Goal: Entertainment & Leisure: Consume media (video, audio)

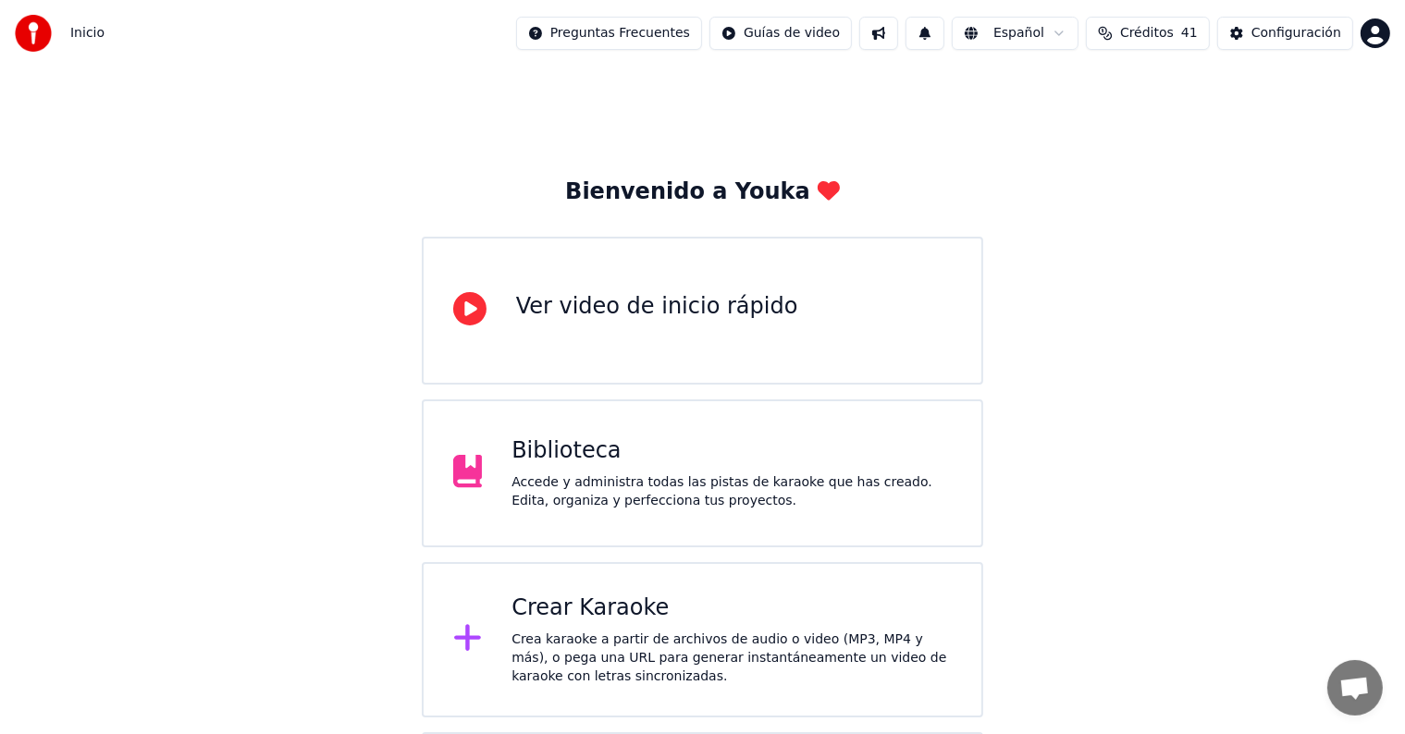
click at [591, 441] on div "Biblioteca" at bounding box center [731, 452] width 440 height 30
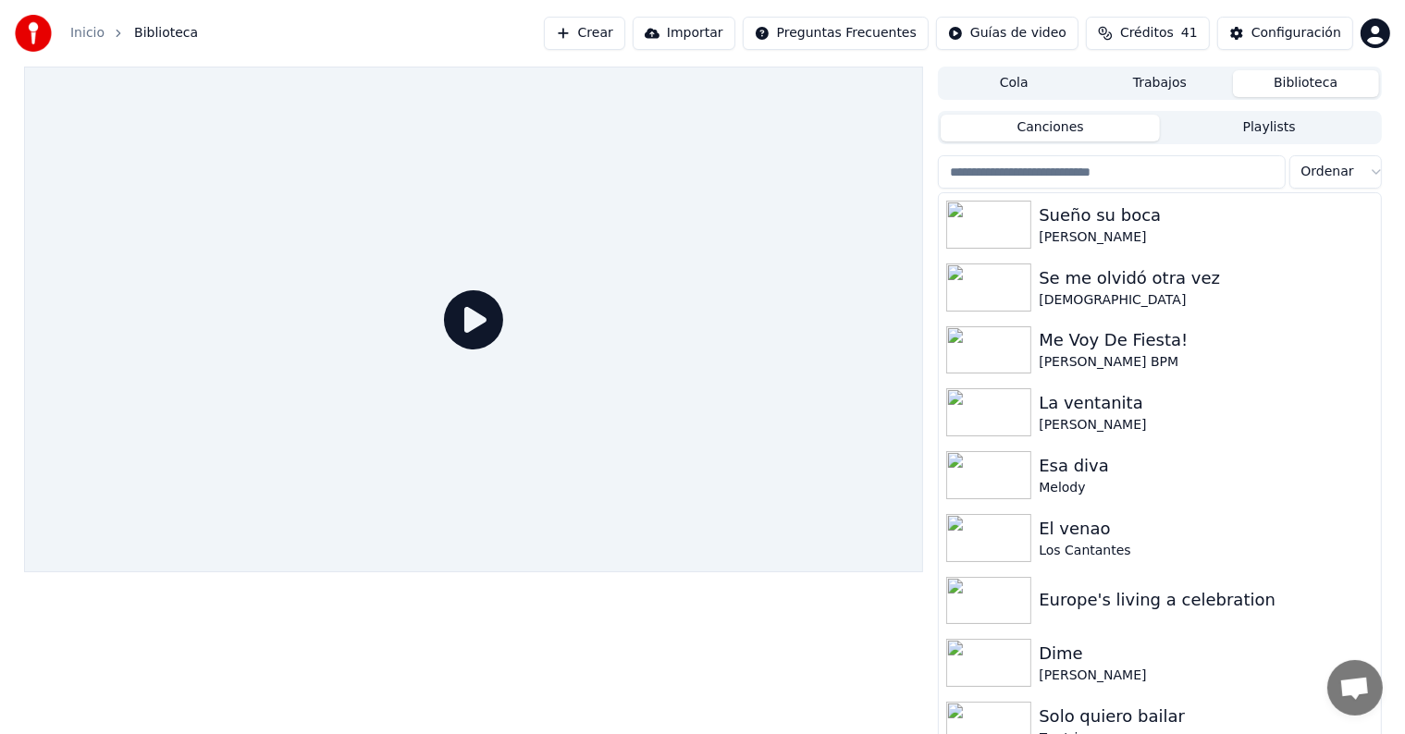
click at [1086, 177] on input "search" at bounding box center [1111, 171] width 347 height 33
click at [1102, 531] on div "El venao" at bounding box center [1196, 529] width 315 height 26
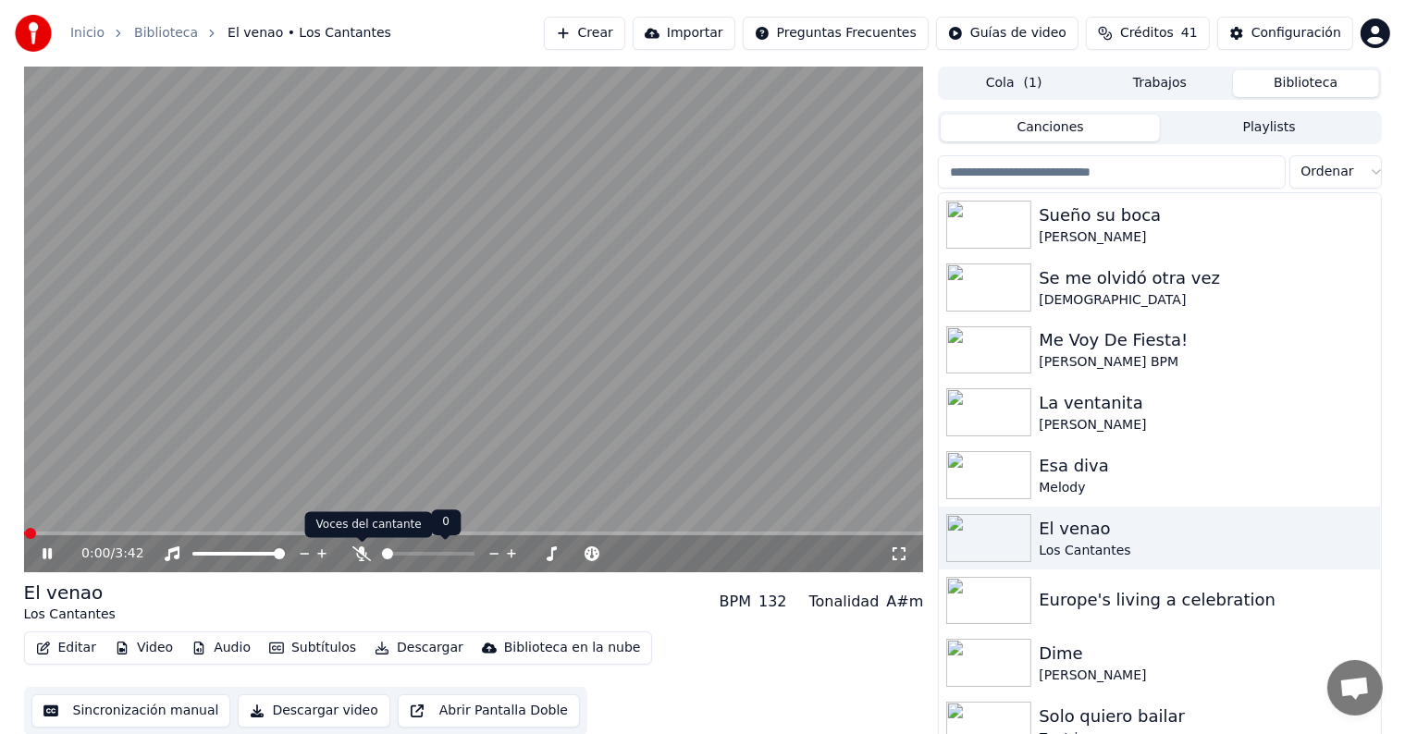
click at [363, 559] on icon at bounding box center [361, 554] width 18 height 15
click at [478, 539] on span at bounding box center [472, 533] width 11 height 11
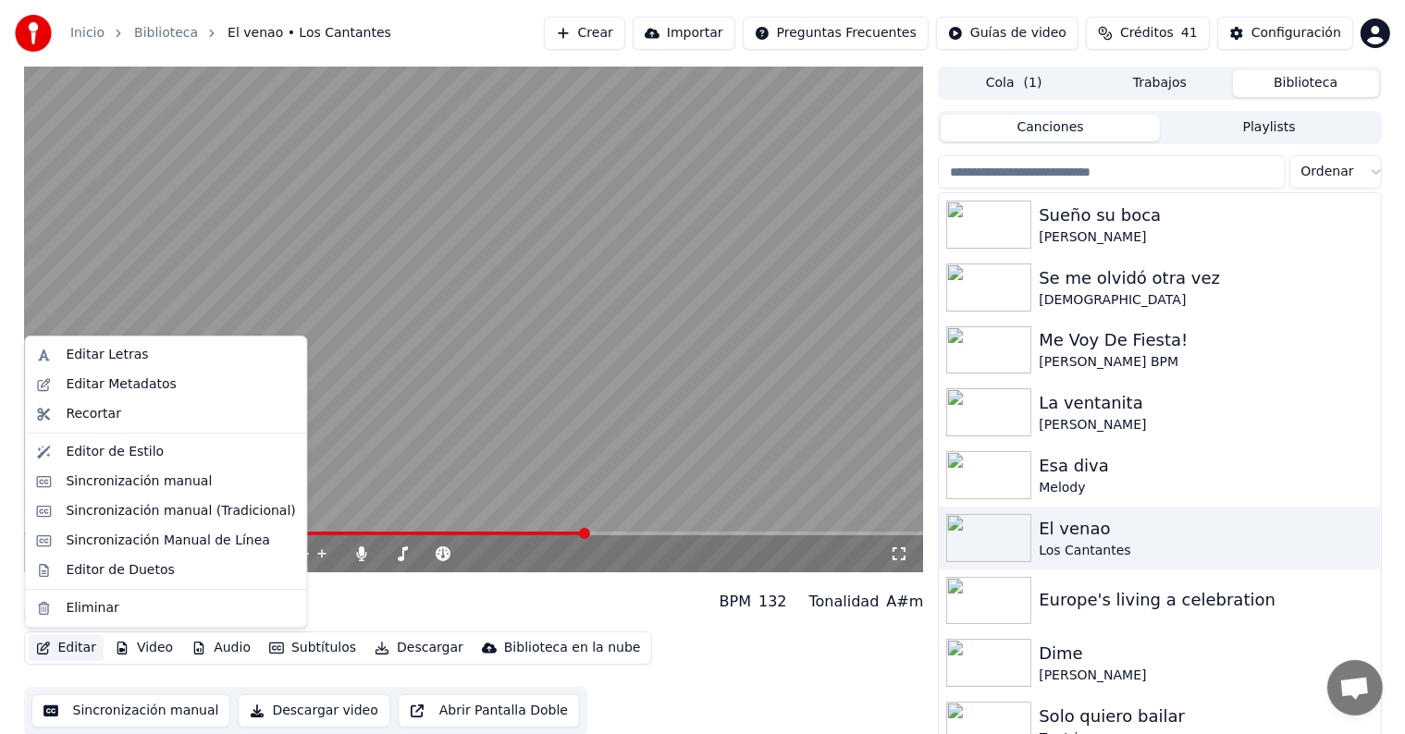
click at [84, 646] on button "Editar" at bounding box center [66, 648] width 75 height 26
click at [553, 422] on video at bounding box center [474, 320] width 900 height 506
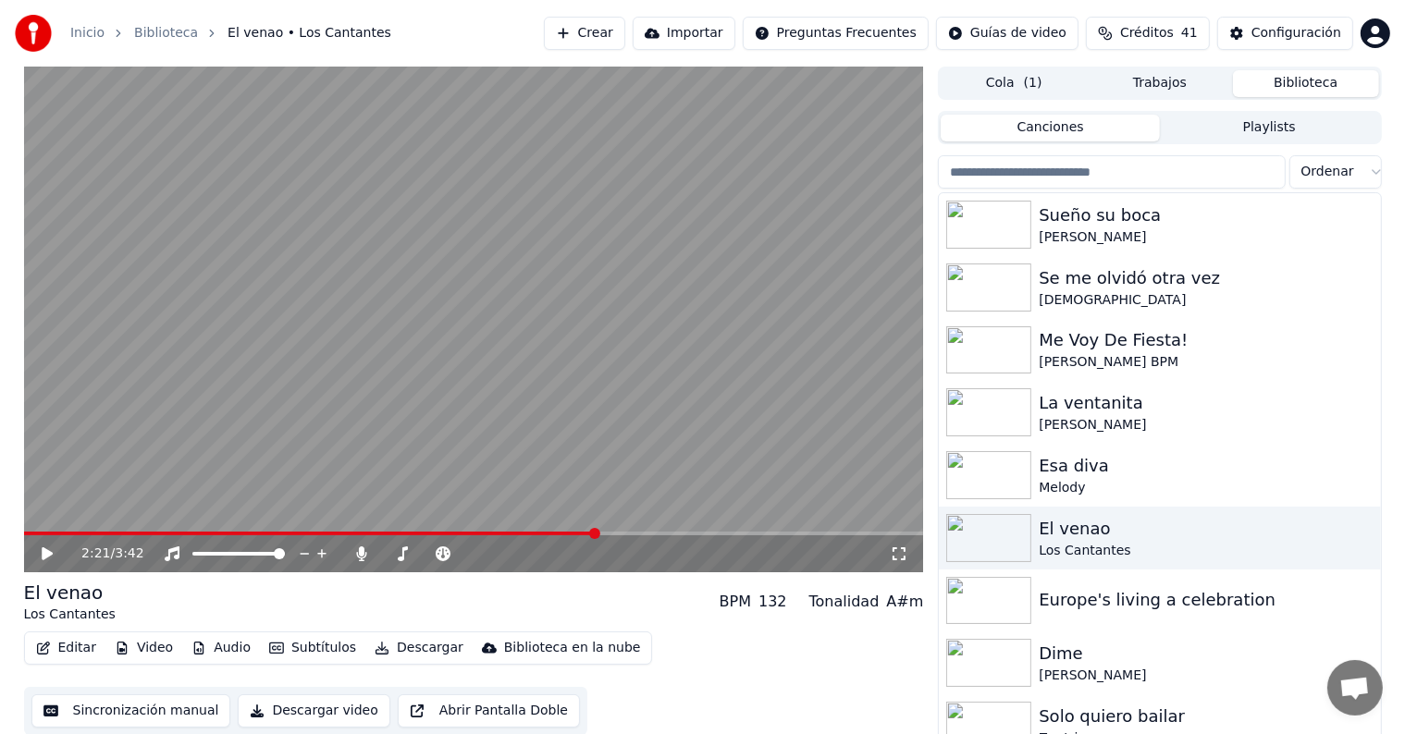
click at [49, 650] on icon "button" at bounding box center [43, 648] width 15 height 13
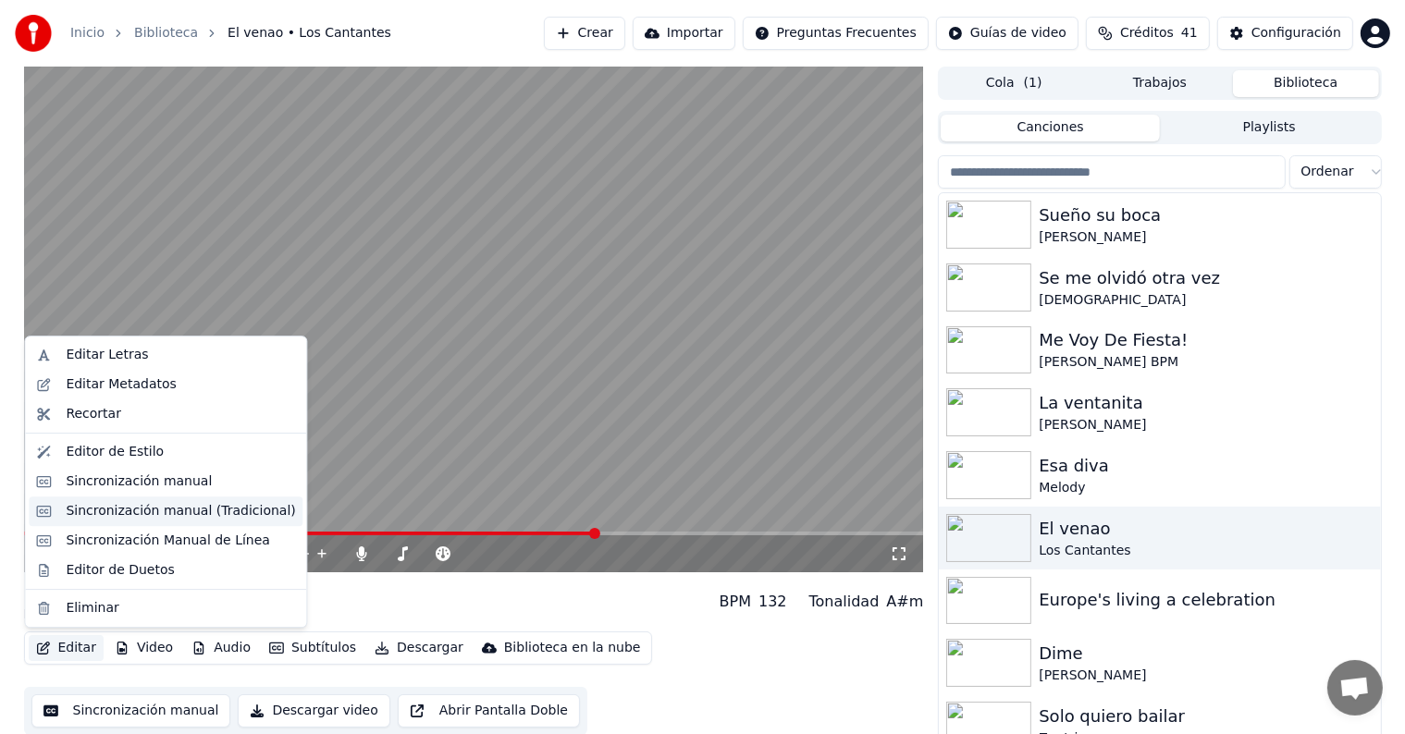
click at [155, 522] on div "Sincronización manual (Tradicional)" at bounding box center [166, 512] width 274 height 30
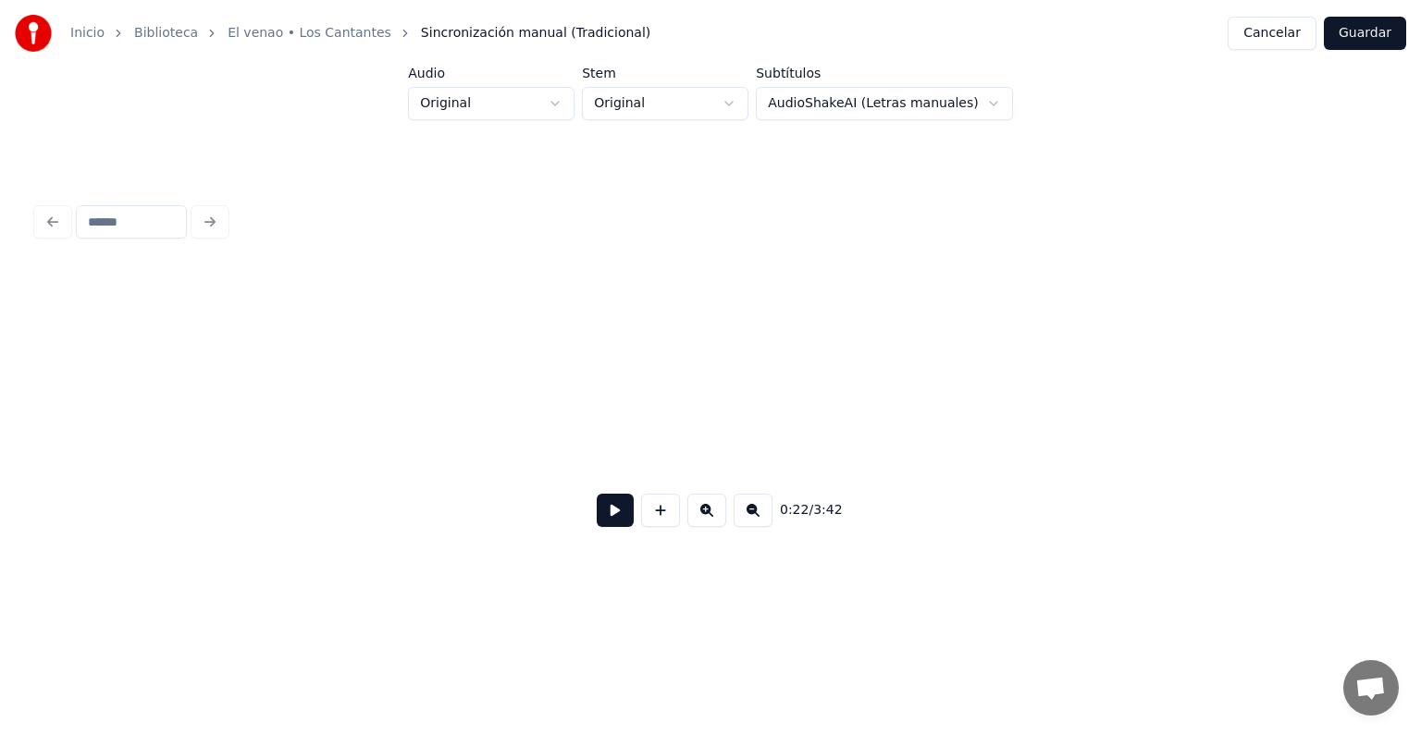
scroll to position [0, 4214]
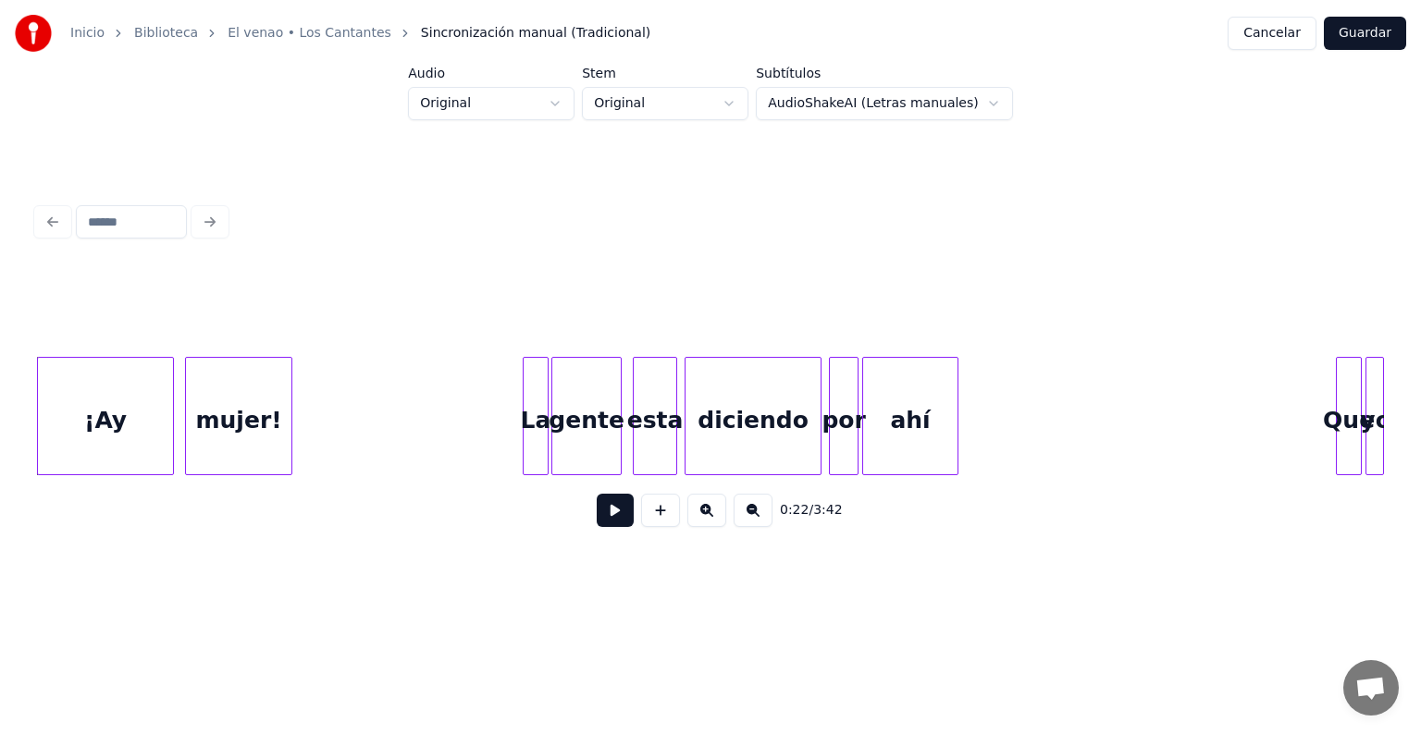
click at [536, 441] on div "La" at bounding box center [535, 421] width 24 height 126
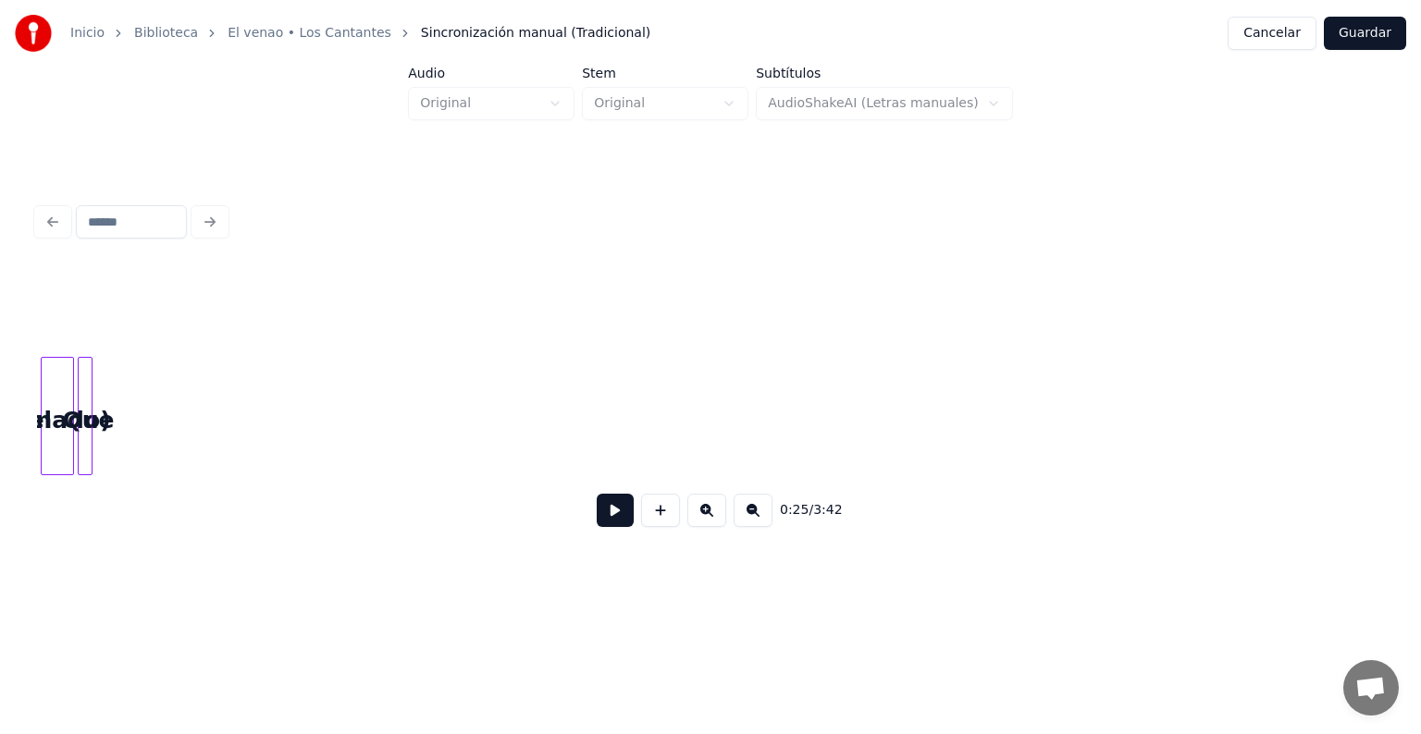
scroll to position [0, 20526]
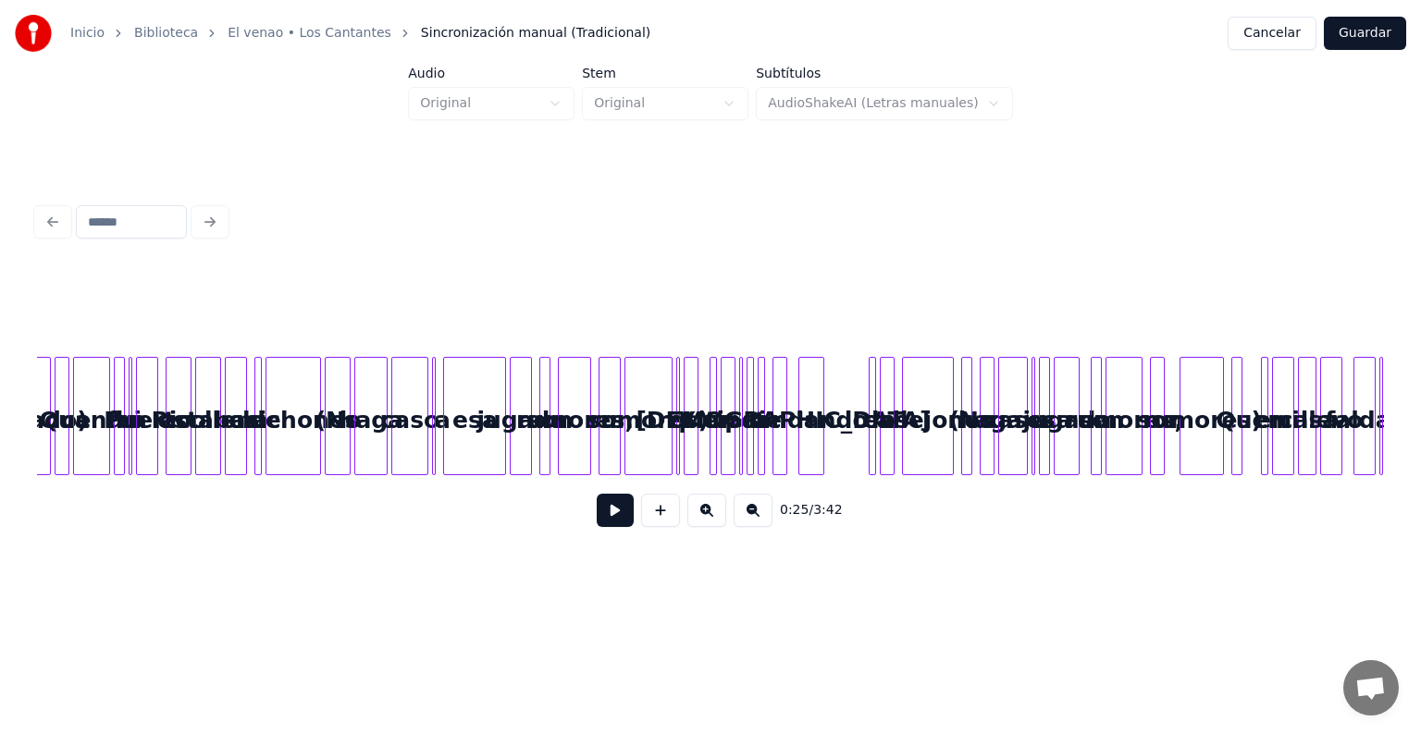
click at [698, 322] on div at bounding box center [710, 311] width 1347 height 92
click at [598, 523] on button at bounding box center [615, 510] width 37 height 33
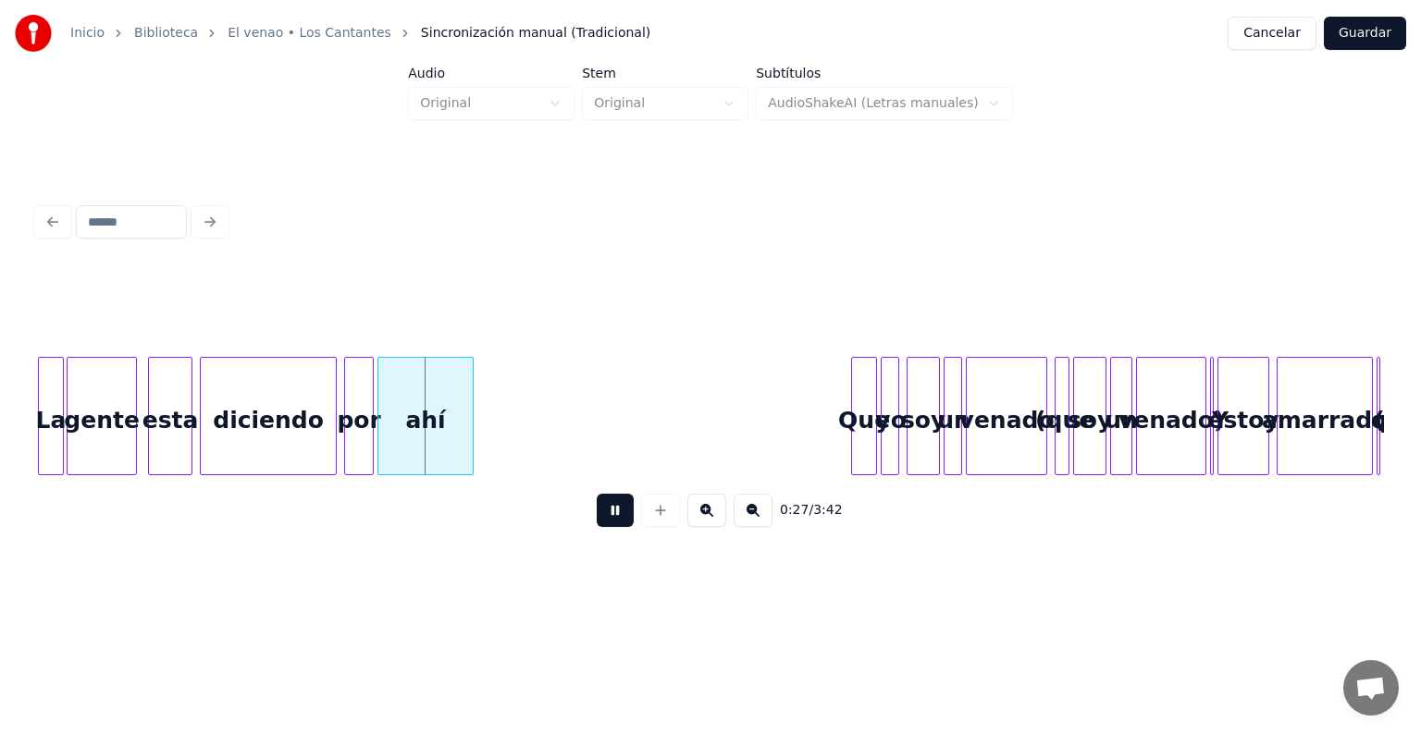
click at [601, 518] on button at bounding box center [615, 510] width 37 height 33
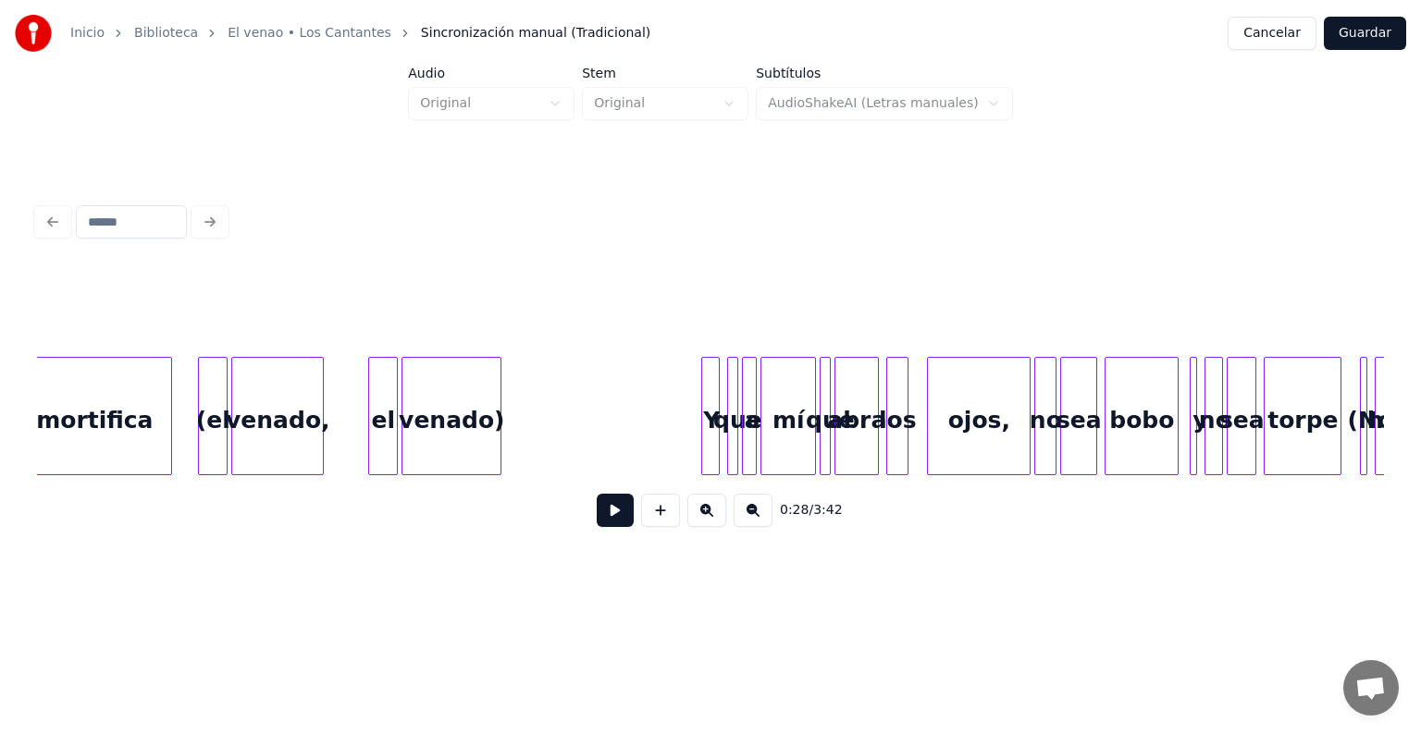
scroll to position [0, 16054]
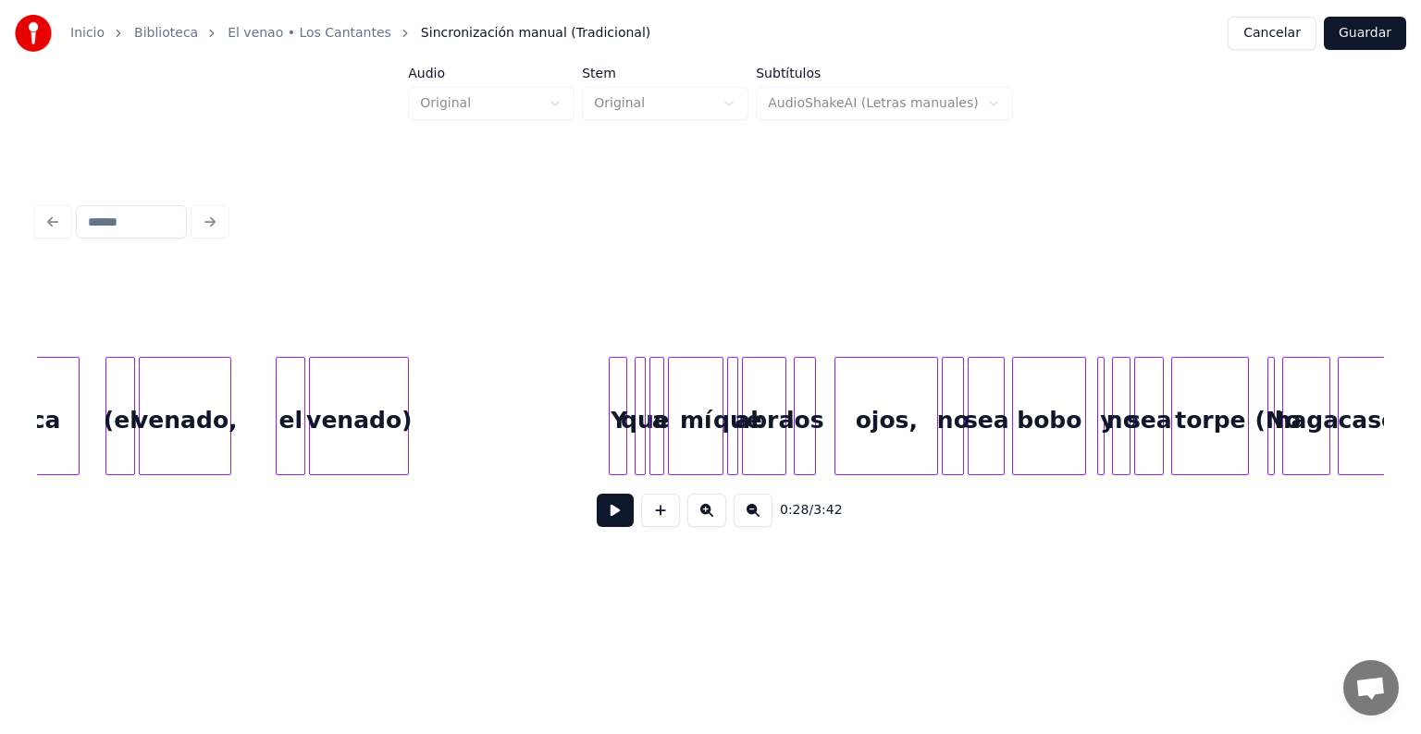
click at [654, 307] on div at bounding box center [710, 311] width 1347 height 92
click at [614, 307] on div at bounding box center [710, 311] width 1347 height 92
click at [589, 343] on div at bounding box center [710, 311] width 1347 height 92
click at [607, 512] on button at bounding box center [615, 510] width 37 height 33
click at [604, 518] on button at bounding box center [615, 510] width 37 height 33
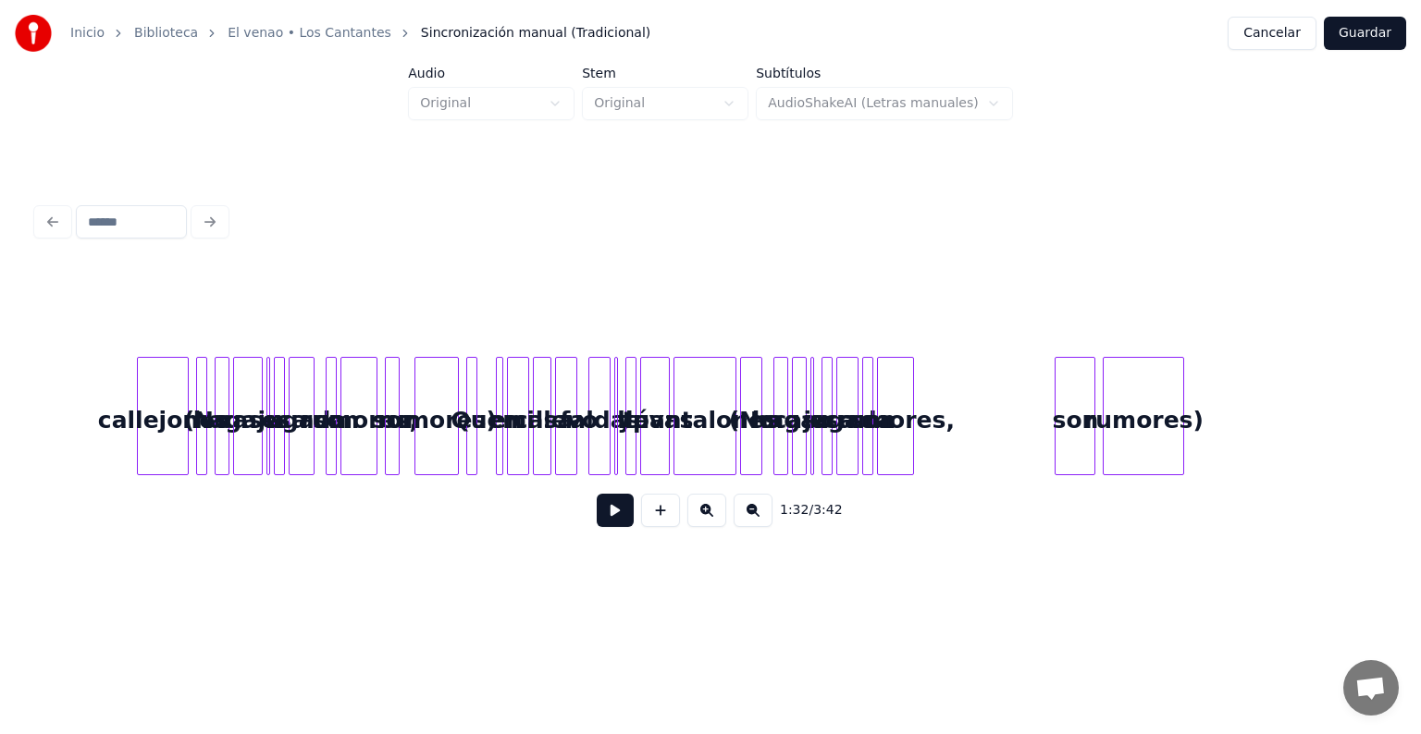
scroll to position [0, 21453]
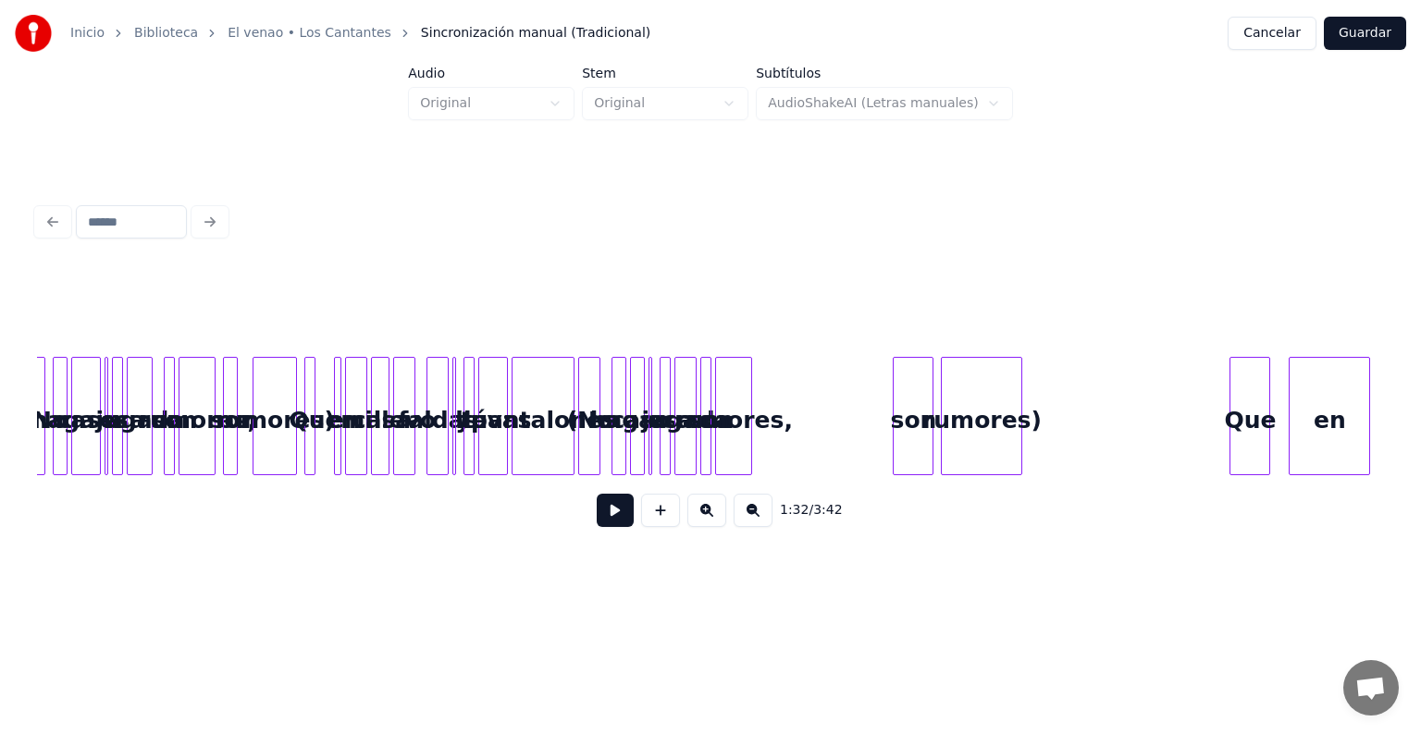
click at [829, 308] on div at bounding box center [710, 311] width 1347 height 92
click at [825, 329] on div at bounding box center [710, 311] width 1347 height 92
click at [1016, 345] on div at bounding box center [710, 311] width 1347 height 92
click at [1073, 347] on div at bounding box center [710, 311] width 1347 height 92
click at [597, 524] on button at bounding box center [615, 510] width 37 height 33
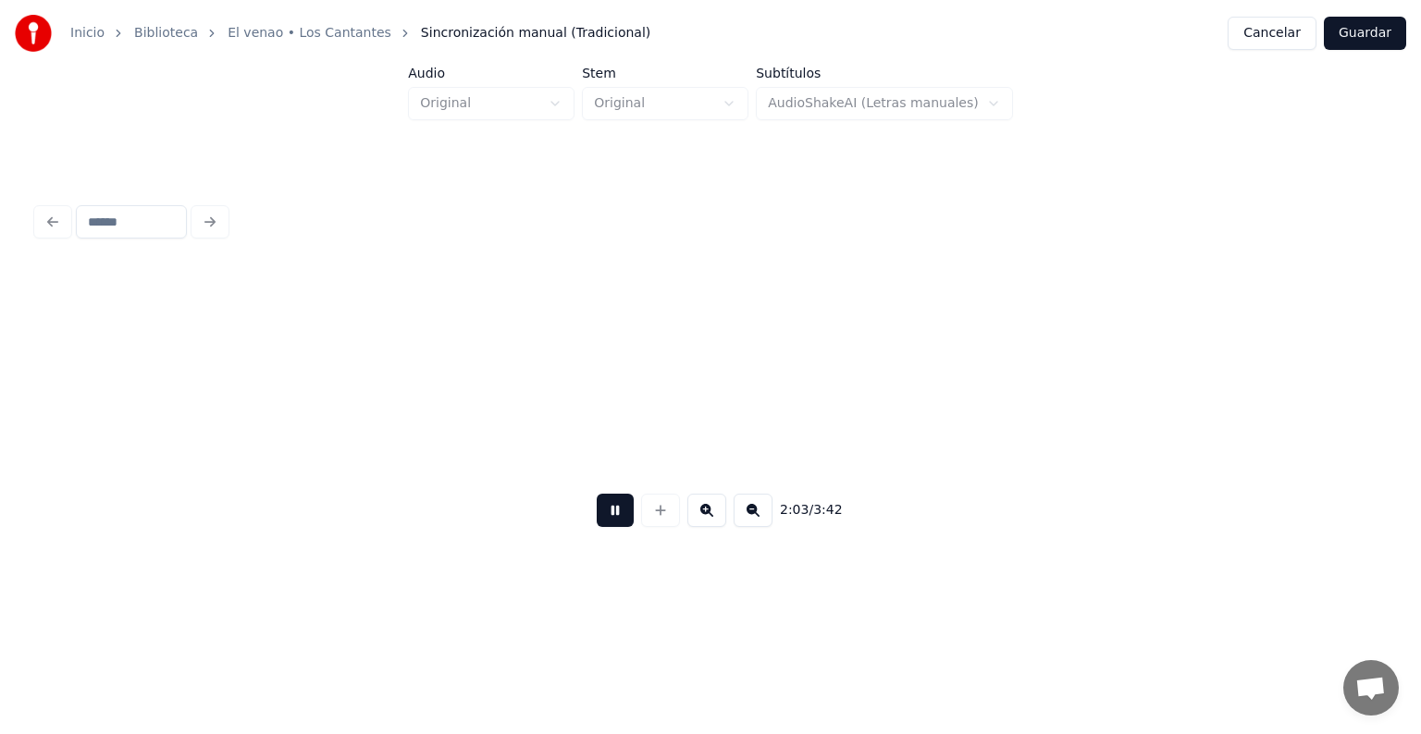
scroll to position [0, 22799]
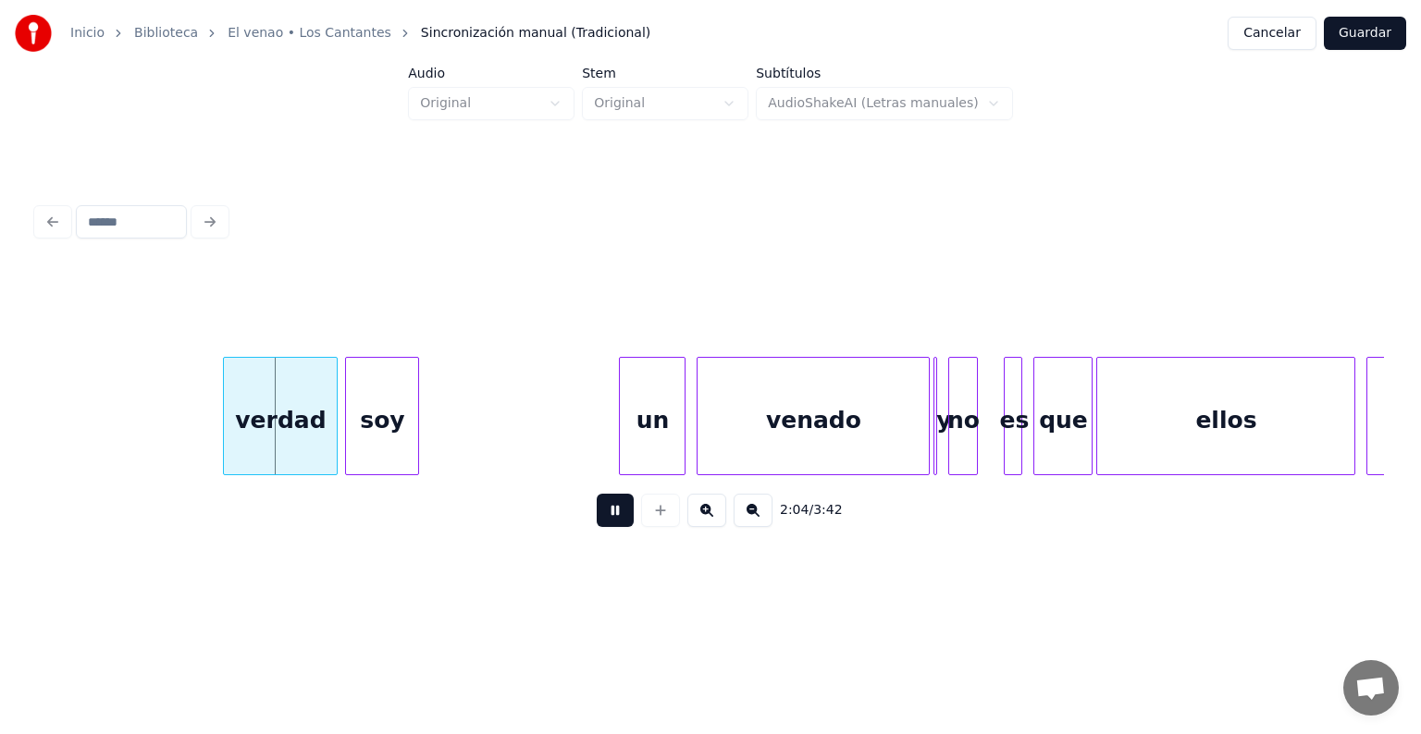
click at [607, 520] on button at bounding box center [615, 510] width 37 height 33
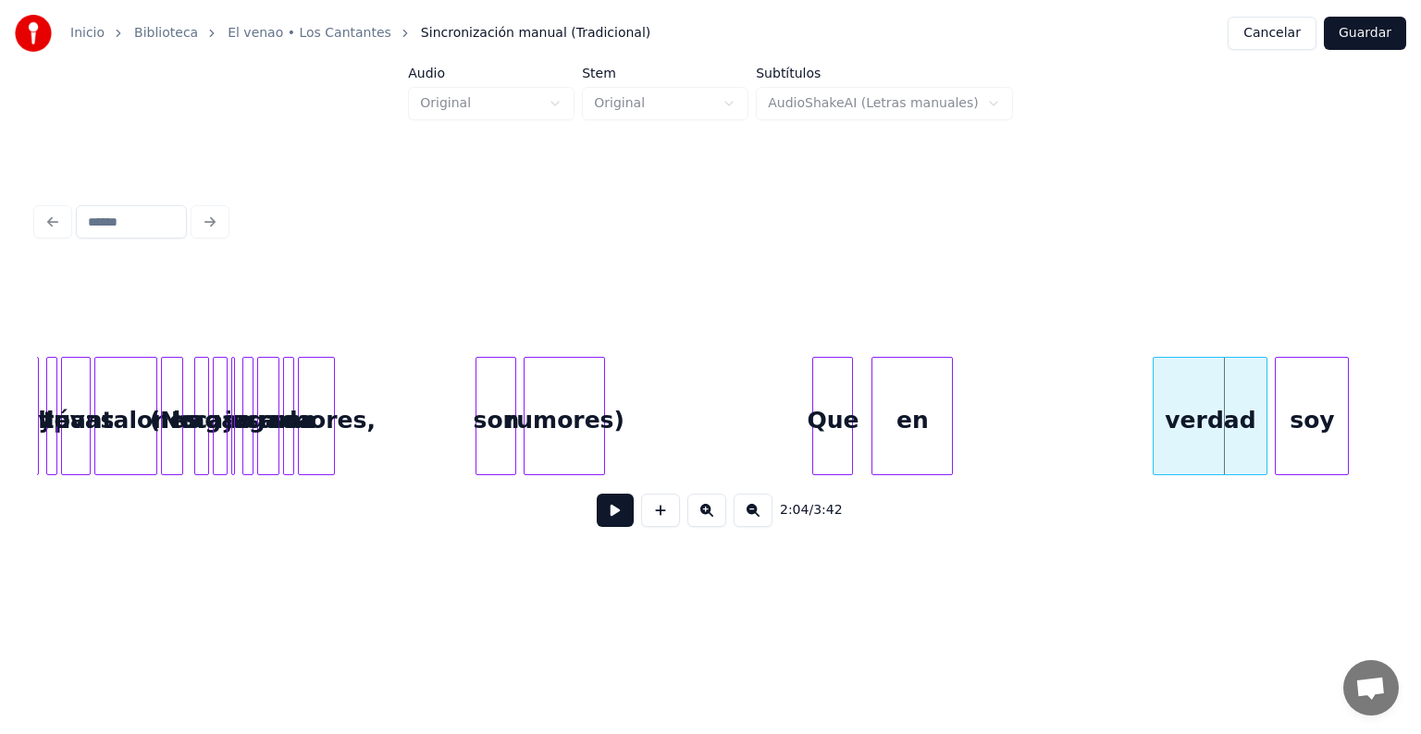
scroll to position [0, 21731]
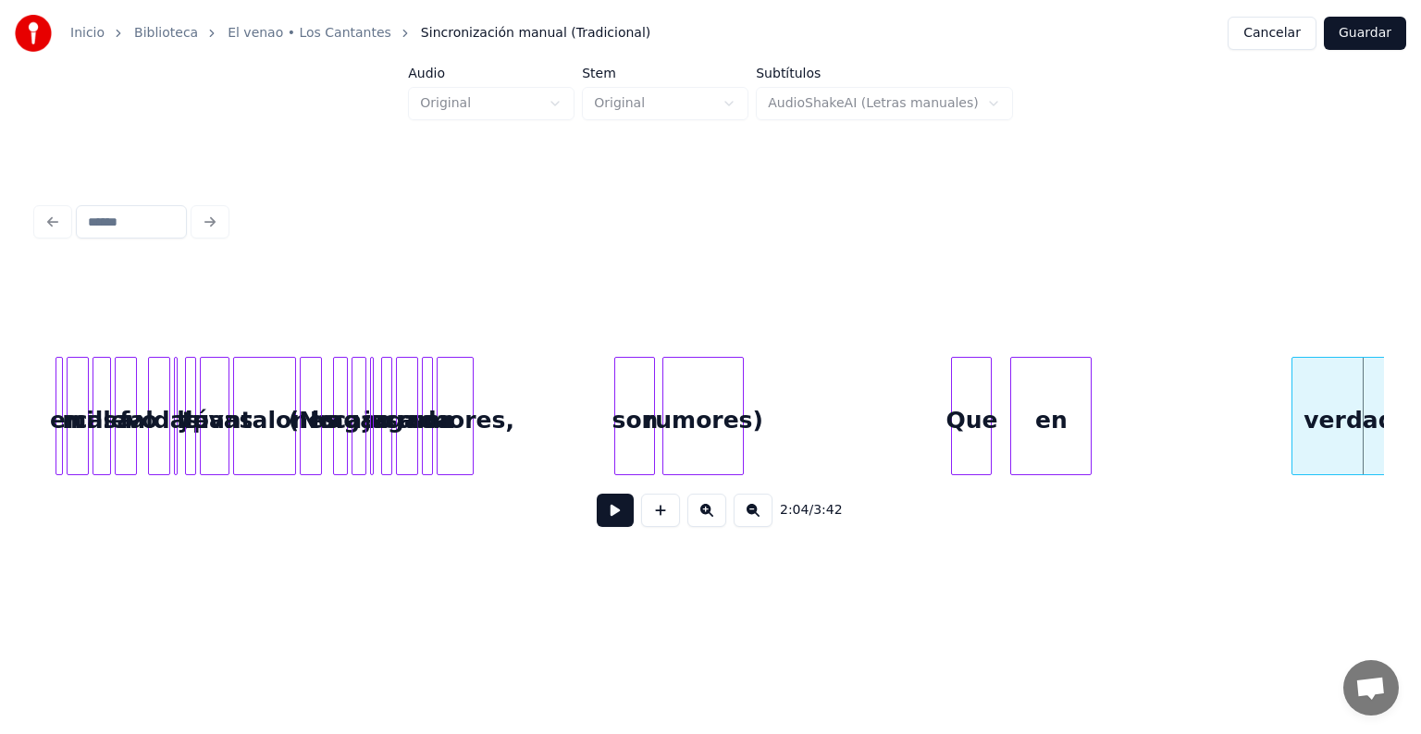
click at [514, 326] on div at bounding box center [710, 311] width 1347 height 92
click at [522, 305] on div at bounding box center [710, 311] width 1347 height 92
click at [574, 327] on div at bounding box center [710, 311] width 1347 height 92
drag, startPoint x: 572, startPoint y: 400, endPoint x: 567, endPoint y: 416, distance: 17.3
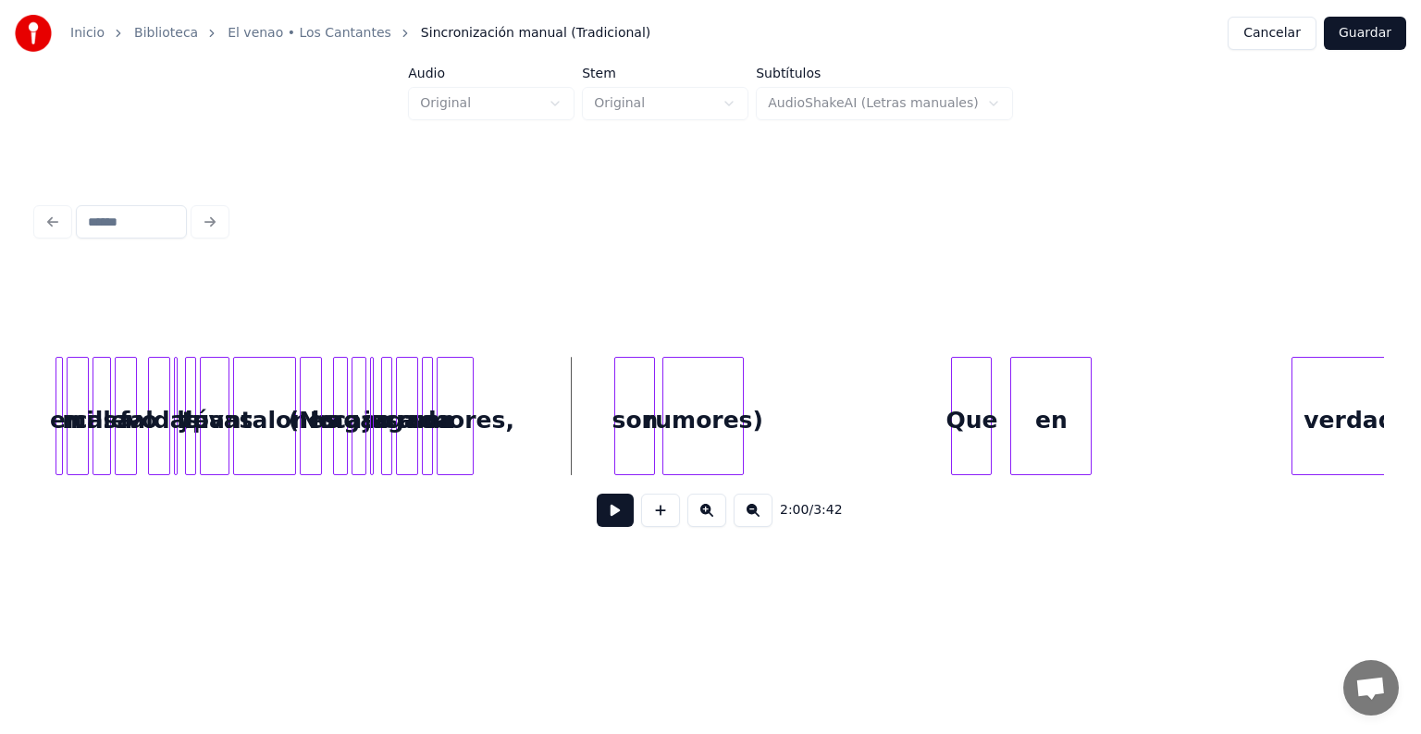
click at [603, 525] on button at bounding box center [615, 510] width 37 height 33
click at [597, 512] on button at bounding box center [615, 510] width 37 height 33
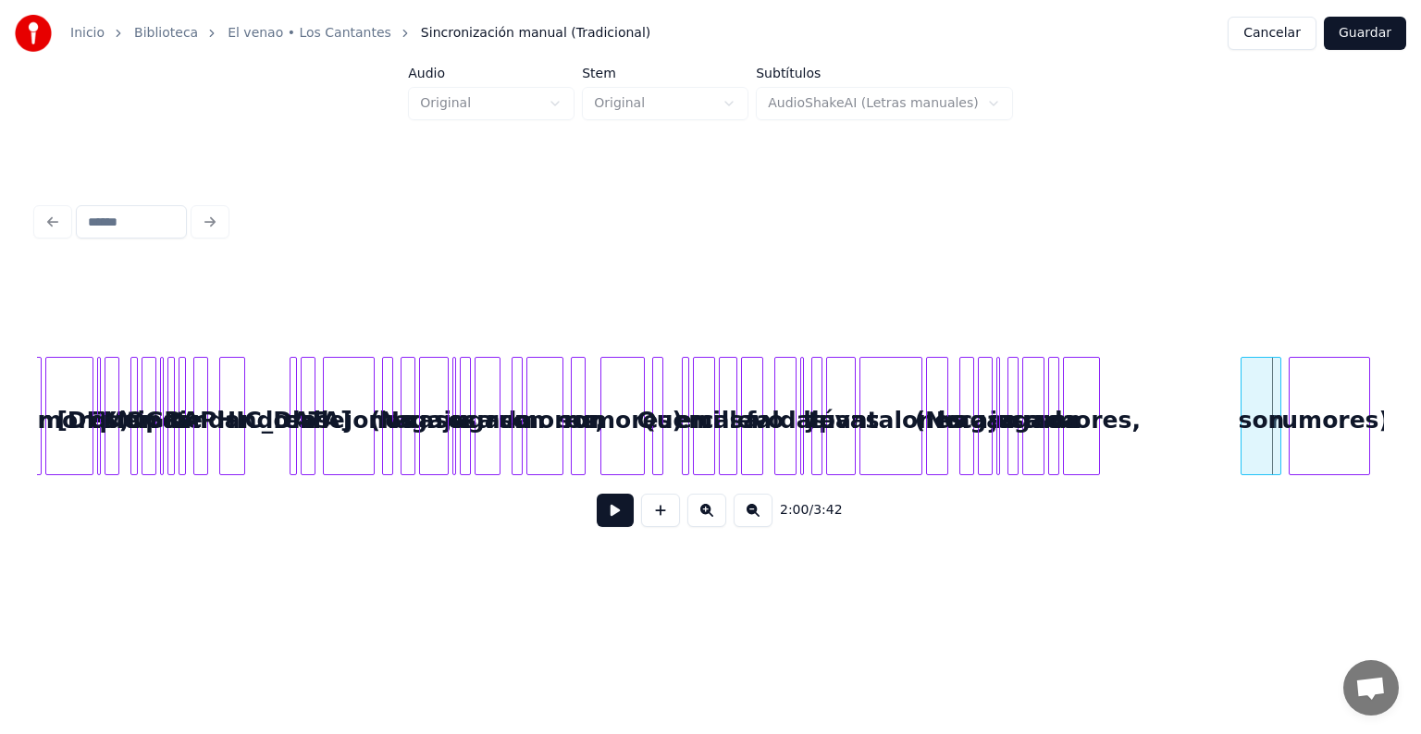
scroll to position [0, 20920]
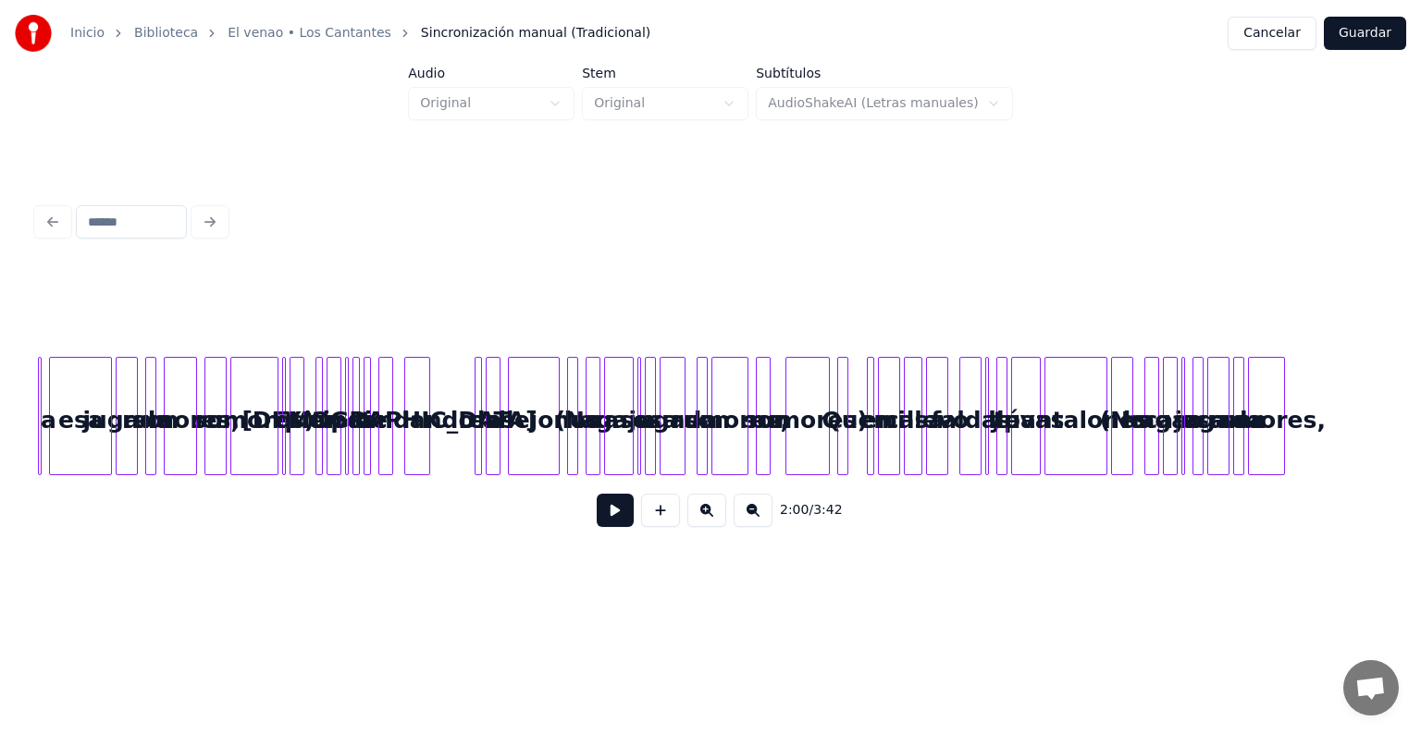
click at [471, 316] on div at bounding box center [710, 311] width 1347 height 92
click at [454, 324] on div at bounding box center [710, 311] width 1347 height 92
click at [597, 512] on button at bounding box center [615, 510] width 37 height 33
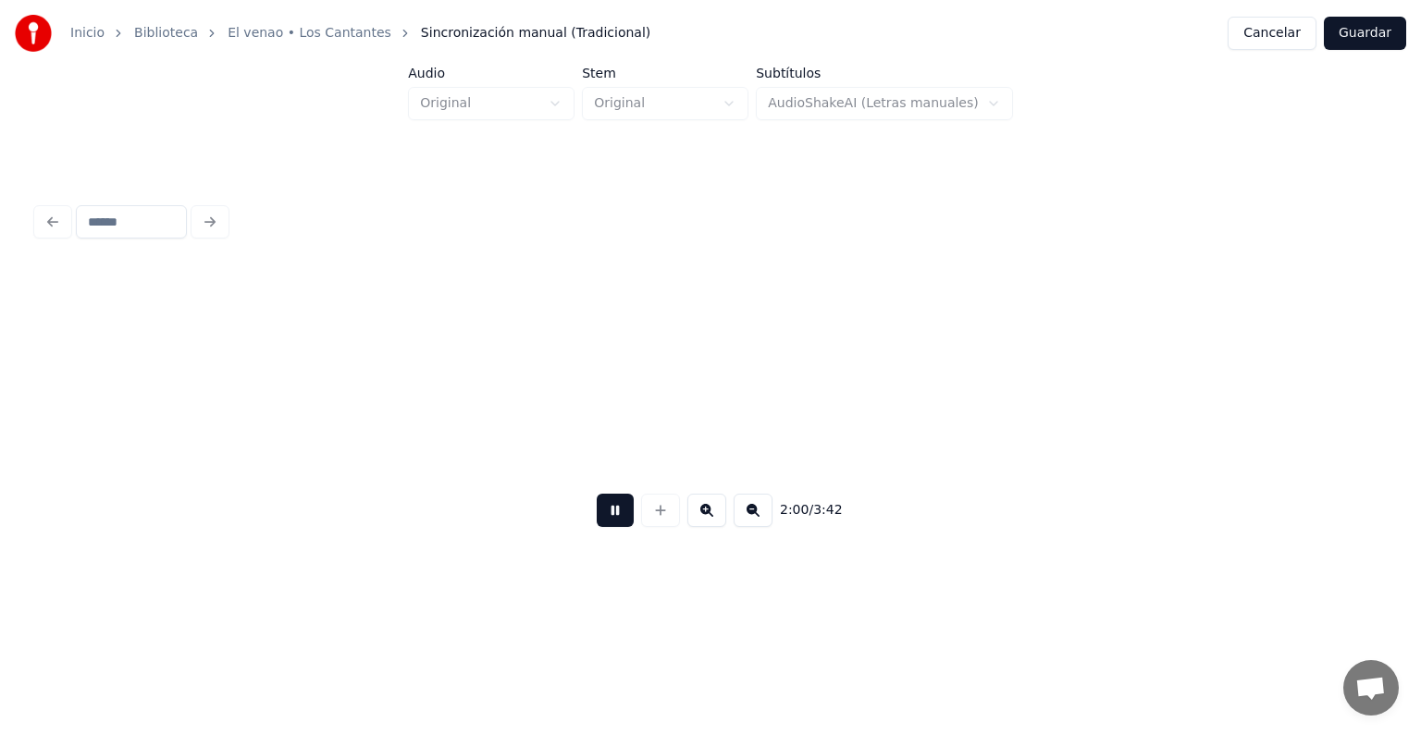
scroll to position [0, 22266]
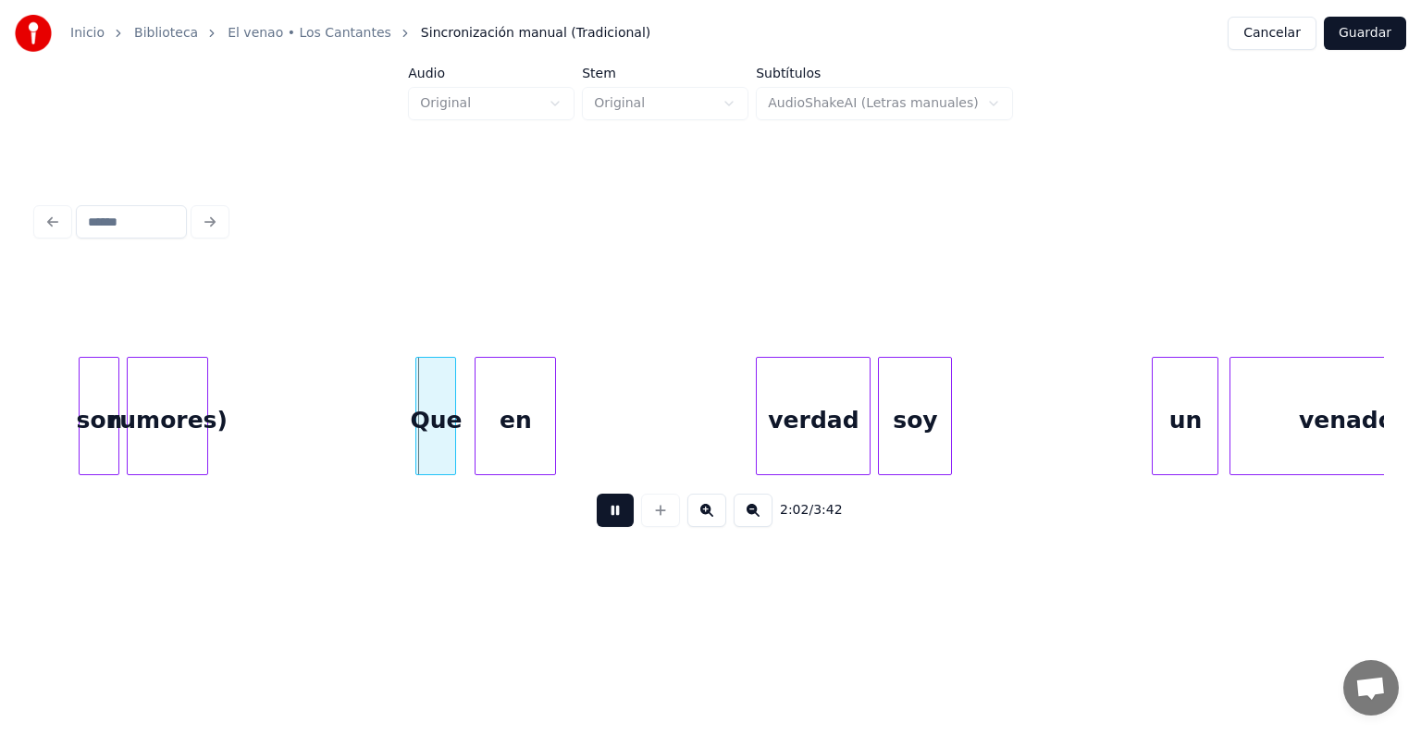
click at [597, 522] on button at bounding box center [615, 510] width 37 height 33
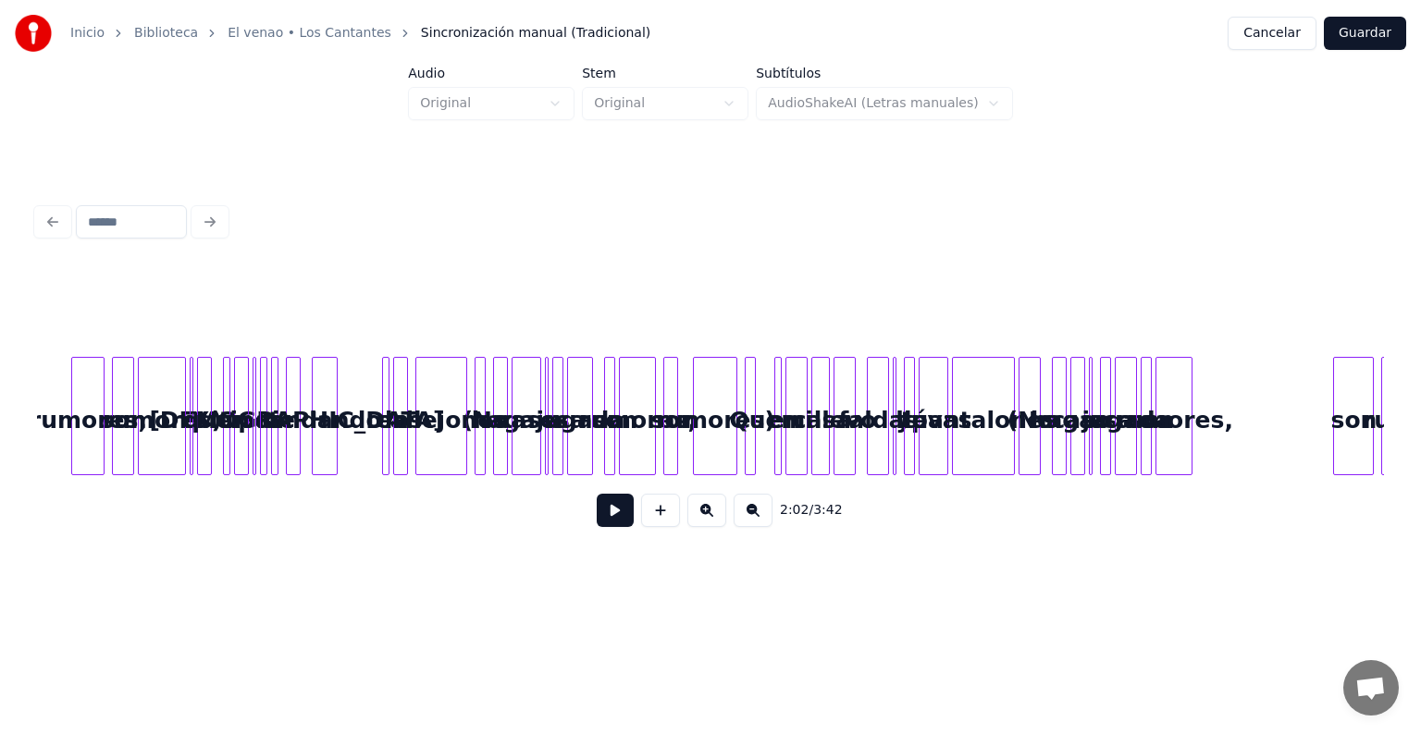
scroll to position [0, 20966]
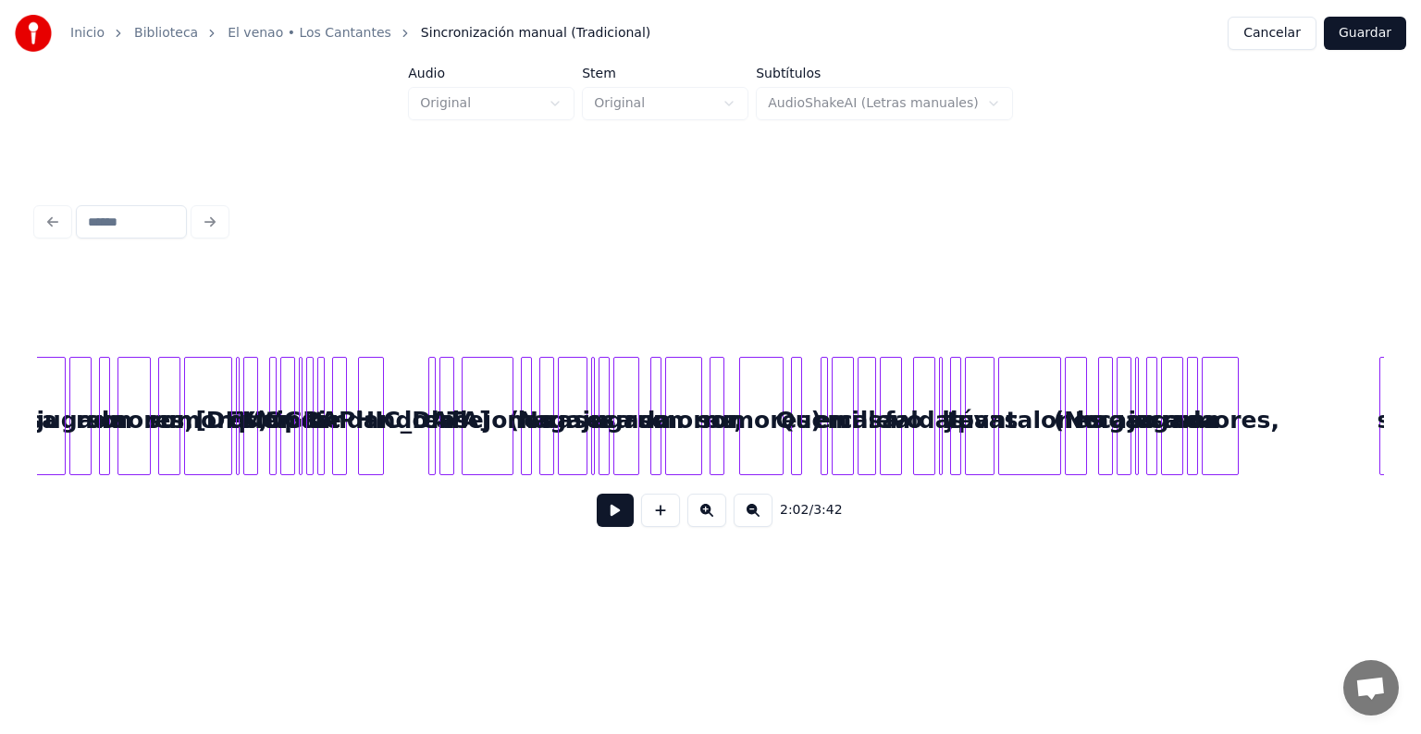
click at [767, 514] on button at bounding box center [752, 510] width 39 height 33
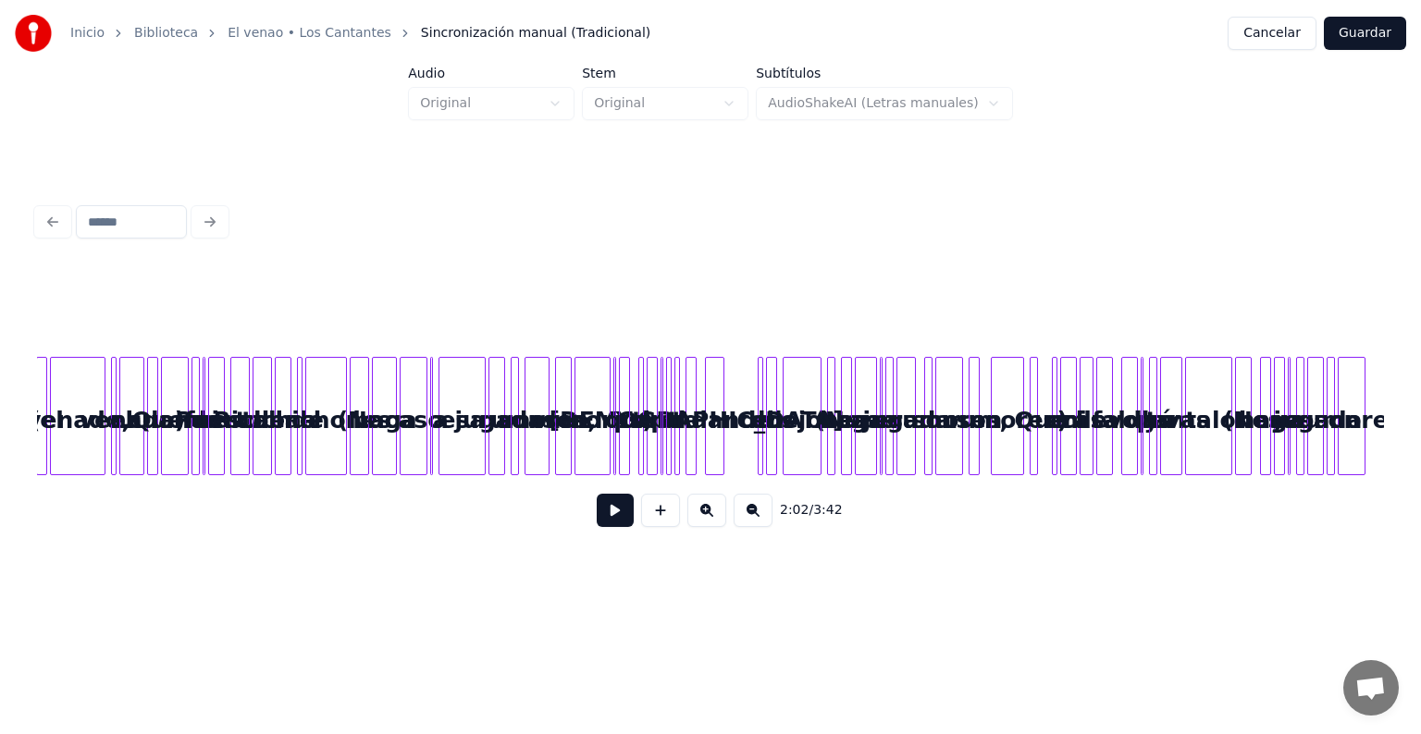
click at [767, 514] on button at bounding box center [752, 510] width 39 height 33
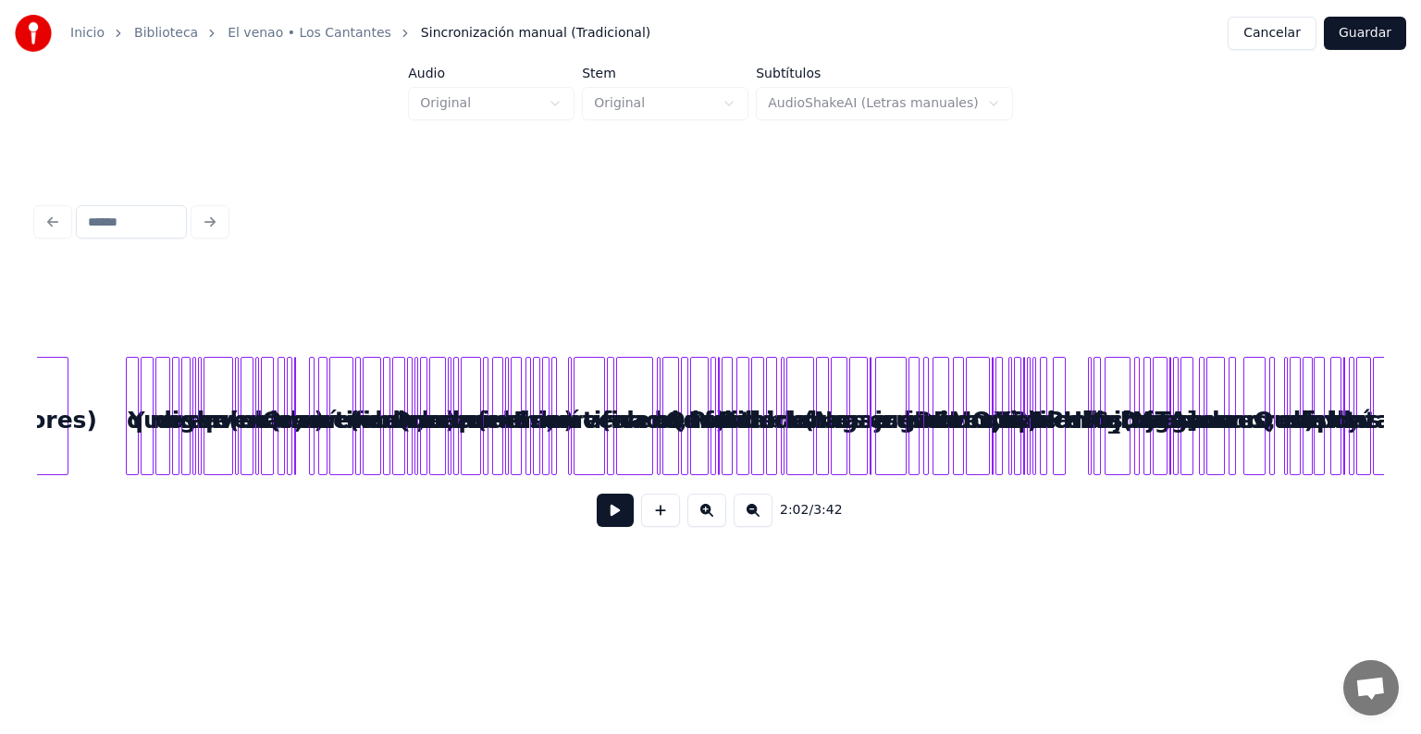
click at [767, 514] on button at bounding box center [752, 510] width 39 height 33
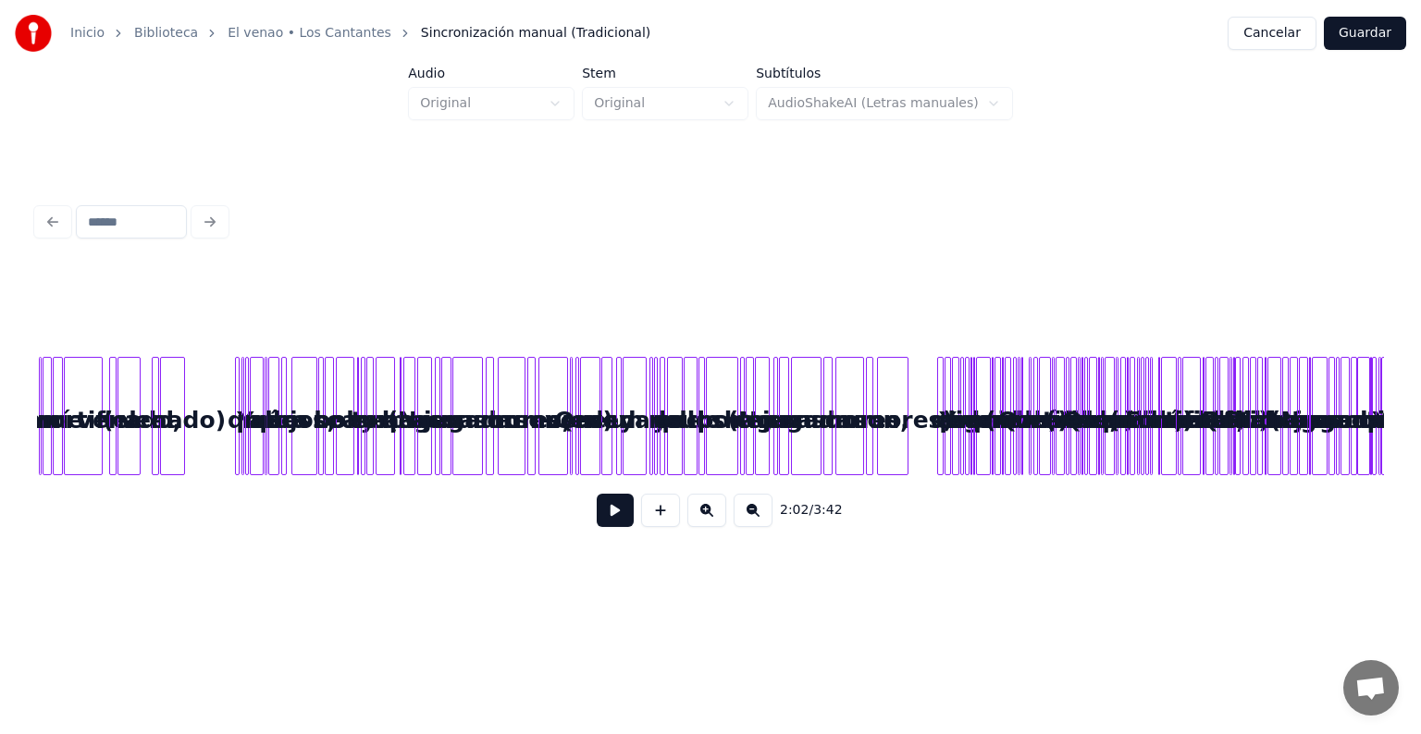
click at [767, 514] on button at bounding box center [752, 510] width 39 height 33
click at [767, 514] on div "2:02 / 3:42" at bounding box center [710, 510] width 1317 height 41
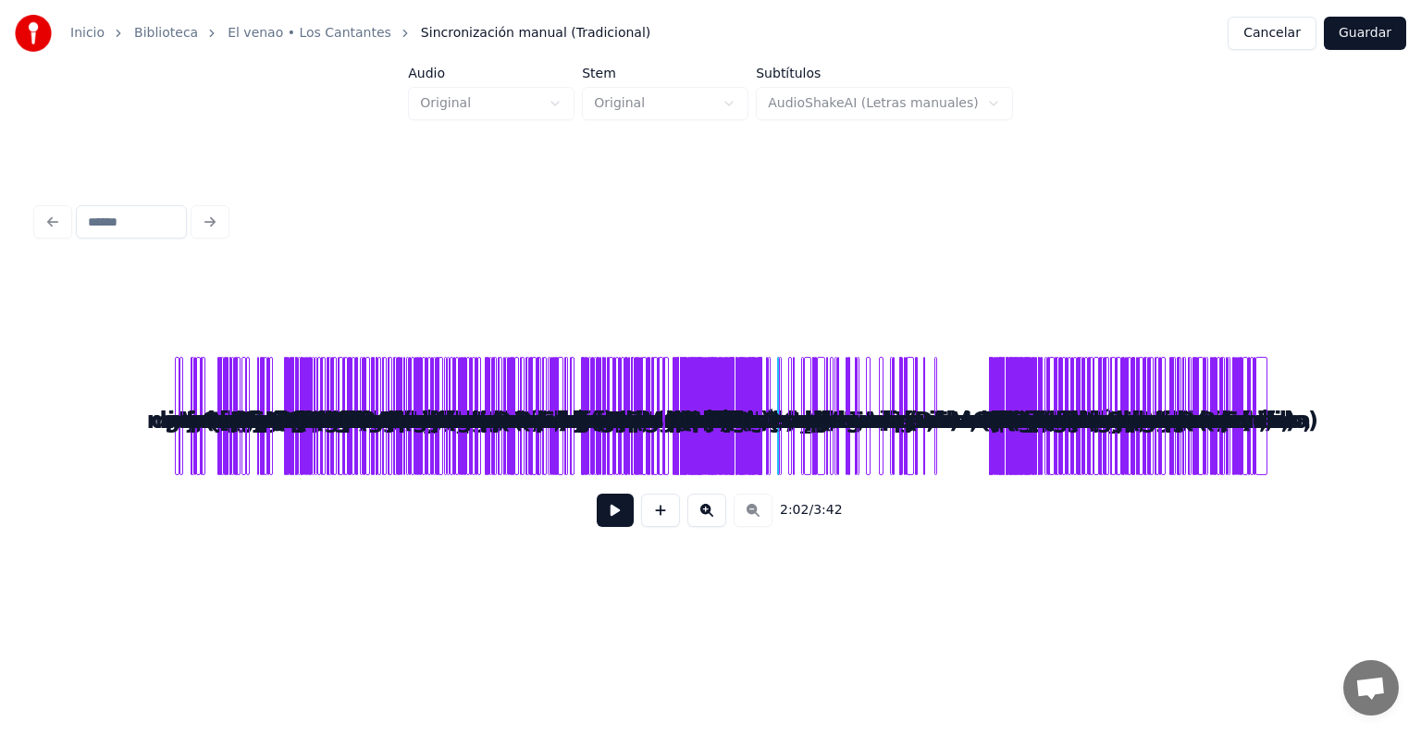
scroll to position [0, 0]
click at [767, 514] on div "2:02 / 3:42" at bounding box center [710, 510] width 1317 height 41
click at [715, 518] on button at bounding box center [706, 510] width 39 height 33
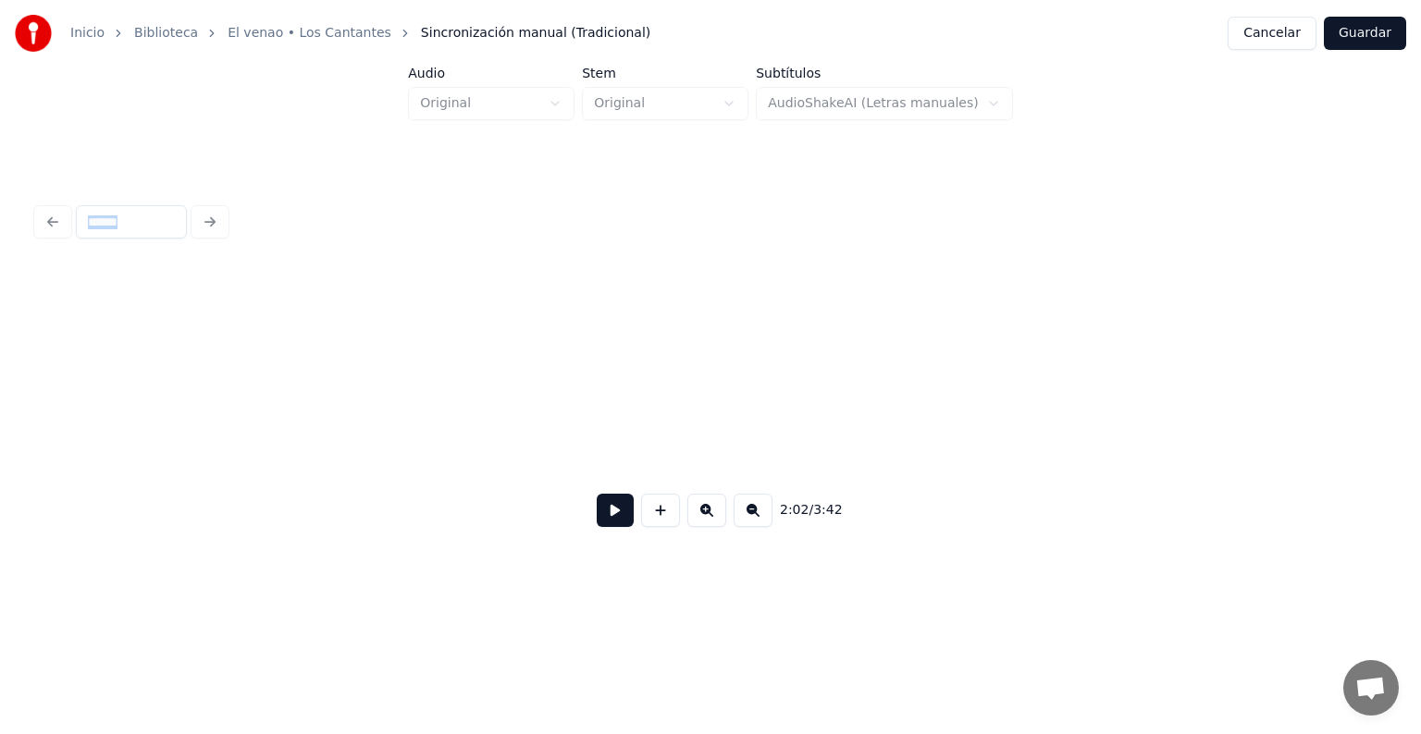
click at [715, 518] on button at bounding box center [706, 510] width 39 height 33
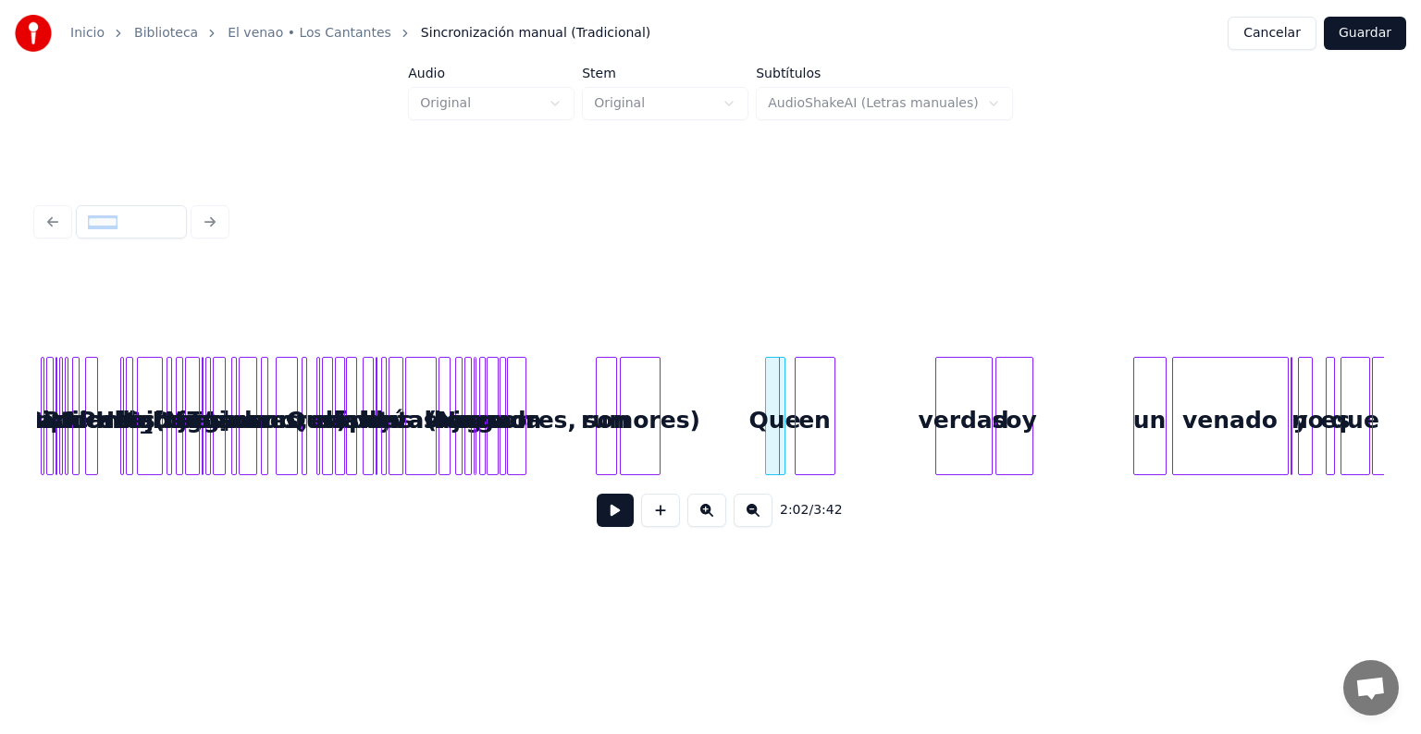
click at [715, 518] on button at bounding box center [706, 510] width 39 height 33
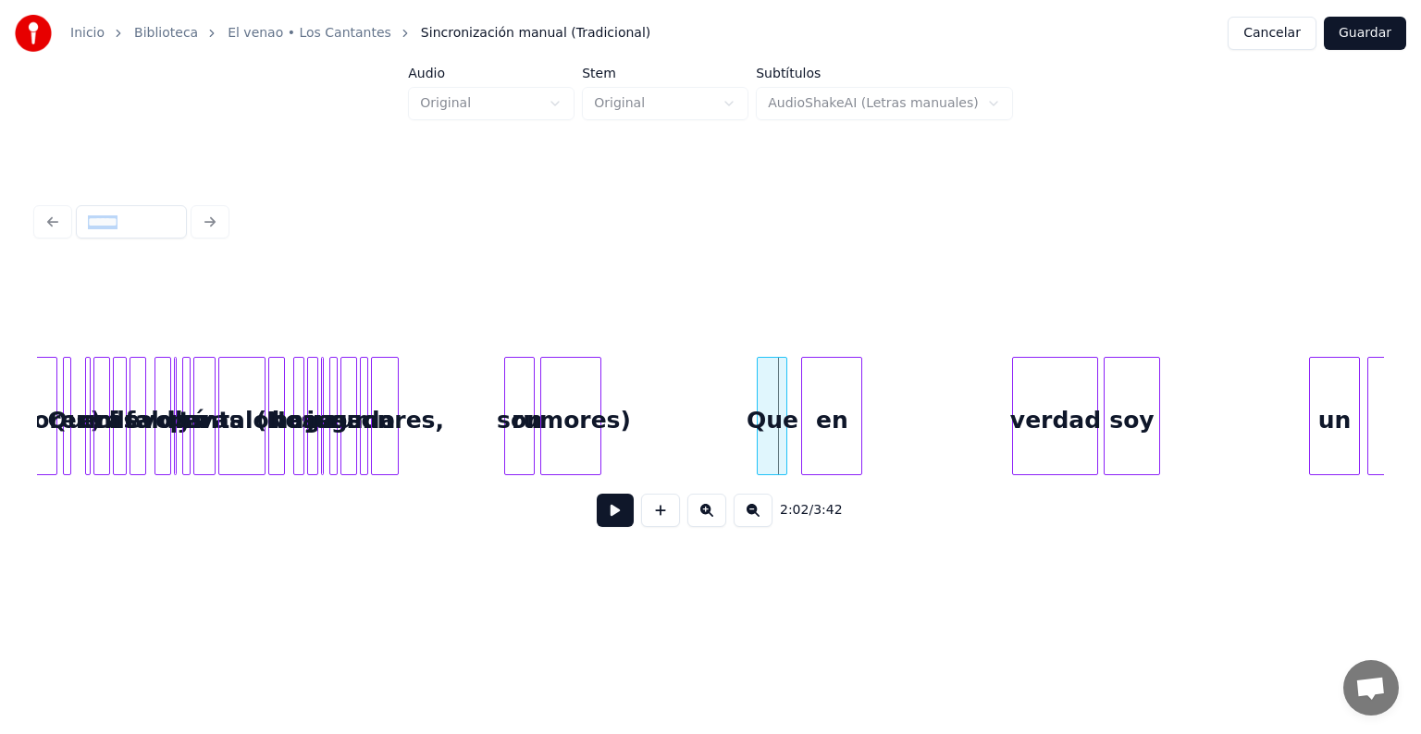
click at [715, 518] on button at bounding box center [706, 510] width 39 height 33
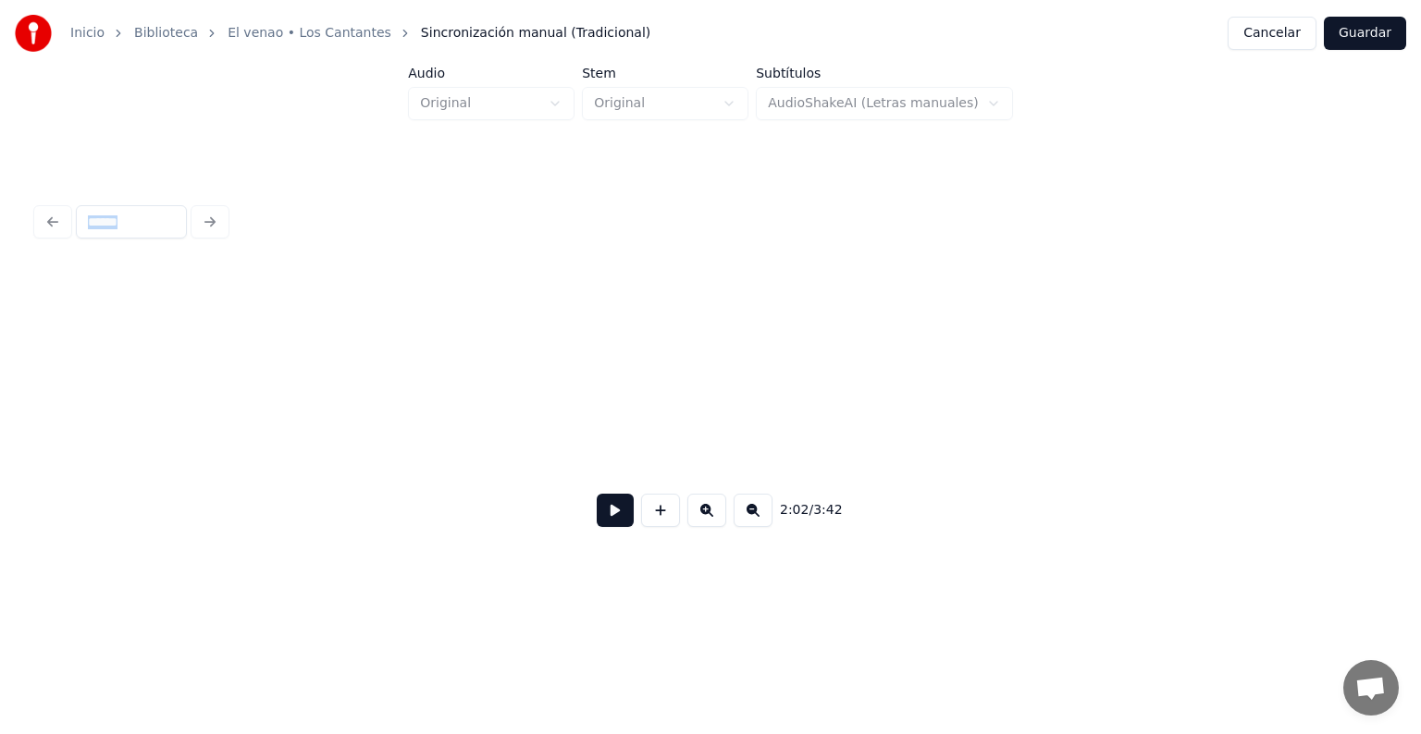
scroll to position [0, 21933]
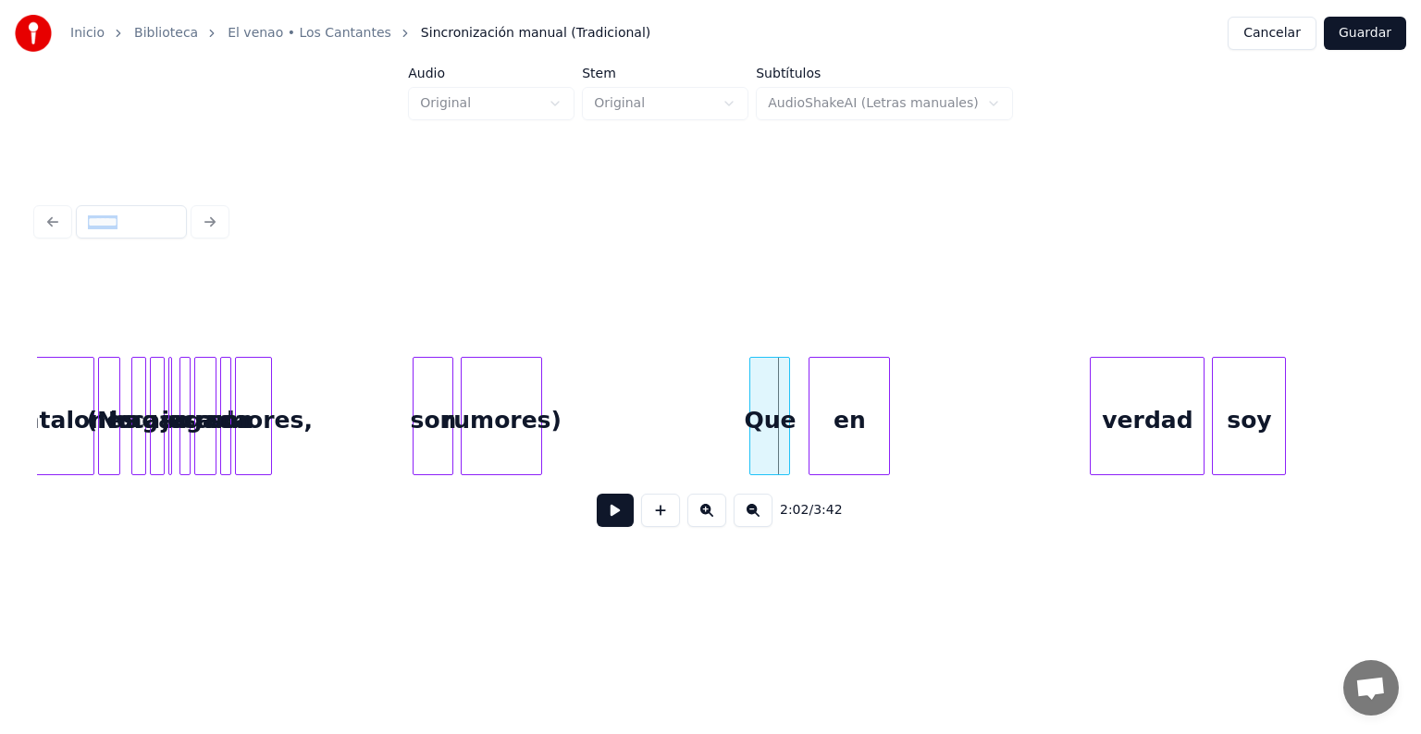
click at [622, 336] on div at bounding box center [710, 311] width 1347 height 92
click at [601, 507] on button at bounding box center [615, 510] width 37 height 33
click at [606, 518] on button at bounding box center [615, 510] width 37 height 33
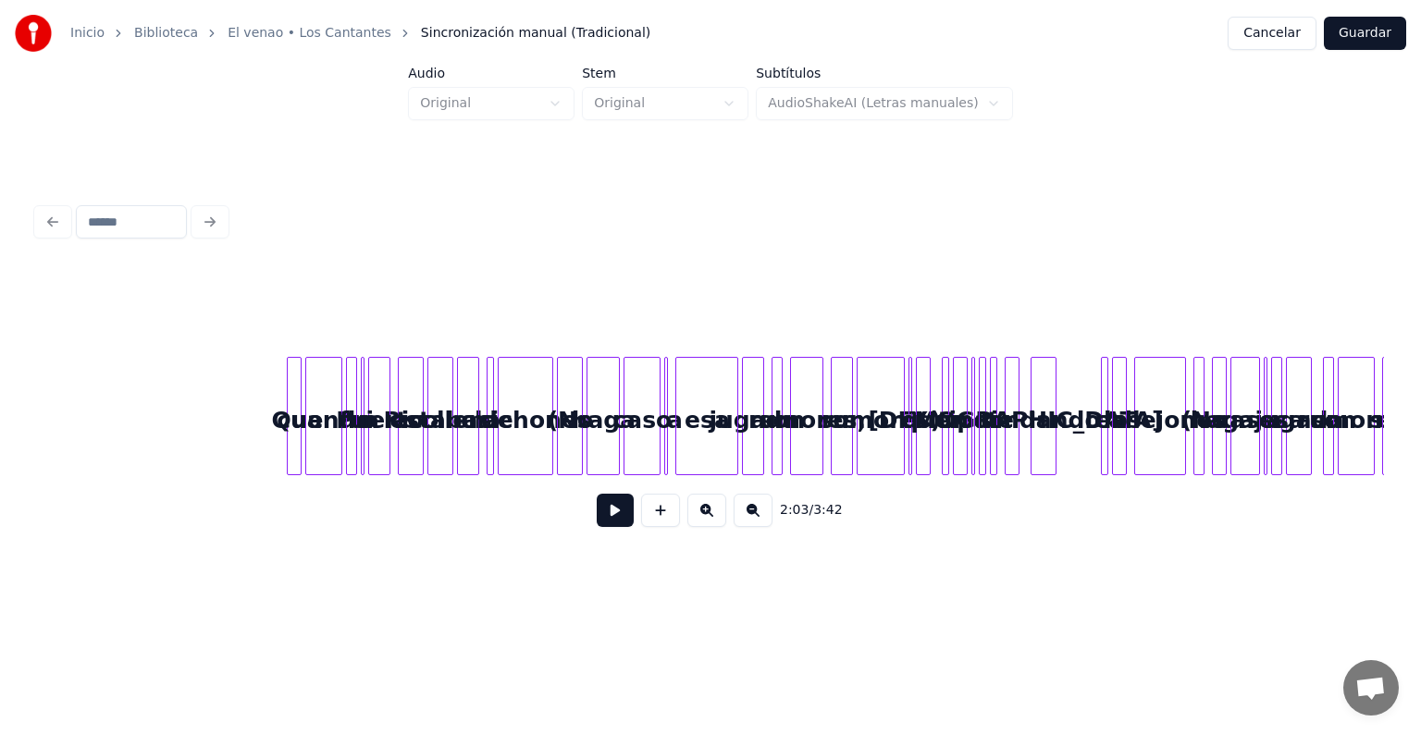
scroll to position [0, 20201]
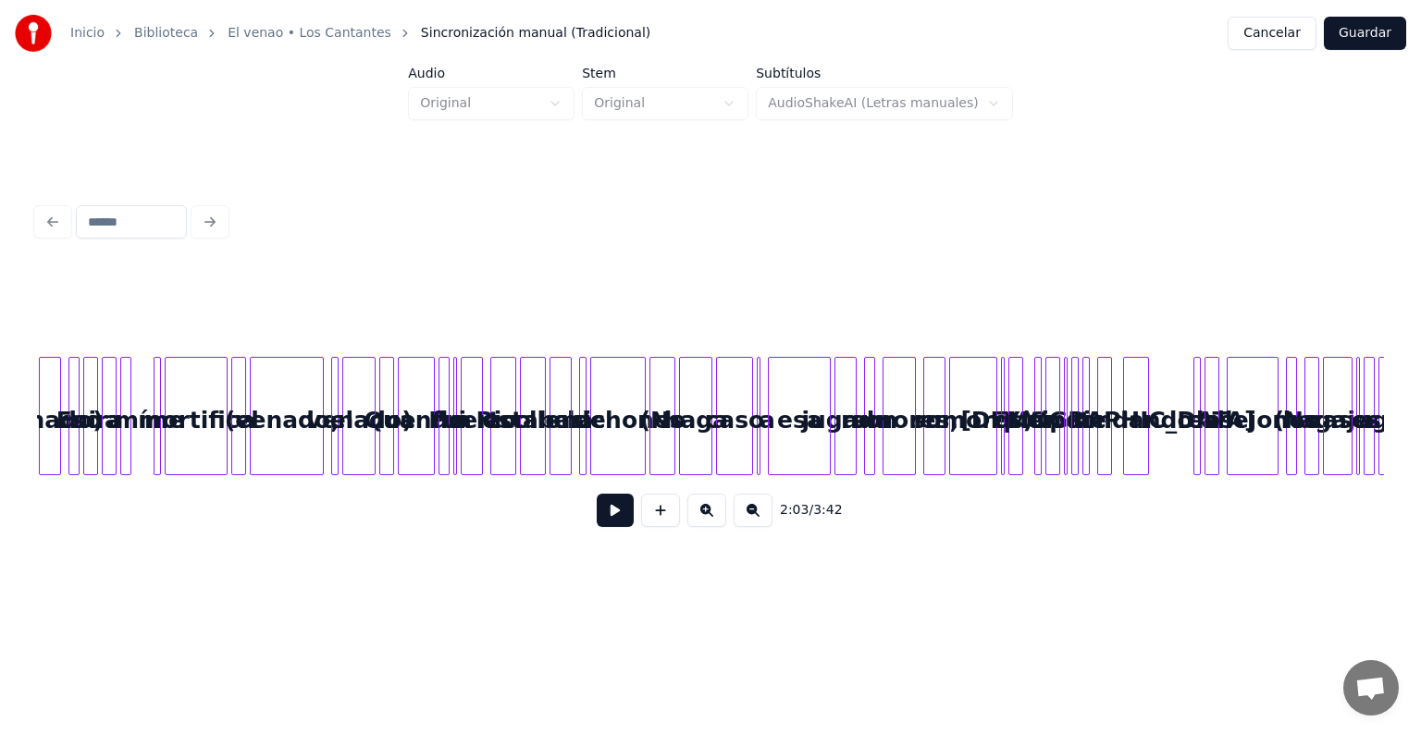
click at [603, 288] on div at bounding box center [710, 311] width 1347 height 92
drag, startPoint x: 610, startPoint y: 303, endPoint x: 632, endPoint y: 329, distance: 33.5
click at [612, 304] on div at bounding box center [710, 311] width 1347 height 92
click at [629, 318] on div at bounding box center [710, 311] width 1347 height 92
click at [623, 411] on div "chichones" at bounding box center [618, 421] width 54 height 126
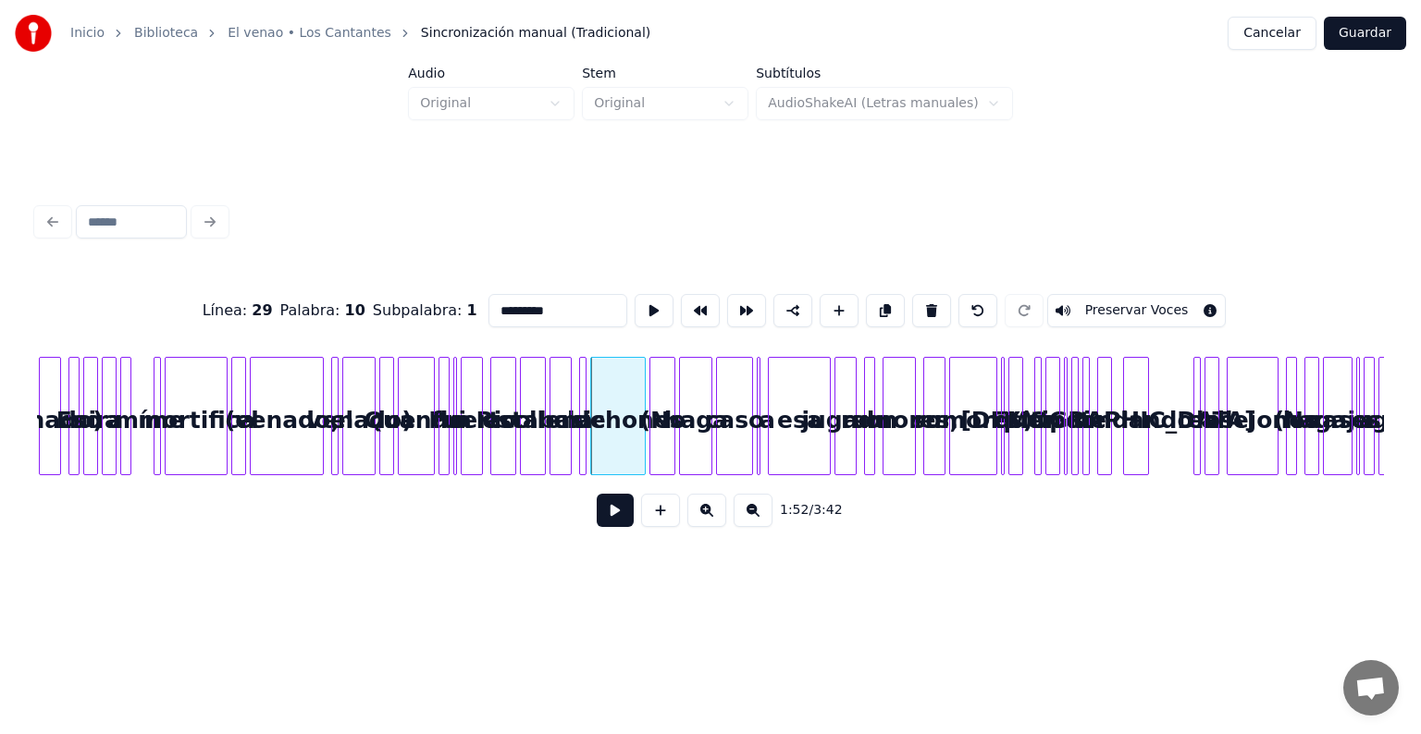
click at [597, 517] on button at bounding box center [615, 510] width 37 height 33
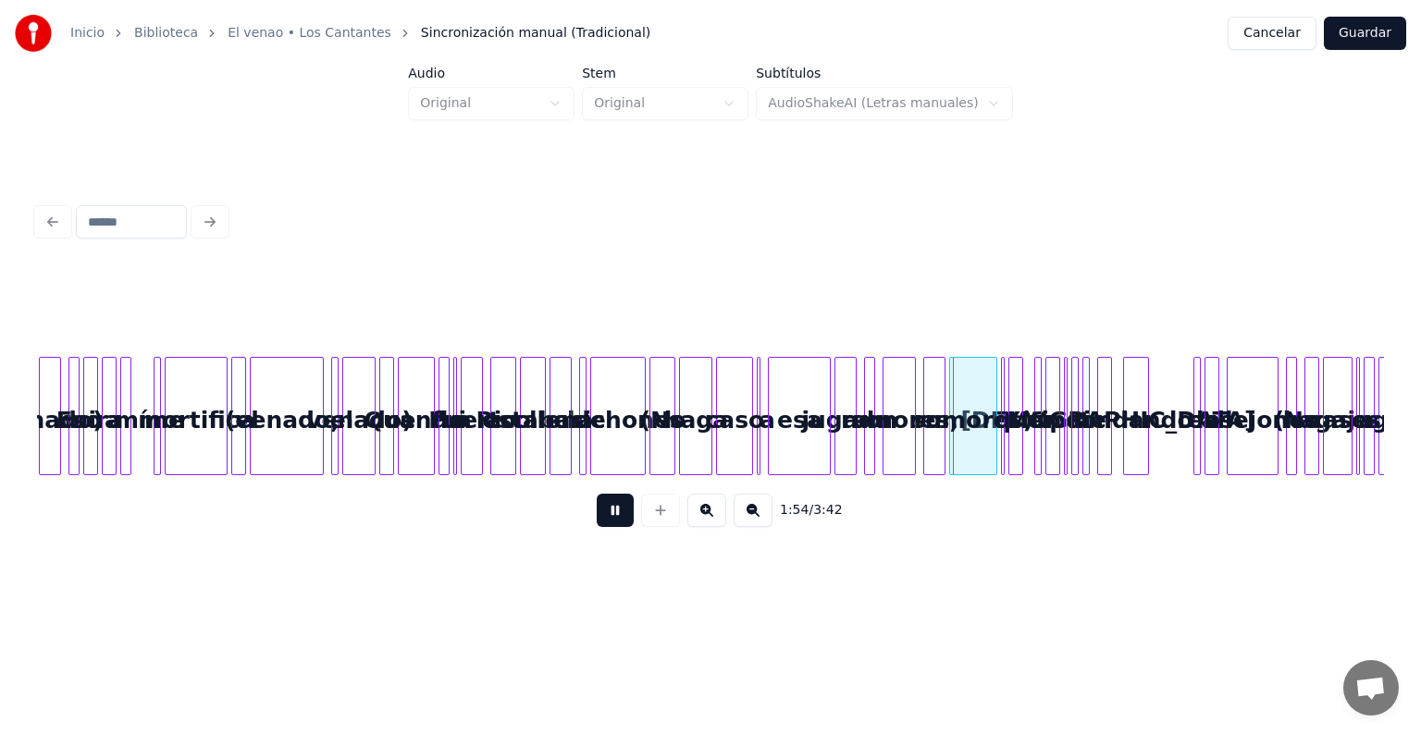
click at [707, 515] on button at bounding box center [706, 510] width 39 height 33
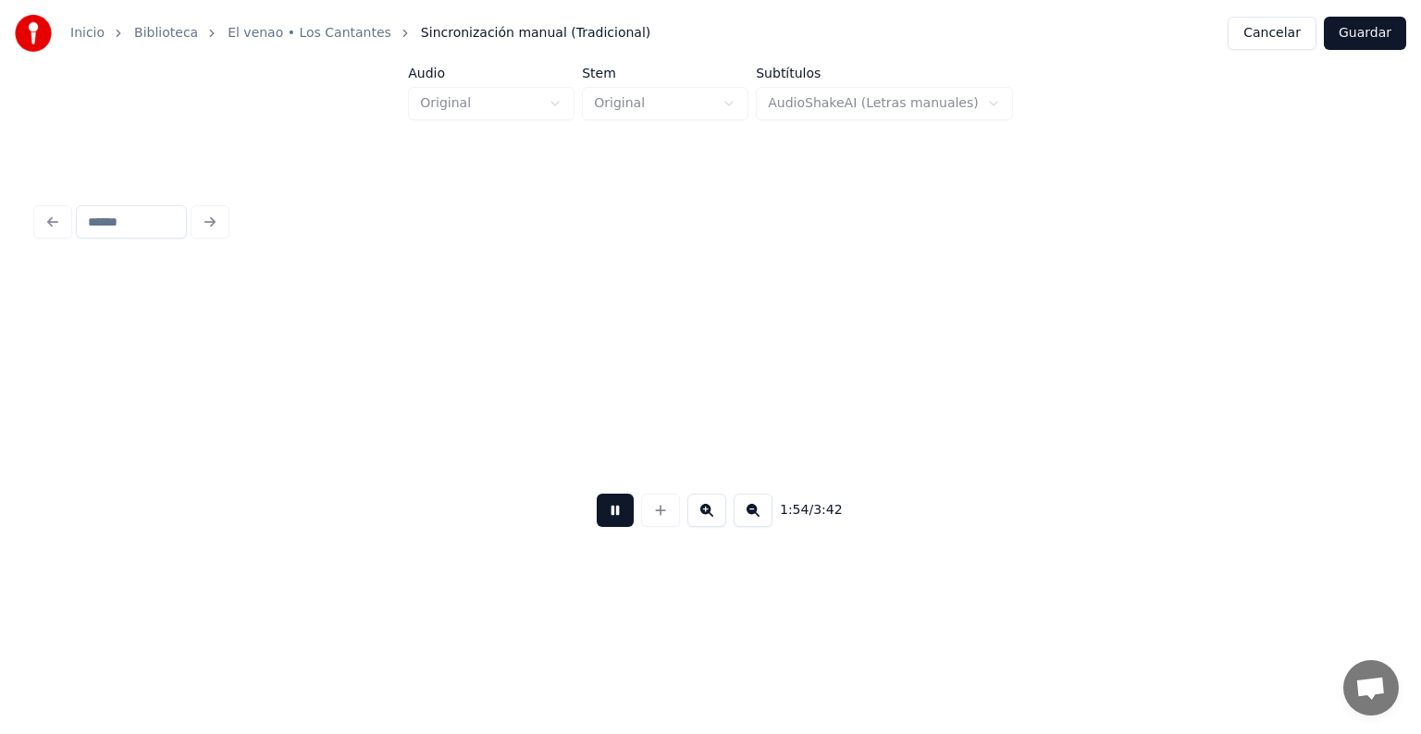
click at [708, 514] on button at bounding box center [706, 510] width 39 height 33
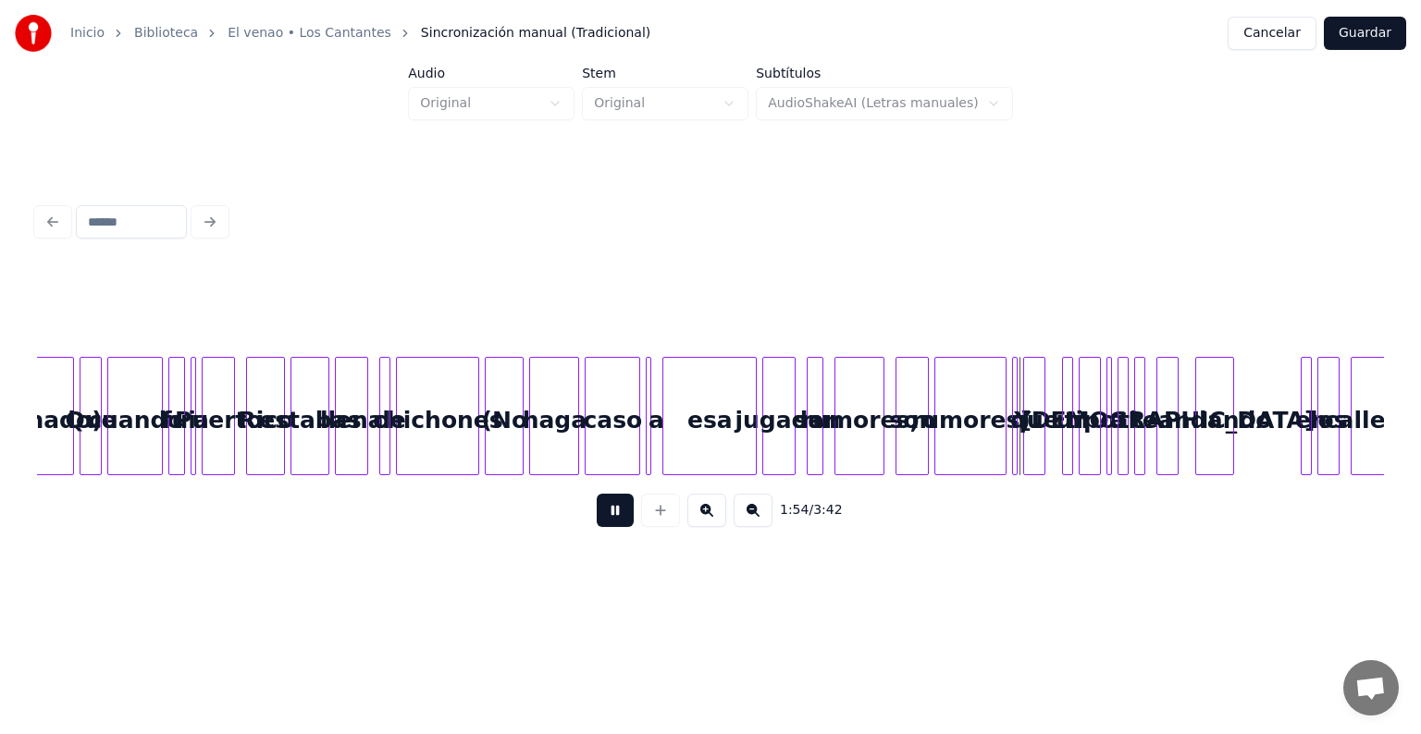
click at [708, 514] on button at bounding box center [706, 510] width 39 height 33
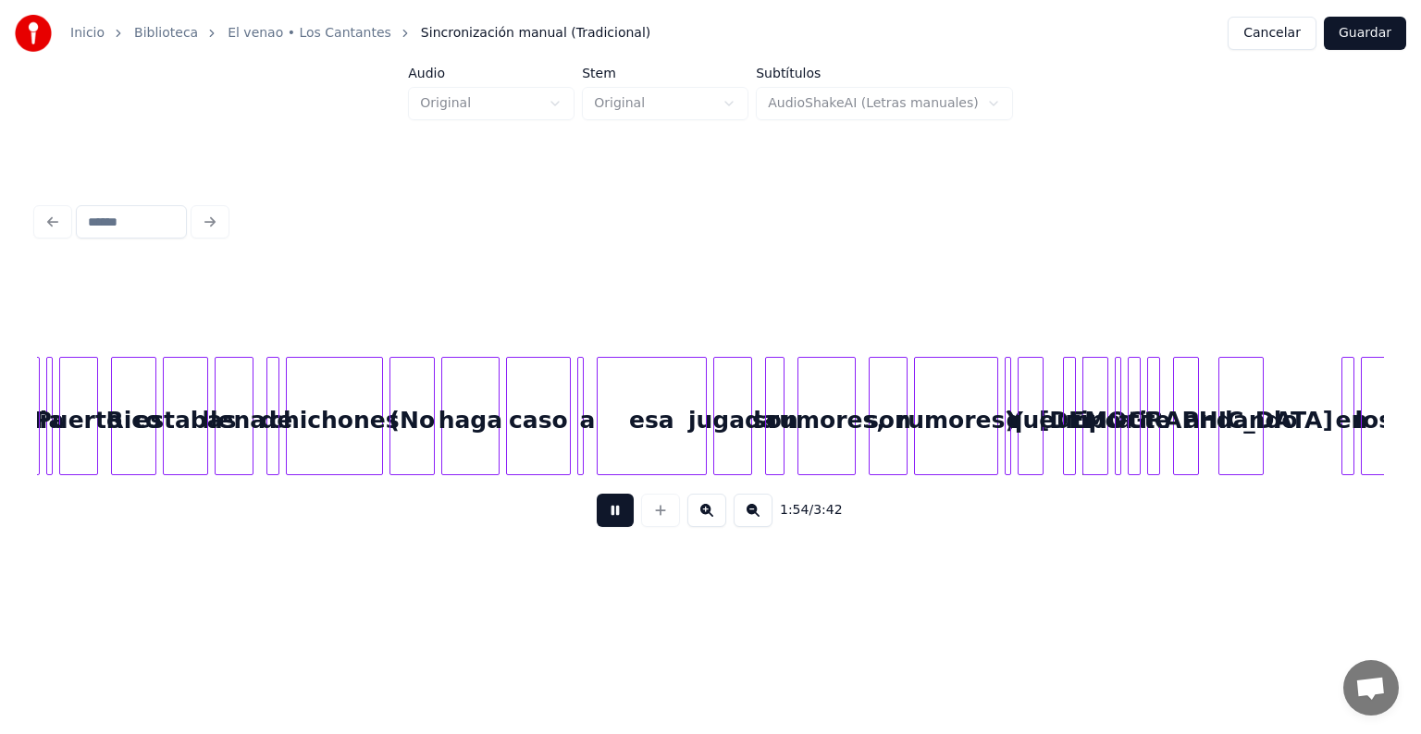
click at [708, 514] on button at bounding box center [706, 510] width 39 height 33
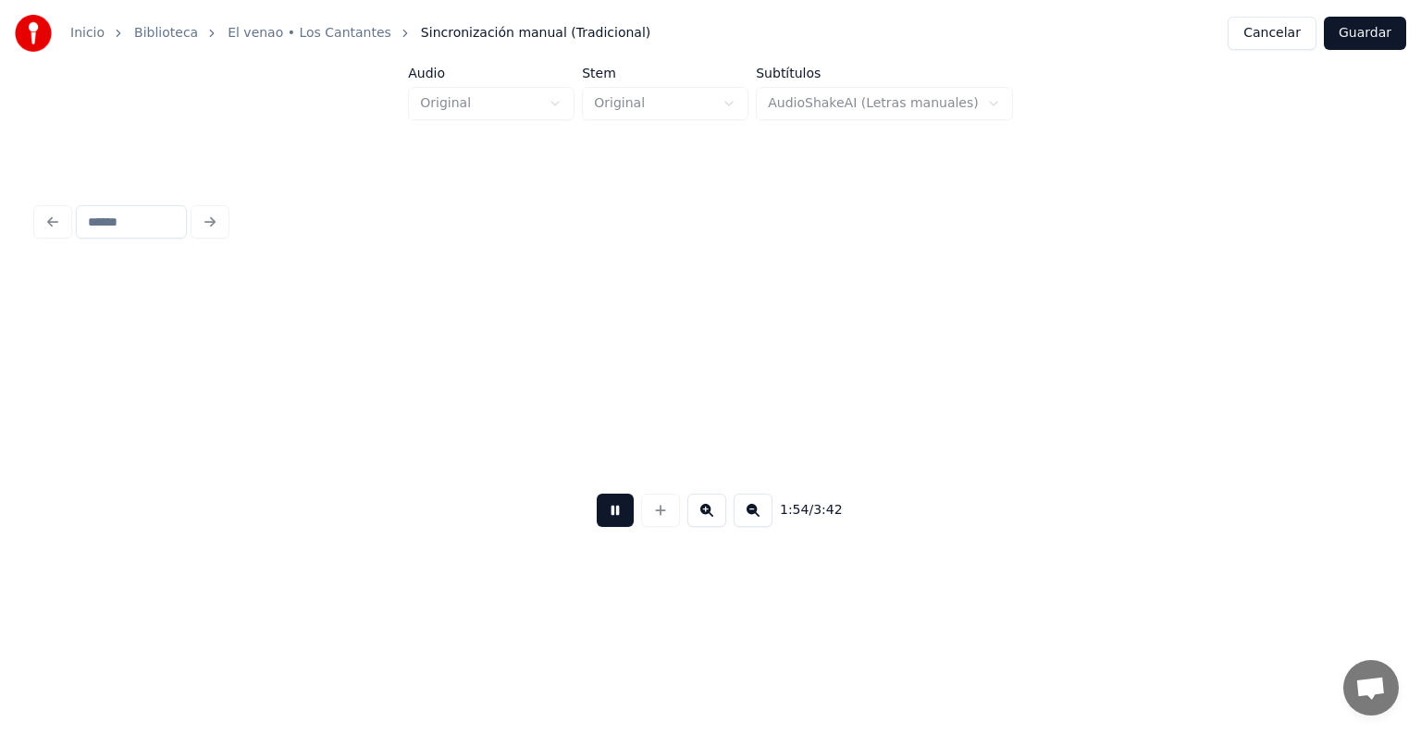
click at [708, 514] on button at bounding box center [706, 510] width 39 height 33
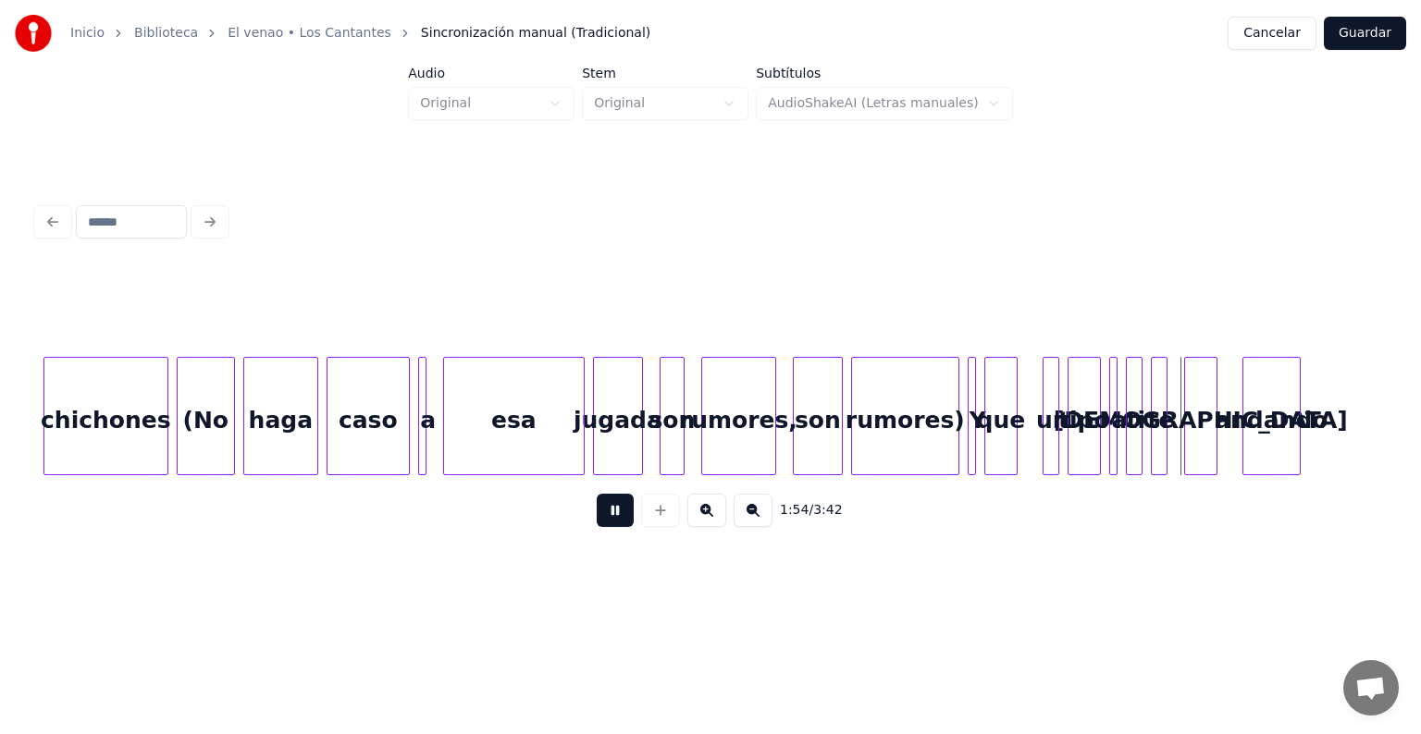
click at [708, 514] on button at bounding box center [706, 510] width 39 height 33
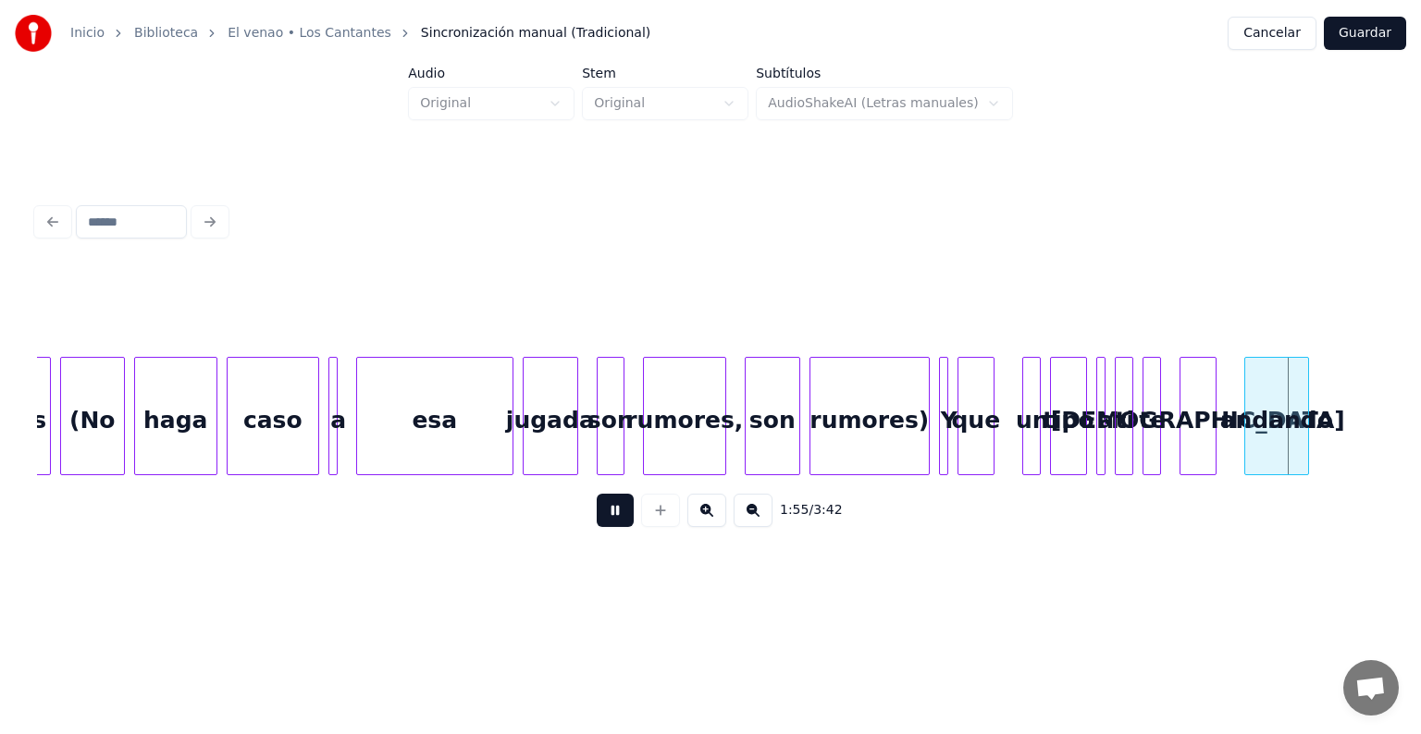
click at [708, 514] on button at bounding box center [706, 510] width 39 height 33
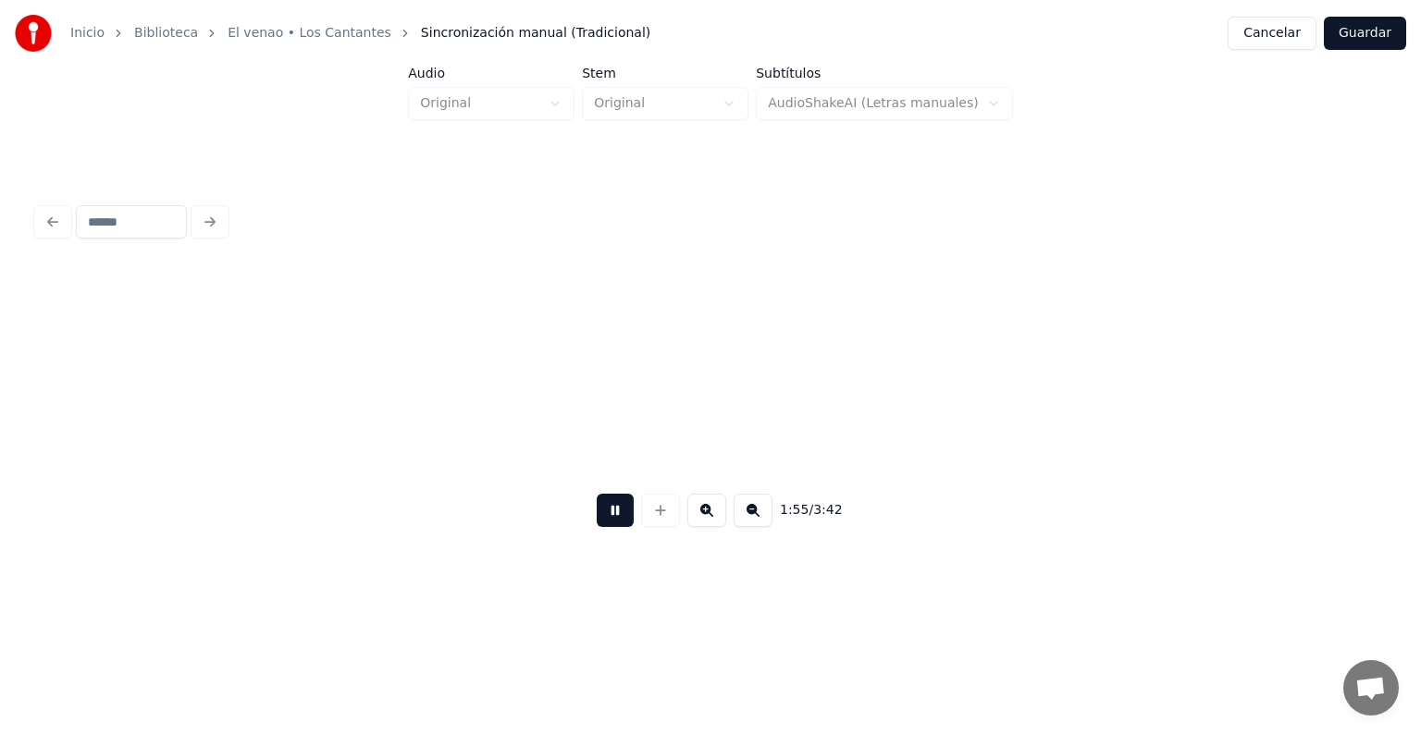
click at [708, 514] on button at bounding box center [706, 510] width 39 height 33
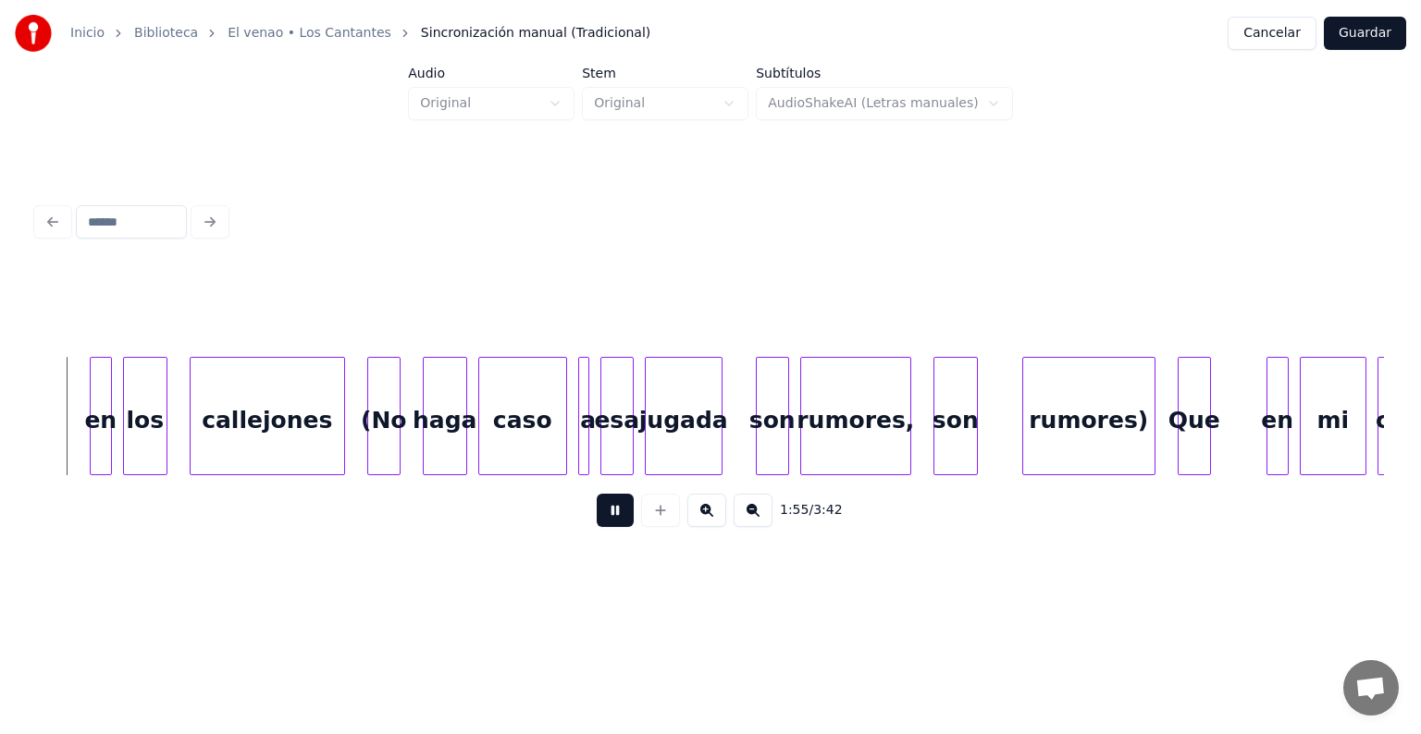
click at [708, 514] on button at bounding box center [706, 510] width 39 height 33
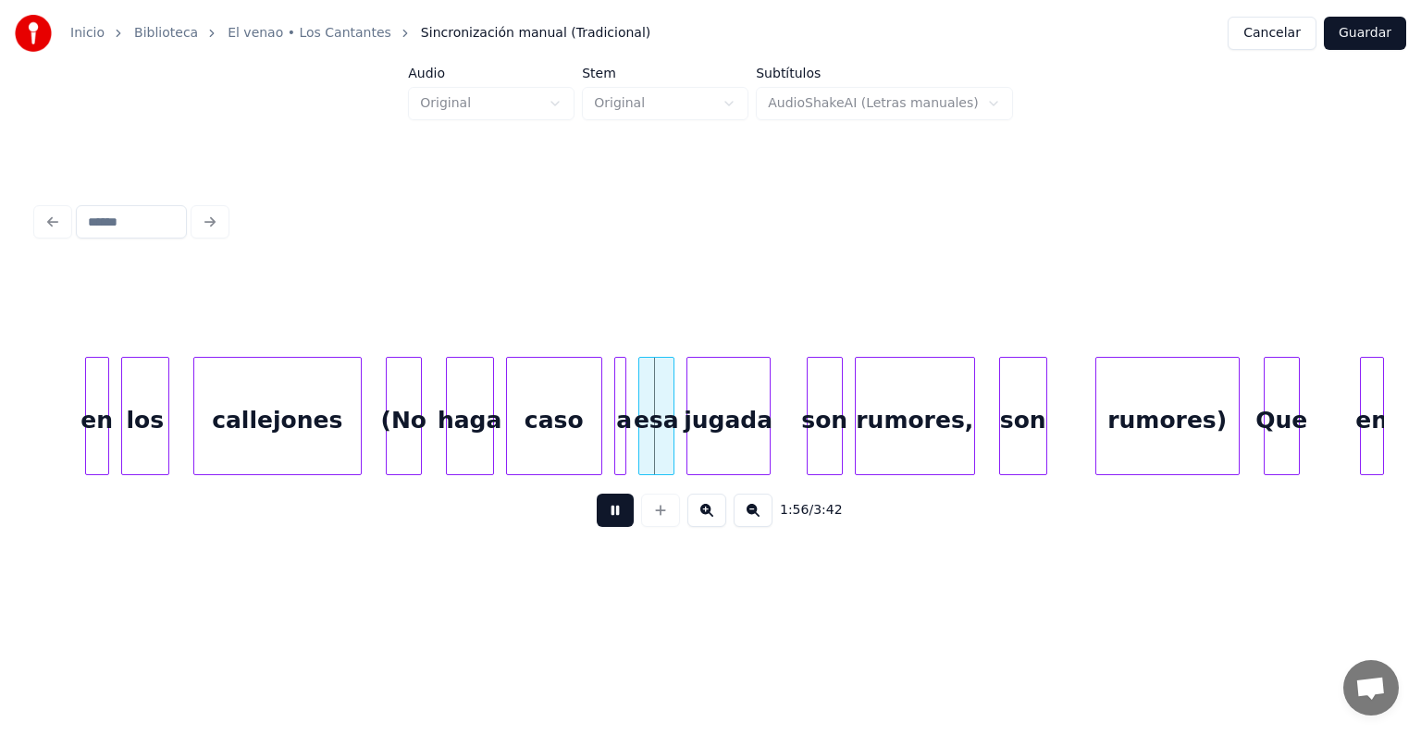
click at [604, 518] on button at bounding box center [615, 510] width 37 height 33
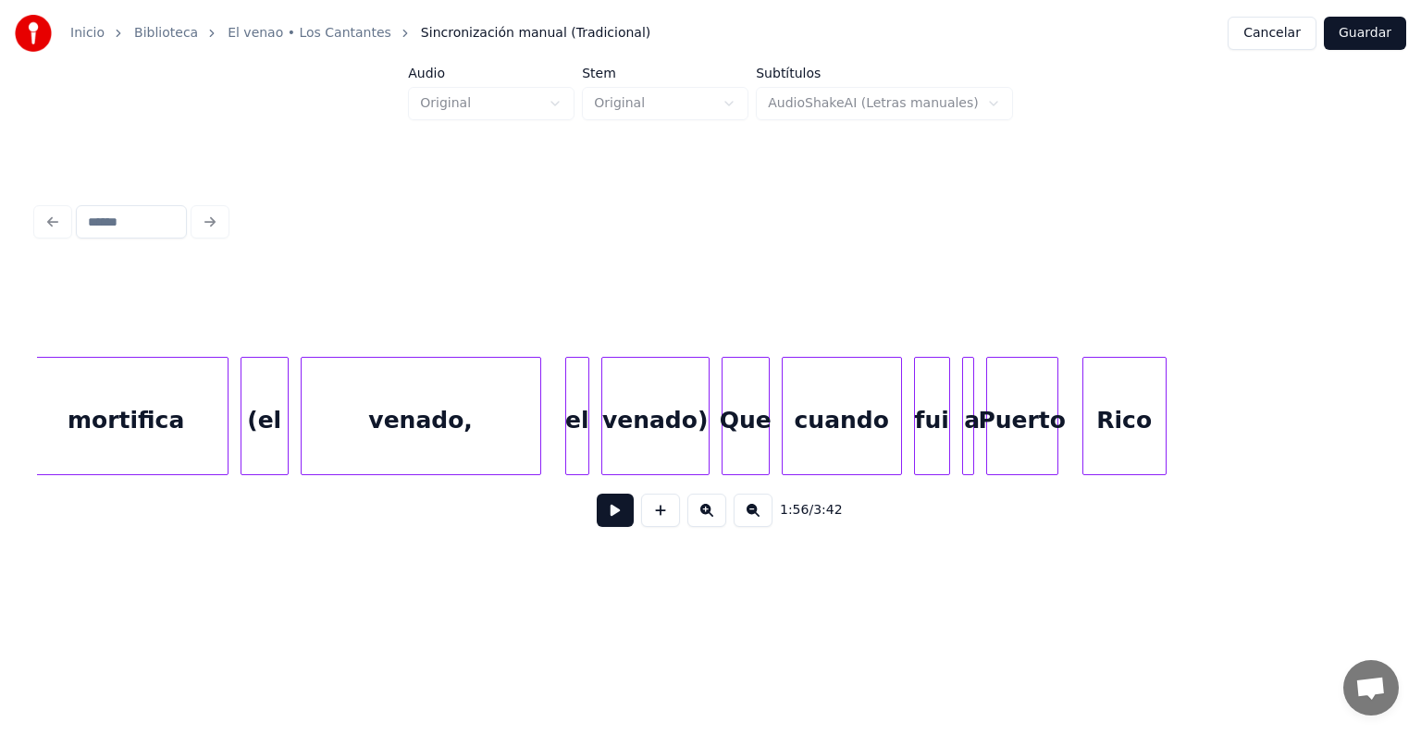
scroll to position [0, 65830]
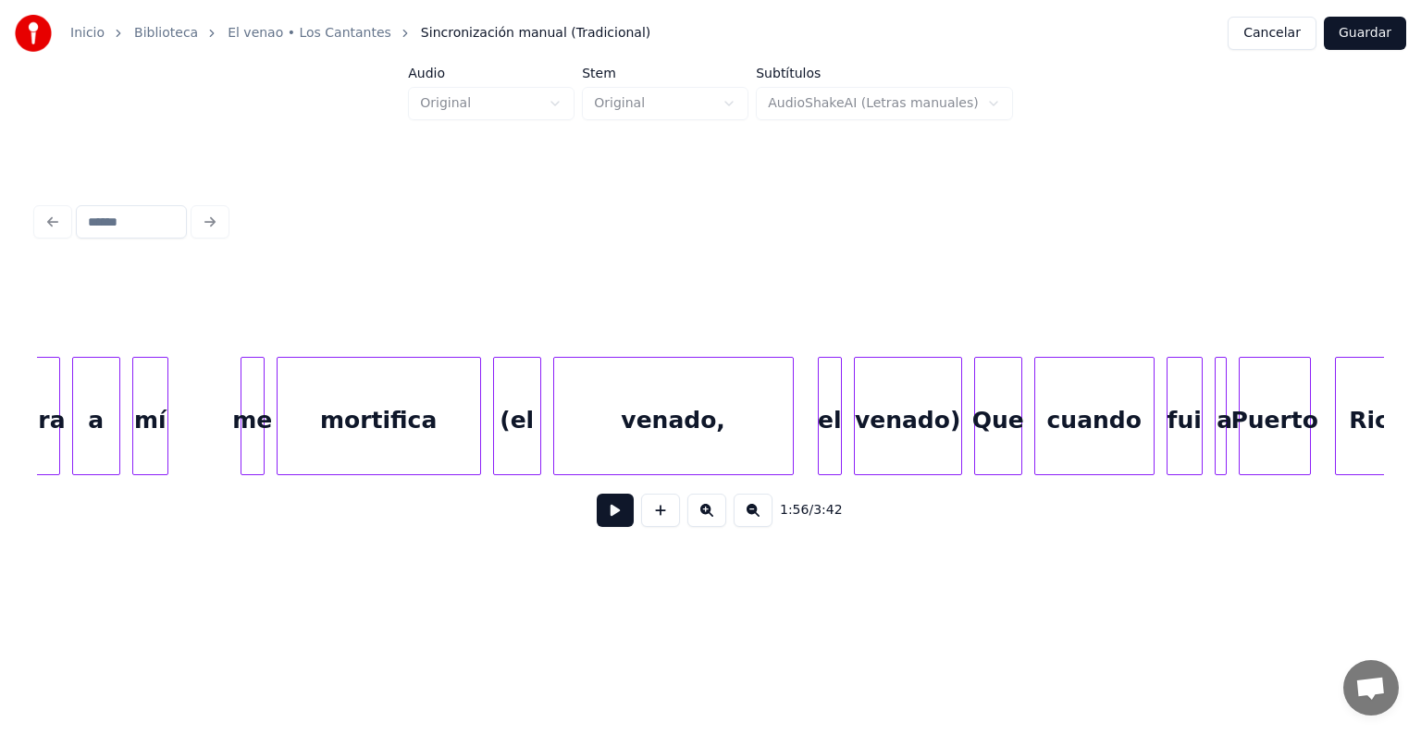
click at [218, 274] on div at bounding box center [710, 311] width 1347 height 92
click at [218, 289] on div at bounding box center [710, 311] width 1347 height 92
drag, startPoint x: 203, startPoint y: 374, endPoint x: 196, endPoint y: 413, distance: 40.5
click at [203, 375] on div "[US_STATE] fui a Que cuando venado) venado, el (el mortifica me mí a mira" at bounding box center [1148, 416] width 133882 height 118
click at [597, 521] on button at bounding box center [615, 510] width 37 height 33
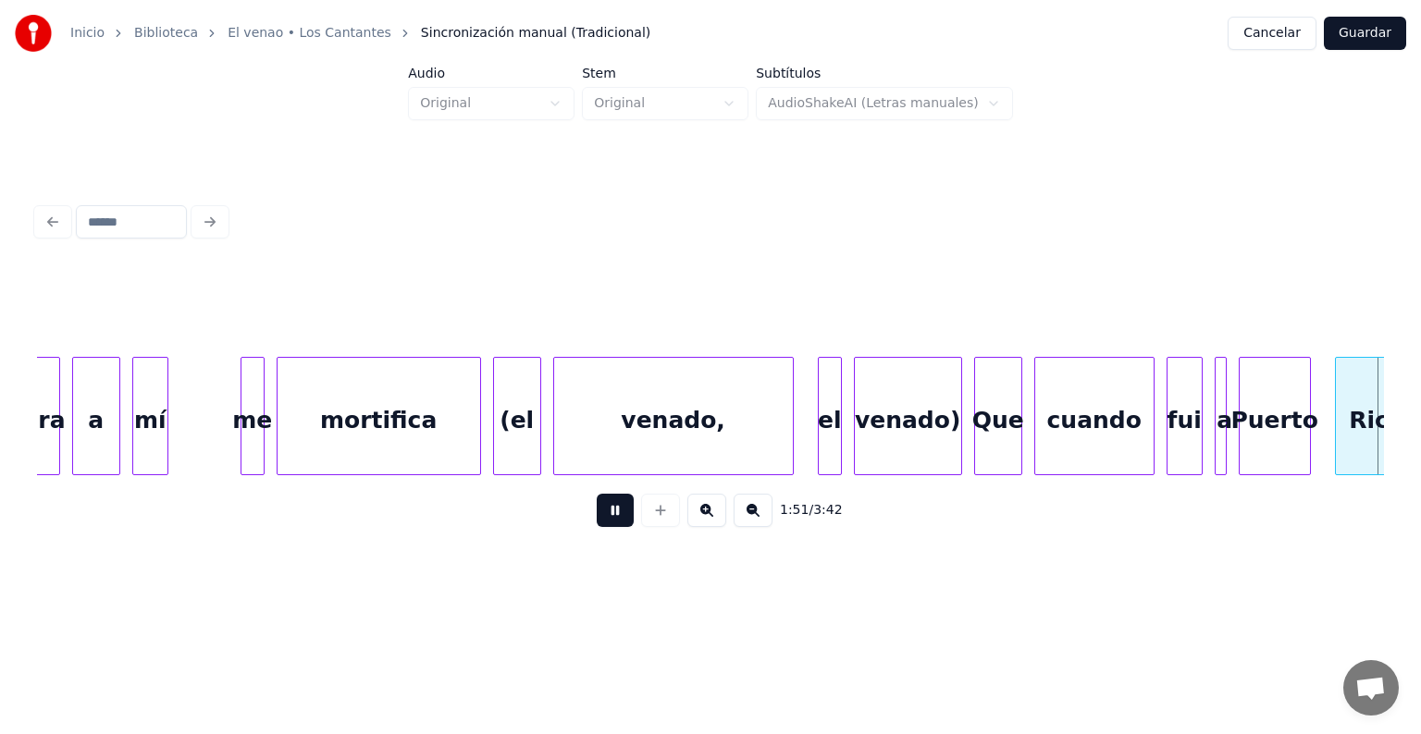
scroll to position [0, 67177]
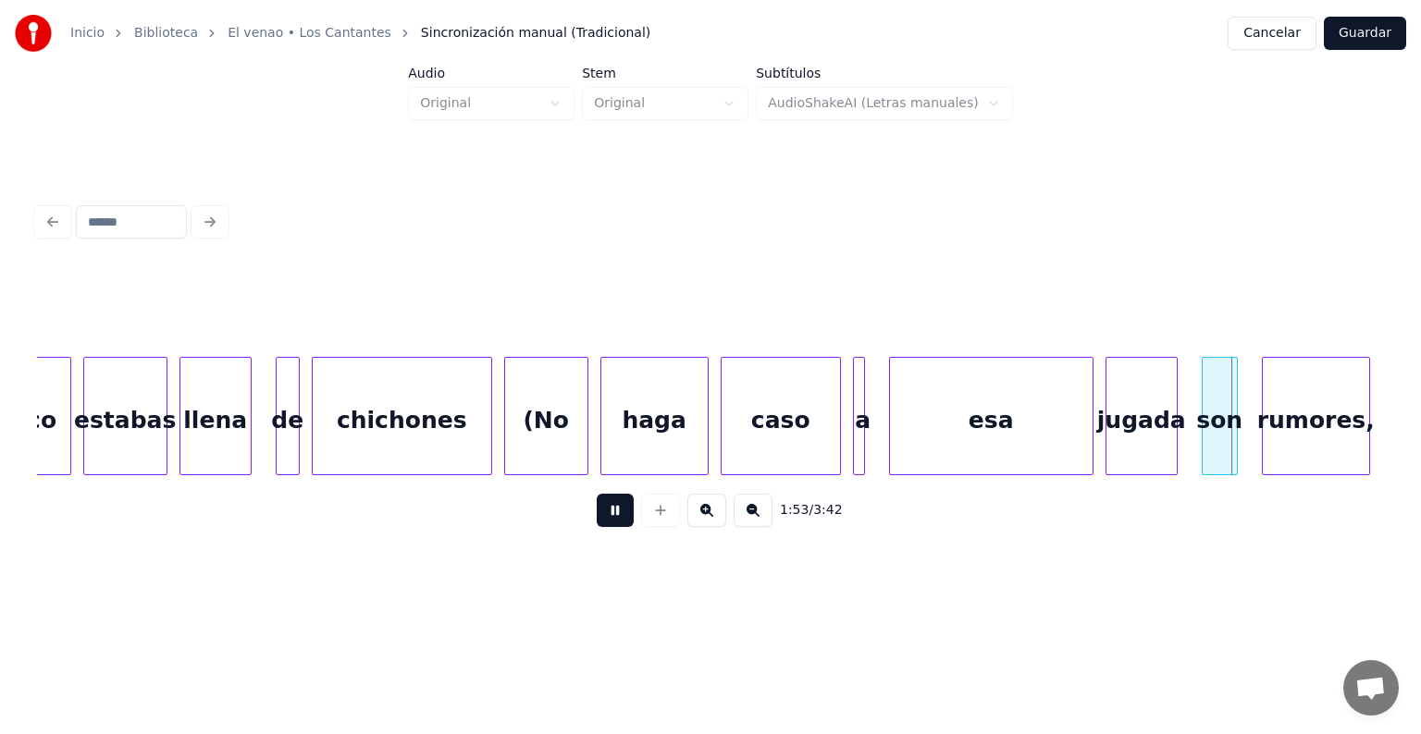
click at [597, 519] on button at bounding box center [615, 510] width 37 height 33
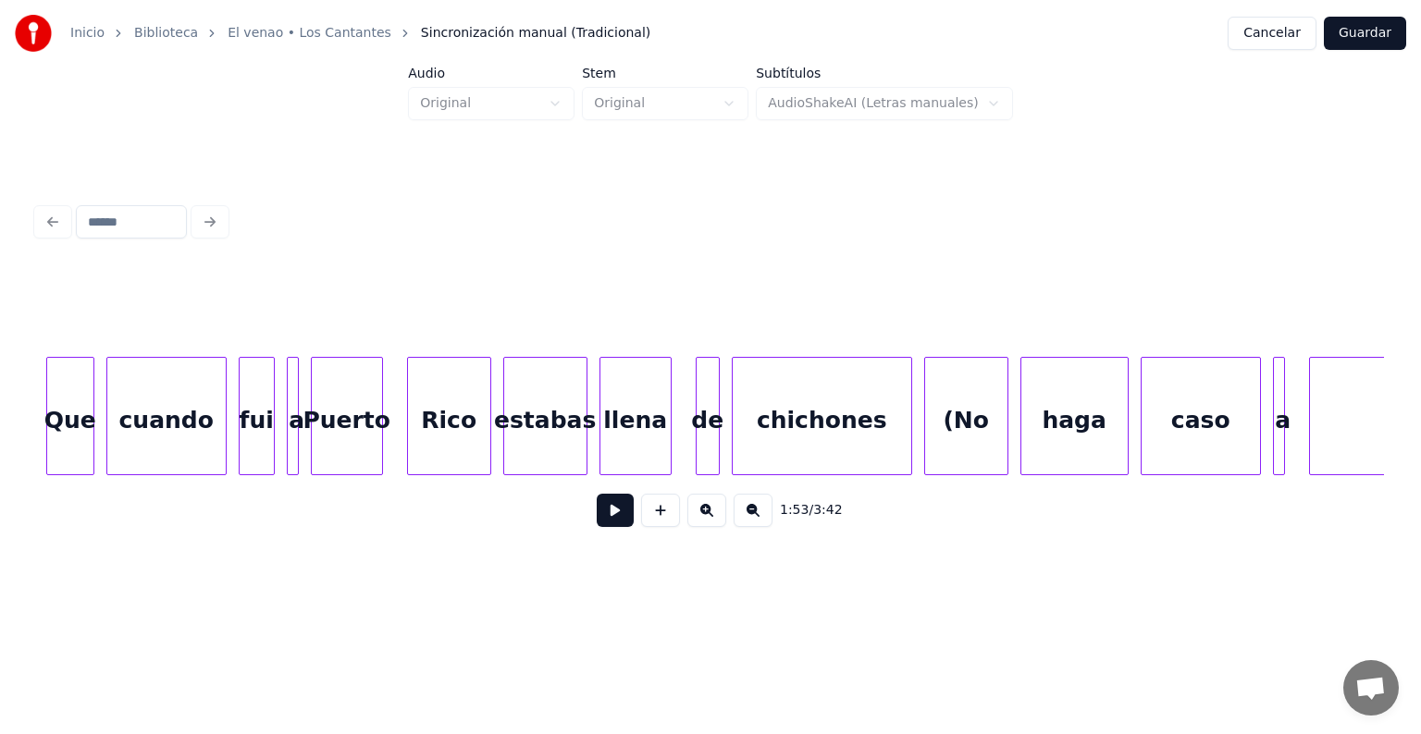
scroll to position [0, 66455]
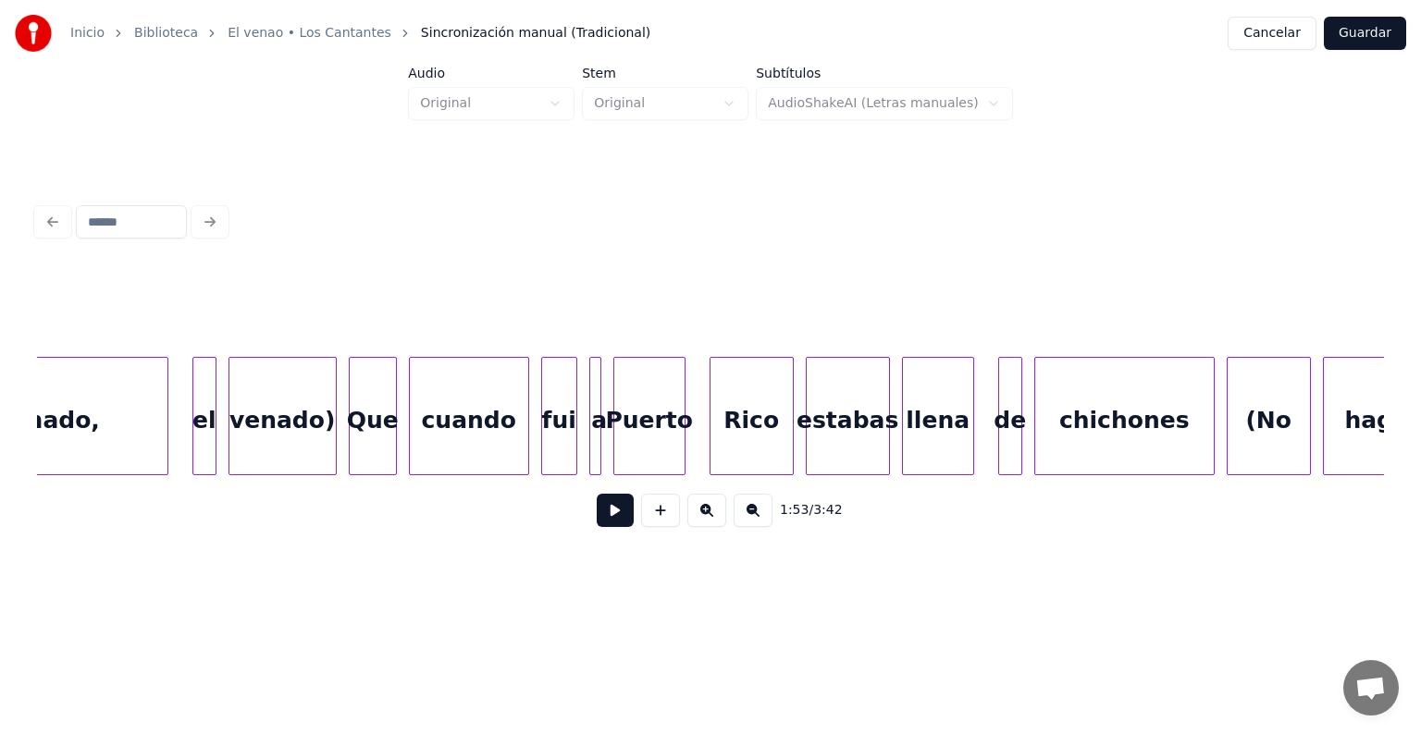
click at [698, 527] on button at bounding box center [706, 510] width 39 height 33
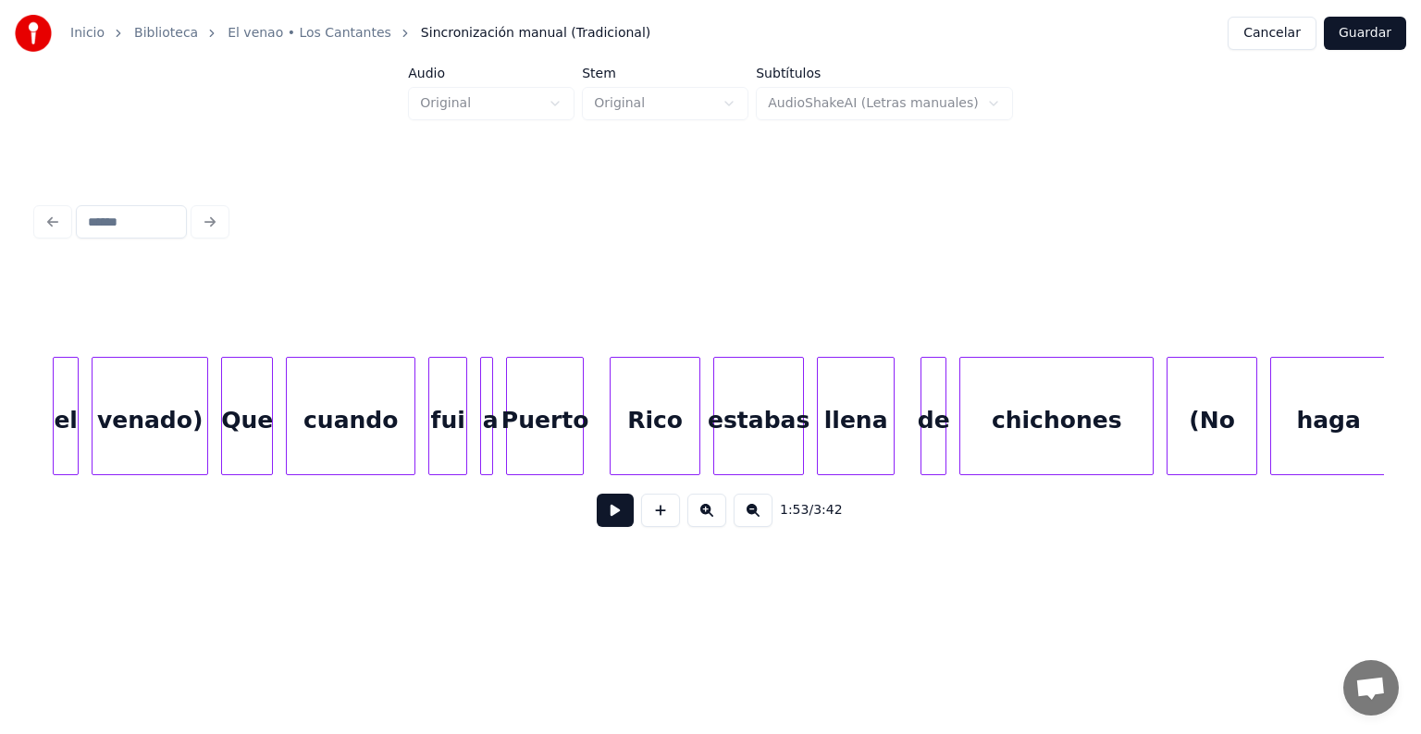
click at [705, 525] on button at bounding box center [706, 510] width 39 height 33
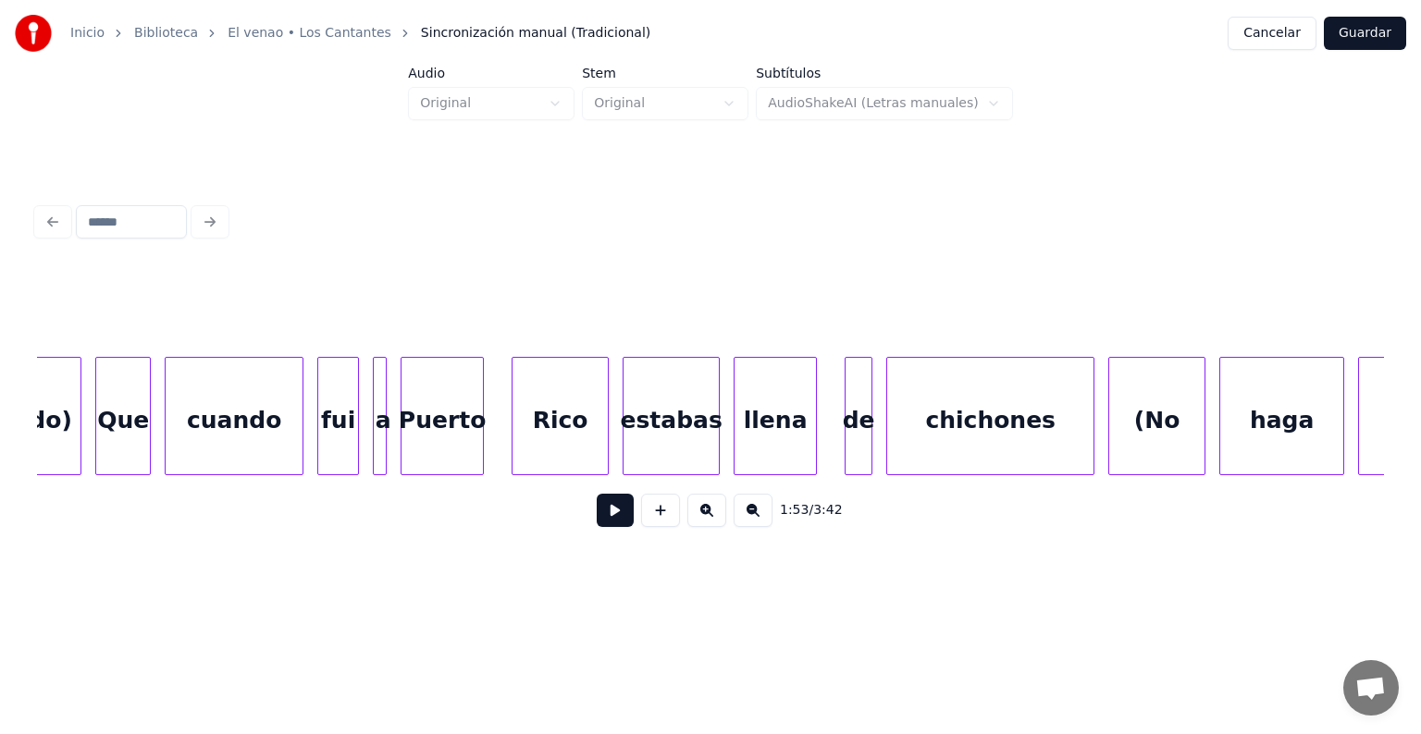
click at [705, 525] on button at bounding box center [706, 510] width 39 height 33
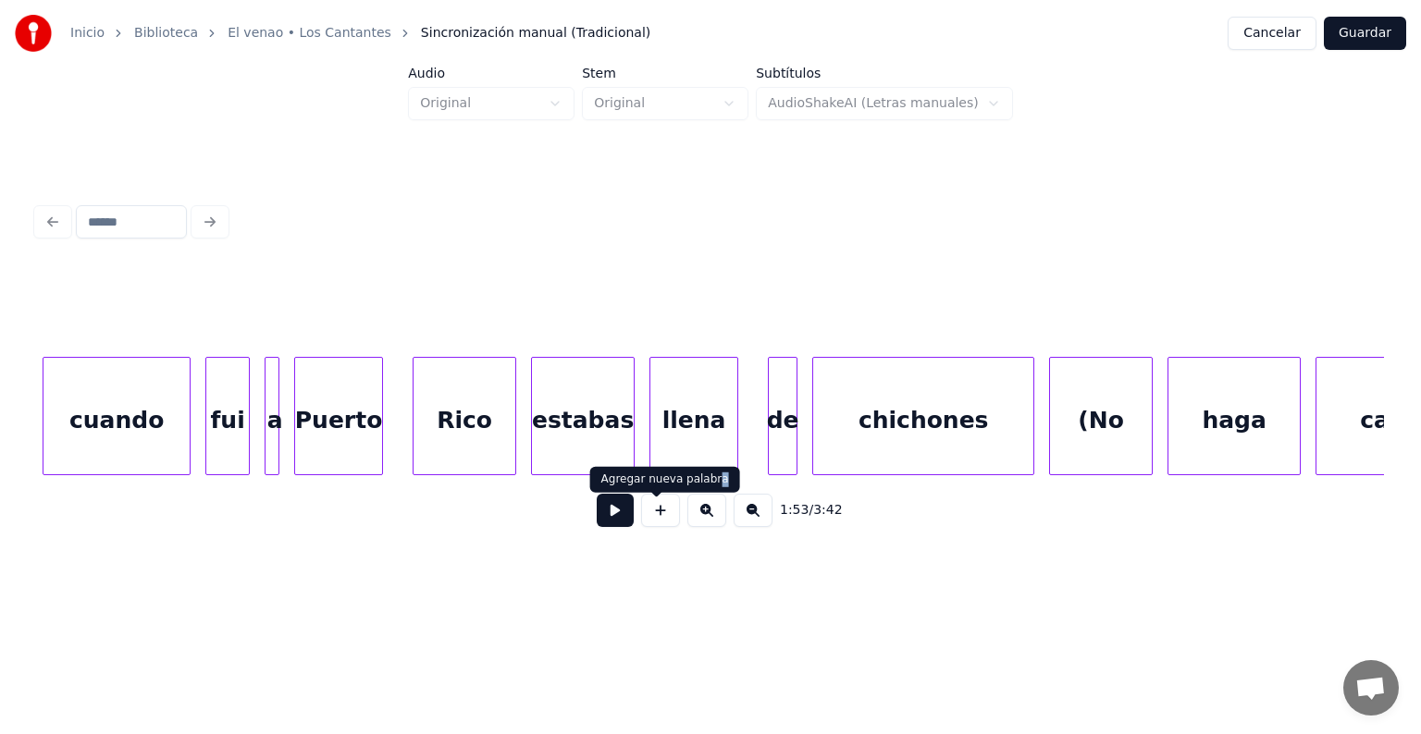
drag, startPoint x: 715, startPoint y: 480, endPoint x: 705, endPoint y: 481, distance: 10.2
click at [705, 481] on div "Agregar nueva palabra Agregar nueva palabra" at bounding box center [665, 480] width 150 height 26
drag, startPoint x: 624, startPoint y: 489, endPoint x: 589, endPoint y: 483, distance: 35.7
click at [622, 488] on div "Agregar nueva palabra Agregar nueva palabra" at bounding box center [665, 480] width 150 height 26
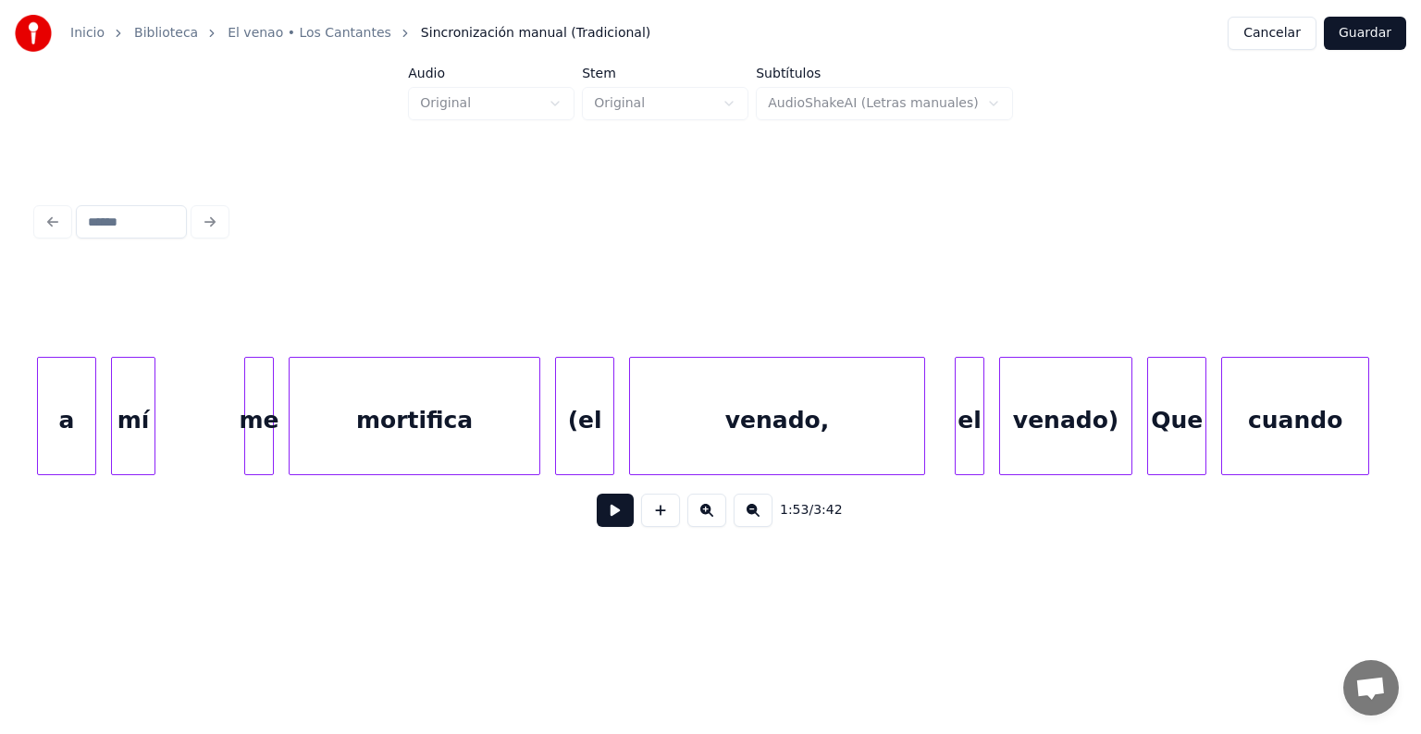
click at [311, 265] on div at bounding box center [710, 311] width 1347 height 92
click at [207, 289] on div at bounding box center [710, 311] width 1347 height 92
click at [215, 394] on div "cuando fui Que venado) el venado, (el mortifica me mí a" at bounding box center [1362, 416] width 164779 height 118
click at [611, 518] on button at bounding box center [615, 510] width 37 height 33
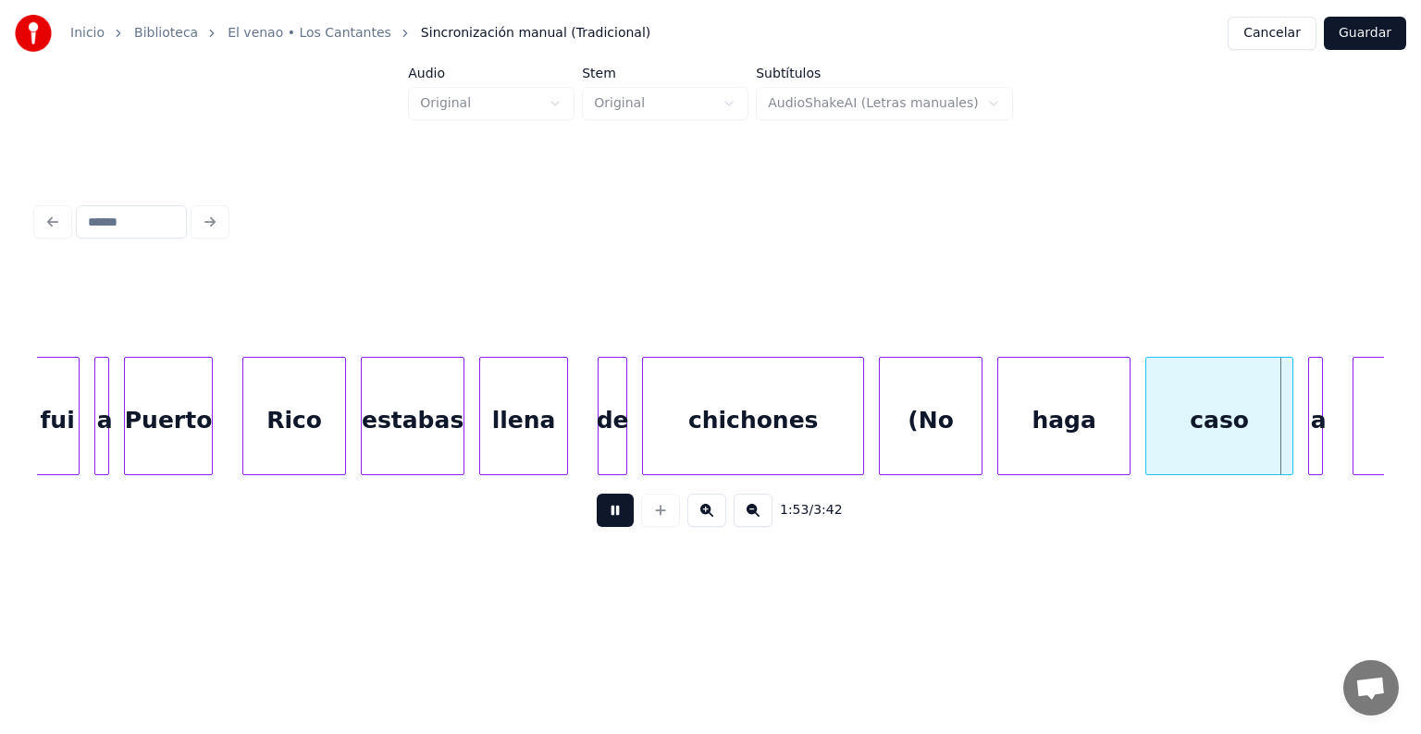
scroll to position [0, 83761]
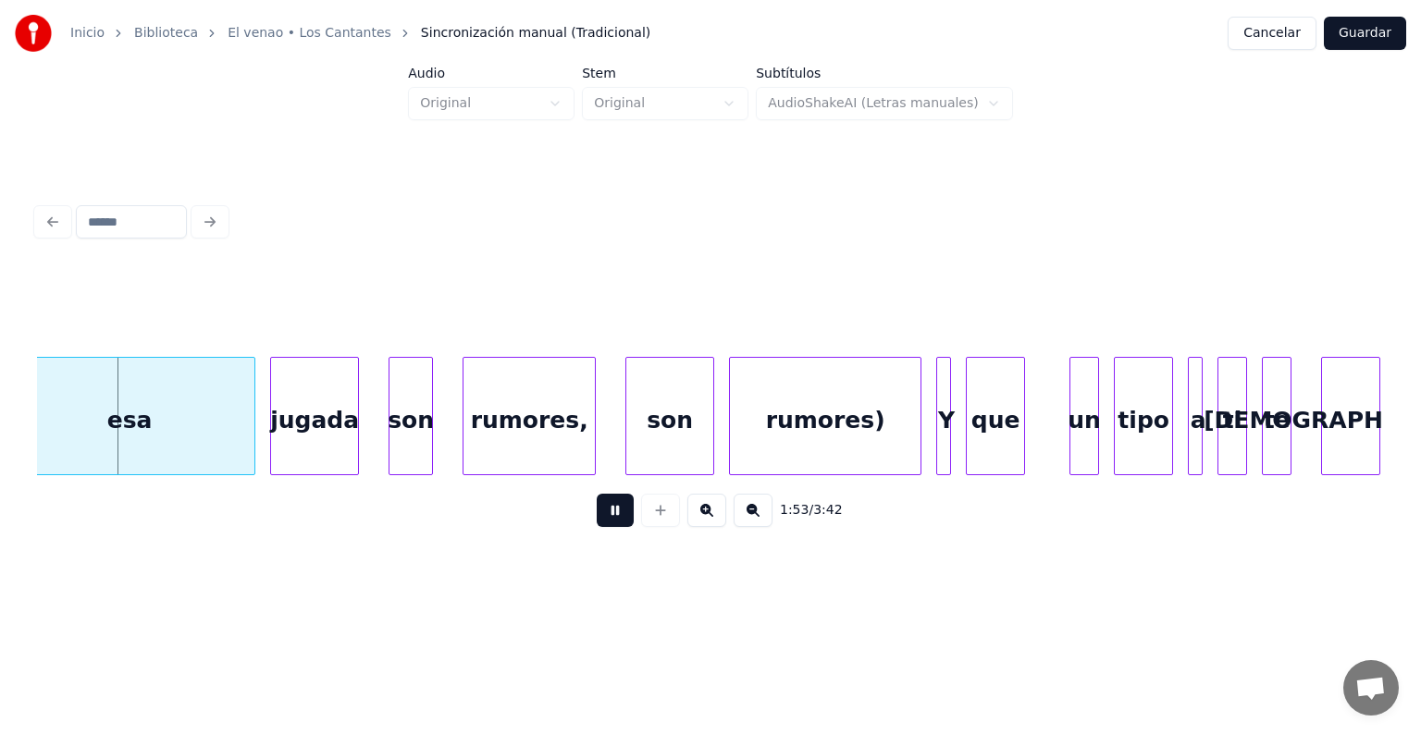
click at [613, 525] on button at bounding box center [615, 510] width 37 height 33
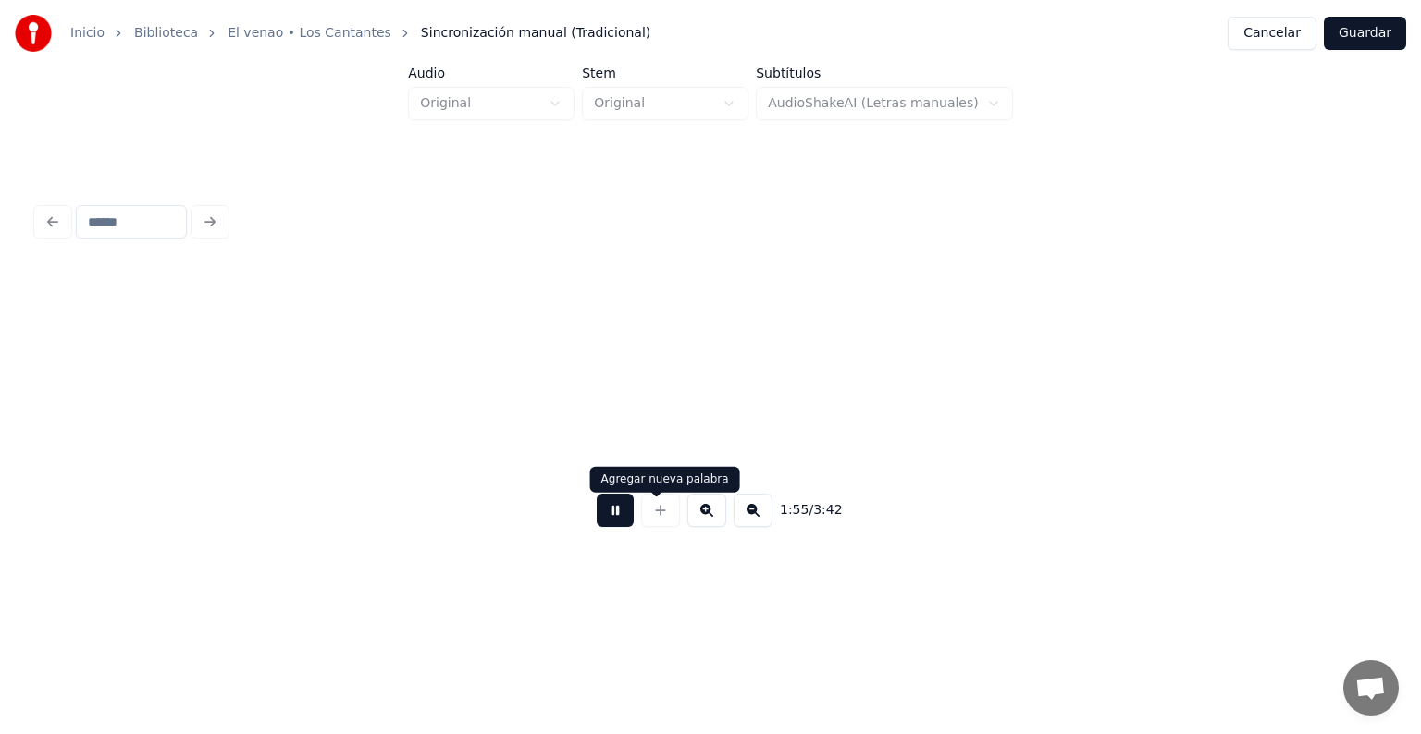
scroll to position [0, 85111]
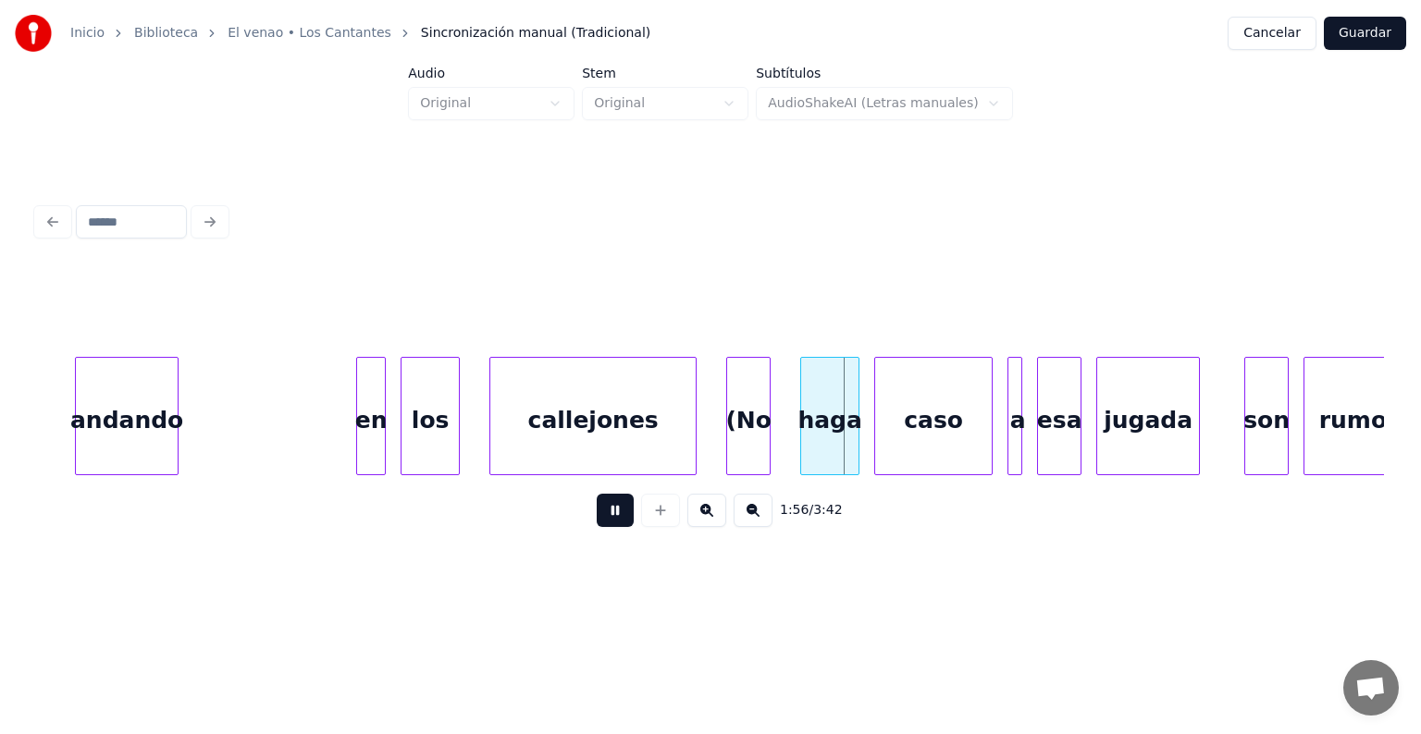
click at [607, 525] on button at bounding box center [615, 510] width 37 height 33
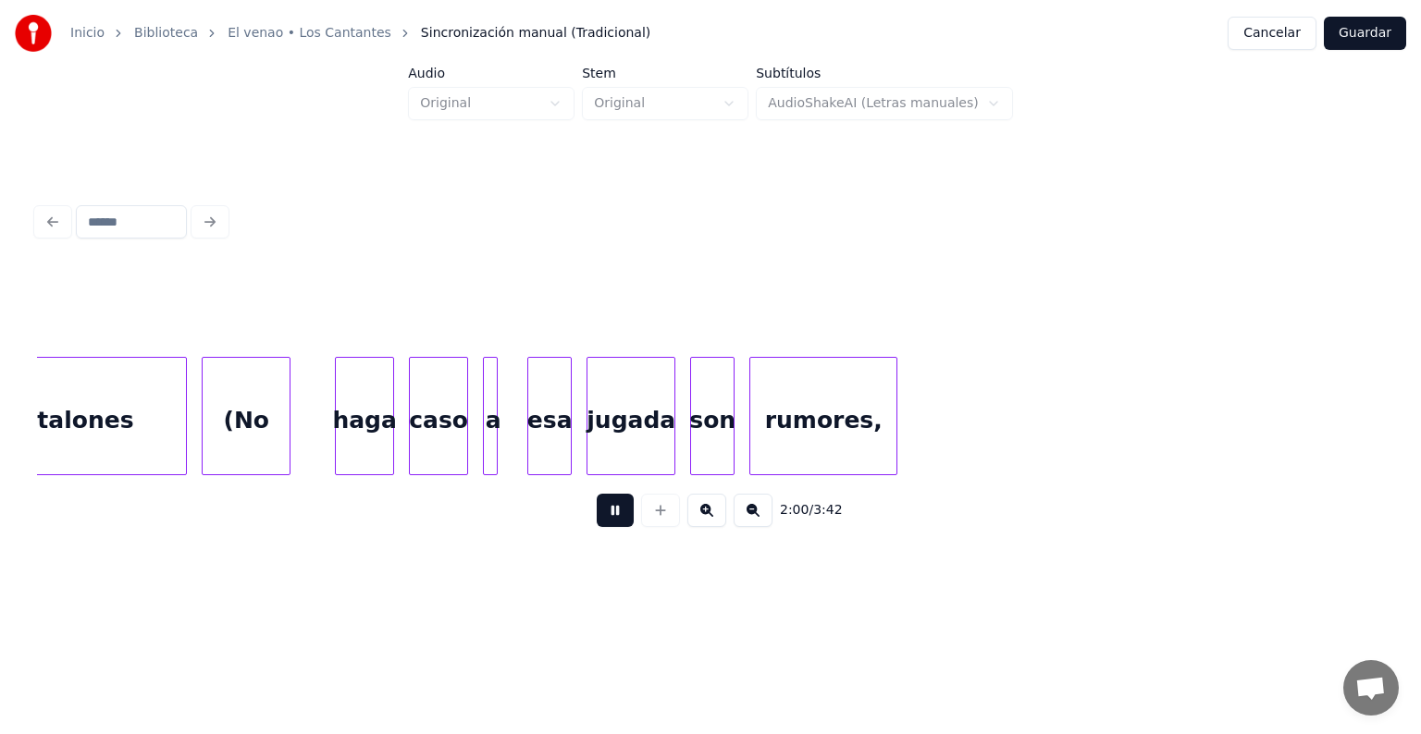
scroll to position [0, 89162]
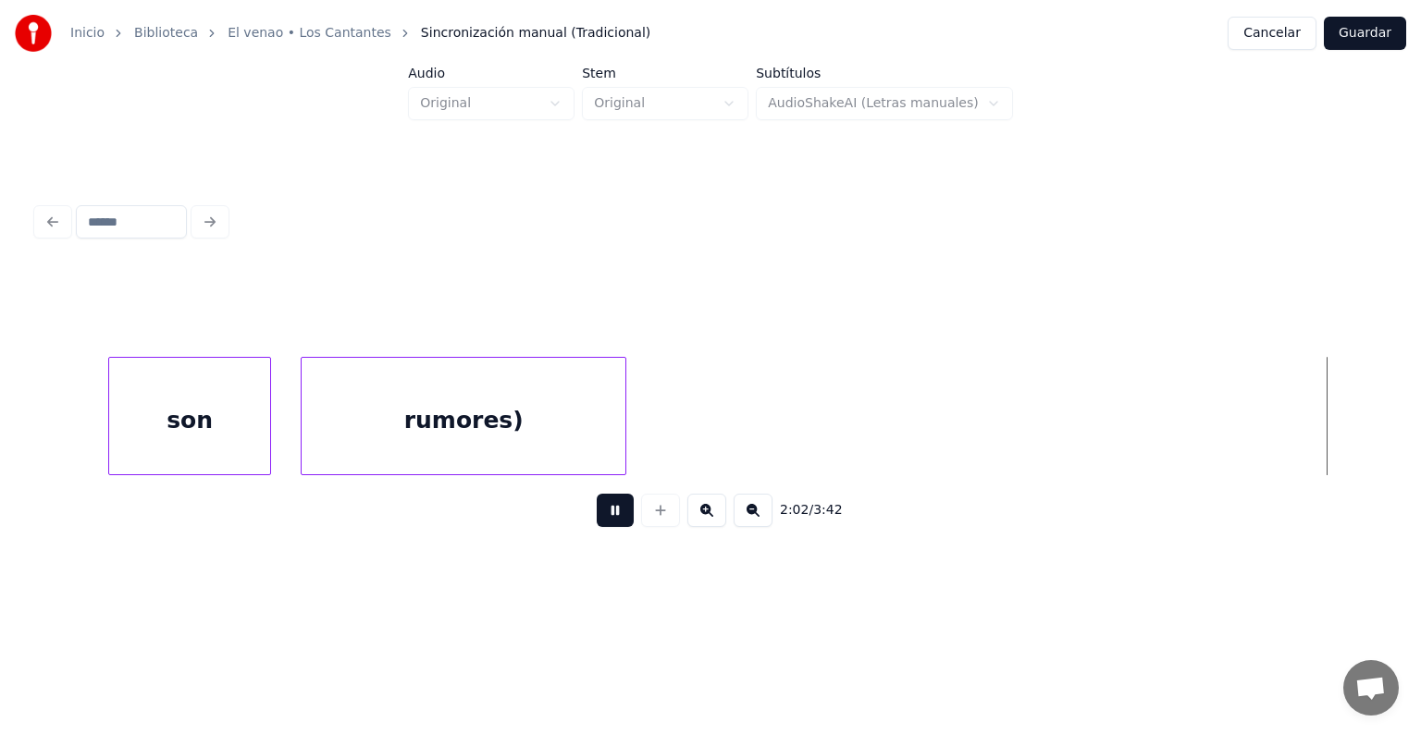
click at [601, 526] on button at bounding box center [615, 510] width 37 height 33
click at [1259, 37] on button "Cancelar" at bounding box center [1271, 33] width 89 height 33
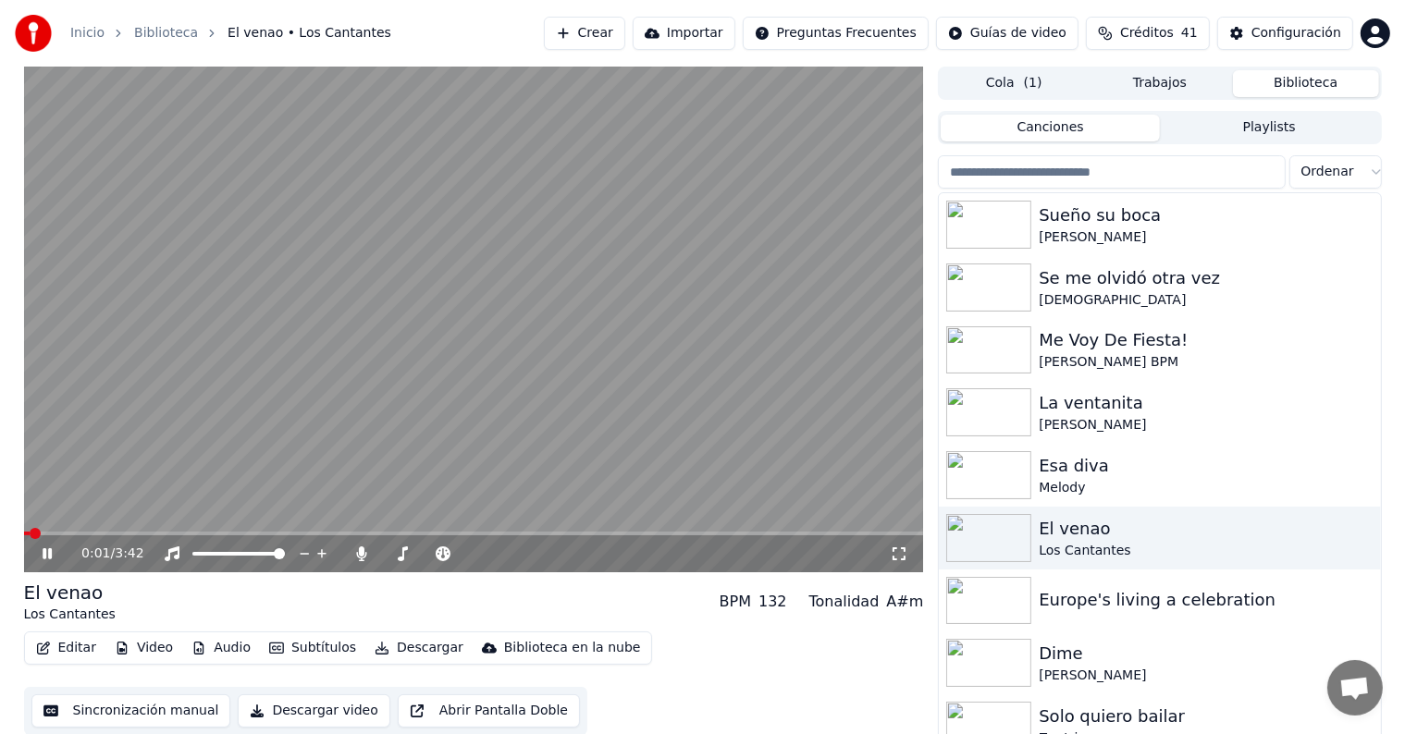
drag, startPoint x: 43, startPoint y: 530, endPoint x: 294, endPoint y: 548, distance: 252.2
click at [359, 536] on div "0:01 / 3:42" at bounding box center [474, 320] width 900 height 506
click at [477, 535] on span at bounding box center [476, 533] width 11 height 11
click at [43, 559] on icon at bounding box center [47, 554] width 11 height 13
drag, startPoint x: 356, startPoint y: 523, endPoint x: 317, endPoint y: 523, distance: 38.8
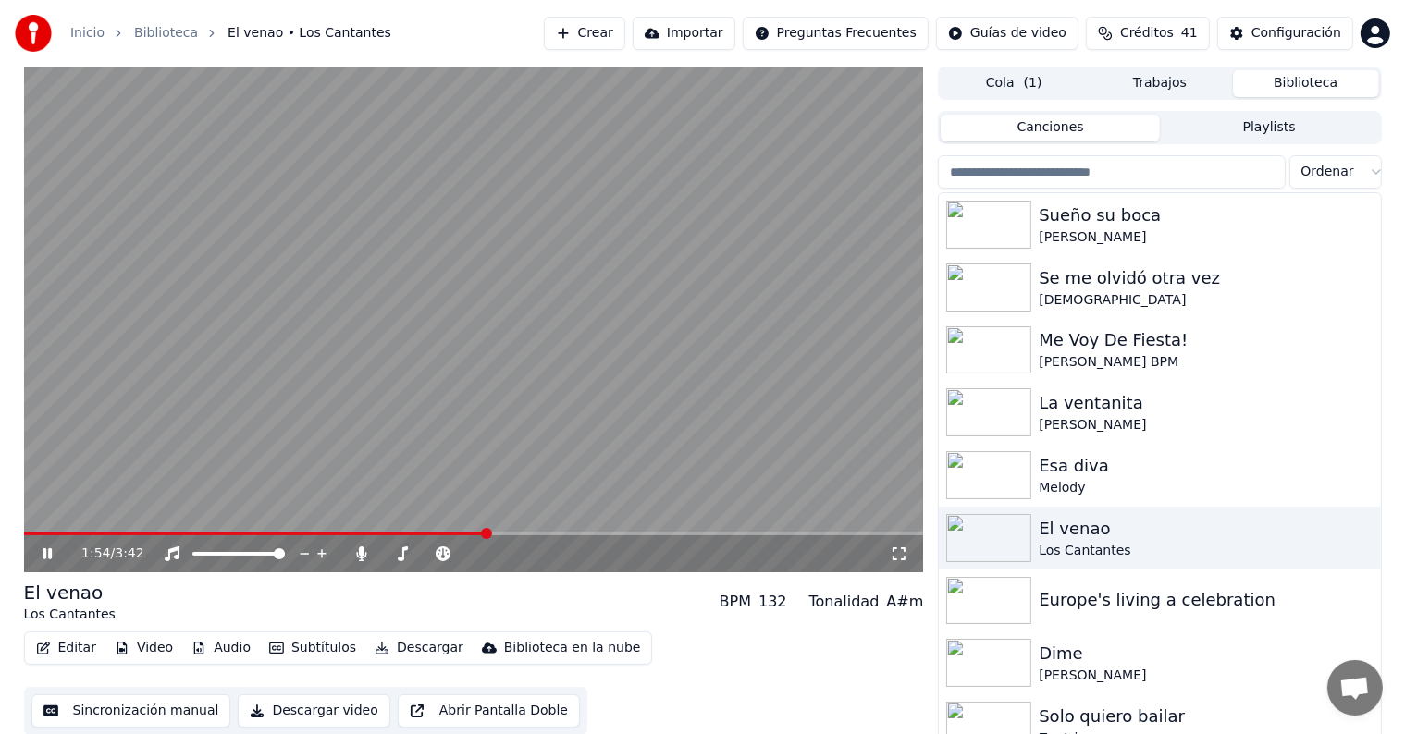
click at [230, 522] on video at bounding box center [474, 320] width 900 height 506
click at [348, 527] on video at bounding box center [474, 320] width 900 height 506
click at [362, 533] on span at bounding box center [256, 534] width 464 height 4
click at [287, 527] on video at bounding box center [474, 320] width 900 height 506
click at [285, 534] on span at bounding box center [211, 534] width 375 height 4
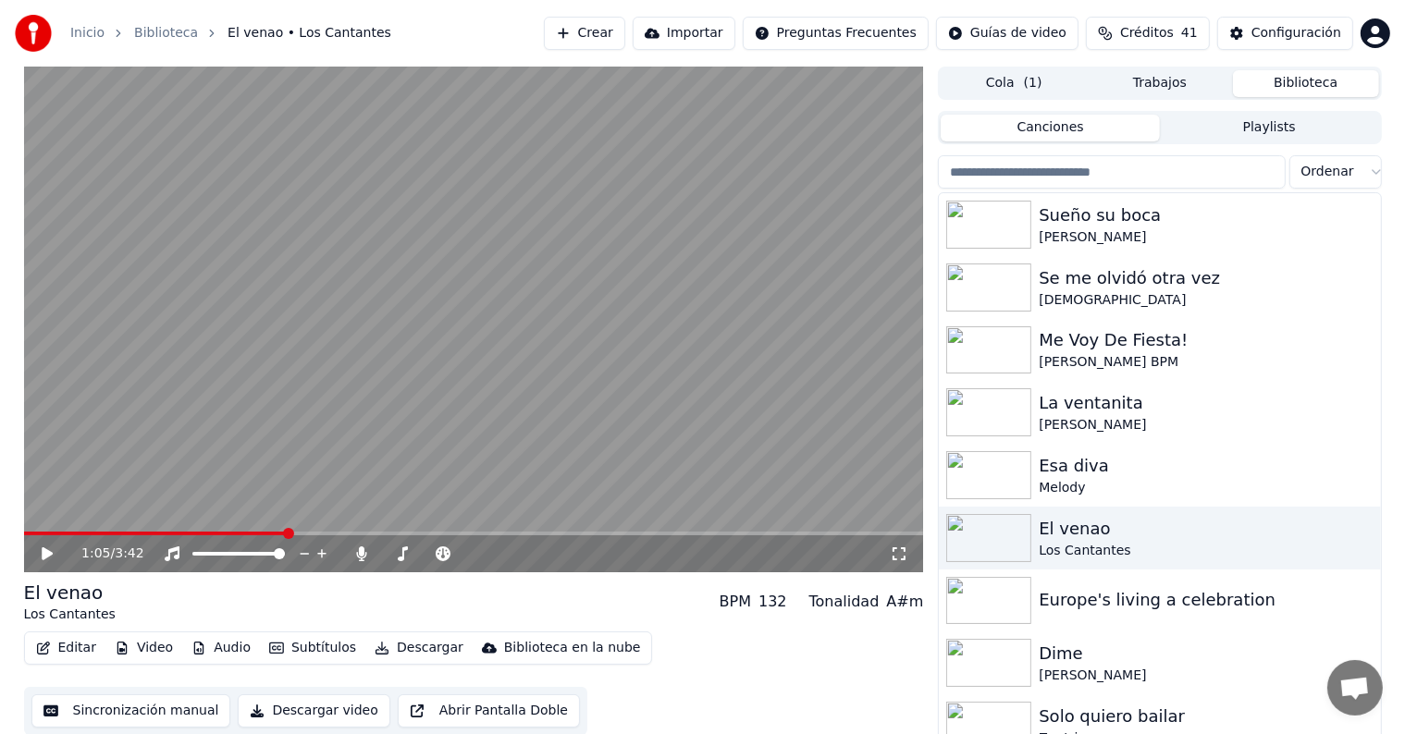
click at [39, 569] on div "1:05 / 3:42" at bounding box center [474, 554] width 900 height 37
click at [43, 559] on icon at bounding box center [47, 554] width 11 height 13
click at [270, 323] on video at bounding box center [474, 320] width 900 height 506
click at [1121, 177] on input "search" at bounding box center [1111, 171] width 347 height 33
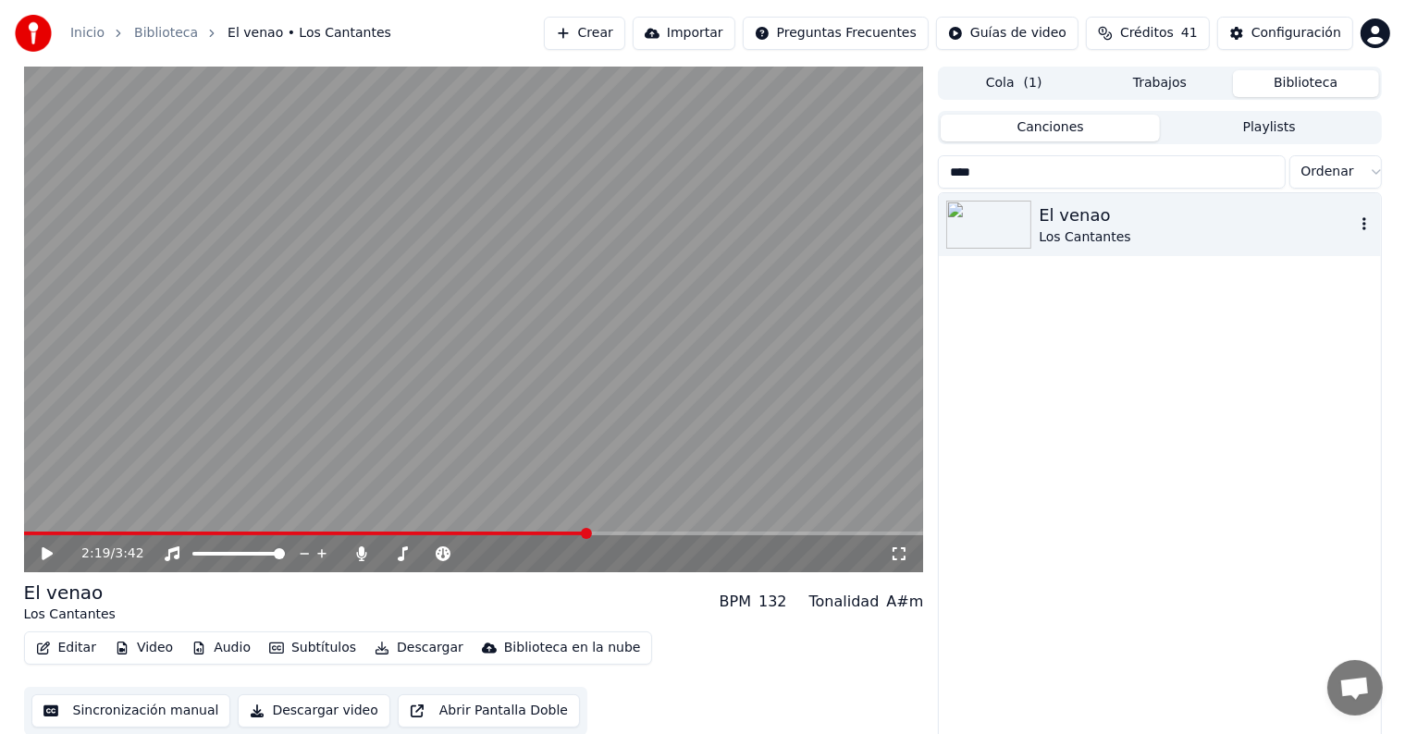
type input "****"
click at [1096, 228] on div "Los Cantantes" at bounding box center [1196, 237] width 315 height 18
click at [1364, 229] on icon "button" at bounding box center [1364, 223] width 4 height 13
click at [919, 196] on video at bounding box center [474, 320] width 900 height 506
click at [939, 214] on div "El venao Los Cantantes" at bounding box center [1159, 224] width 441 height 63
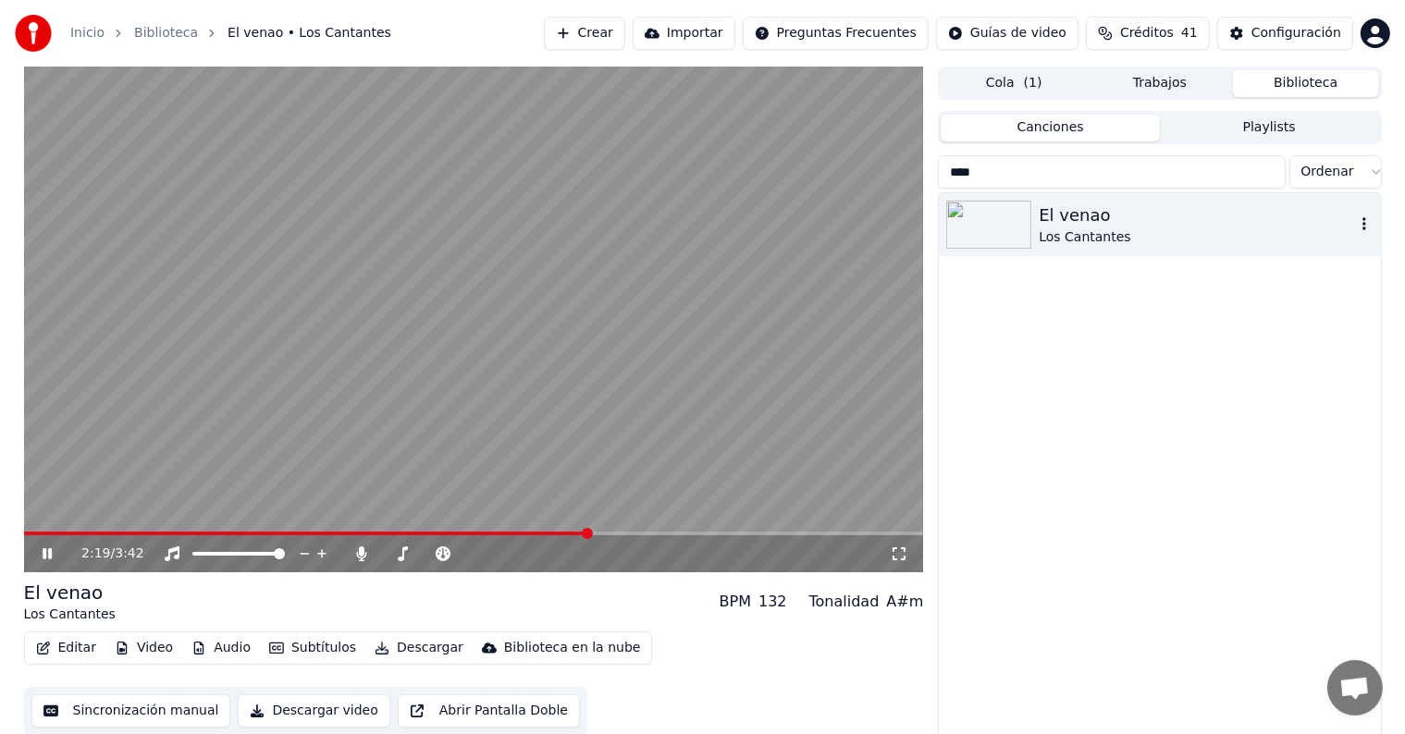
click at [963, 218] on img at bounding box center [988, 225] width 85 height 48
click at [995, 221] on img at bounding box center [988, 225] width 85 height 48
click at [771, 227] on video at bounding box center [474, 320] width 900 height 506
click at [1088, 237] on div "Los Cantantes" at bounding box center [1196, 237] width 315 height 18
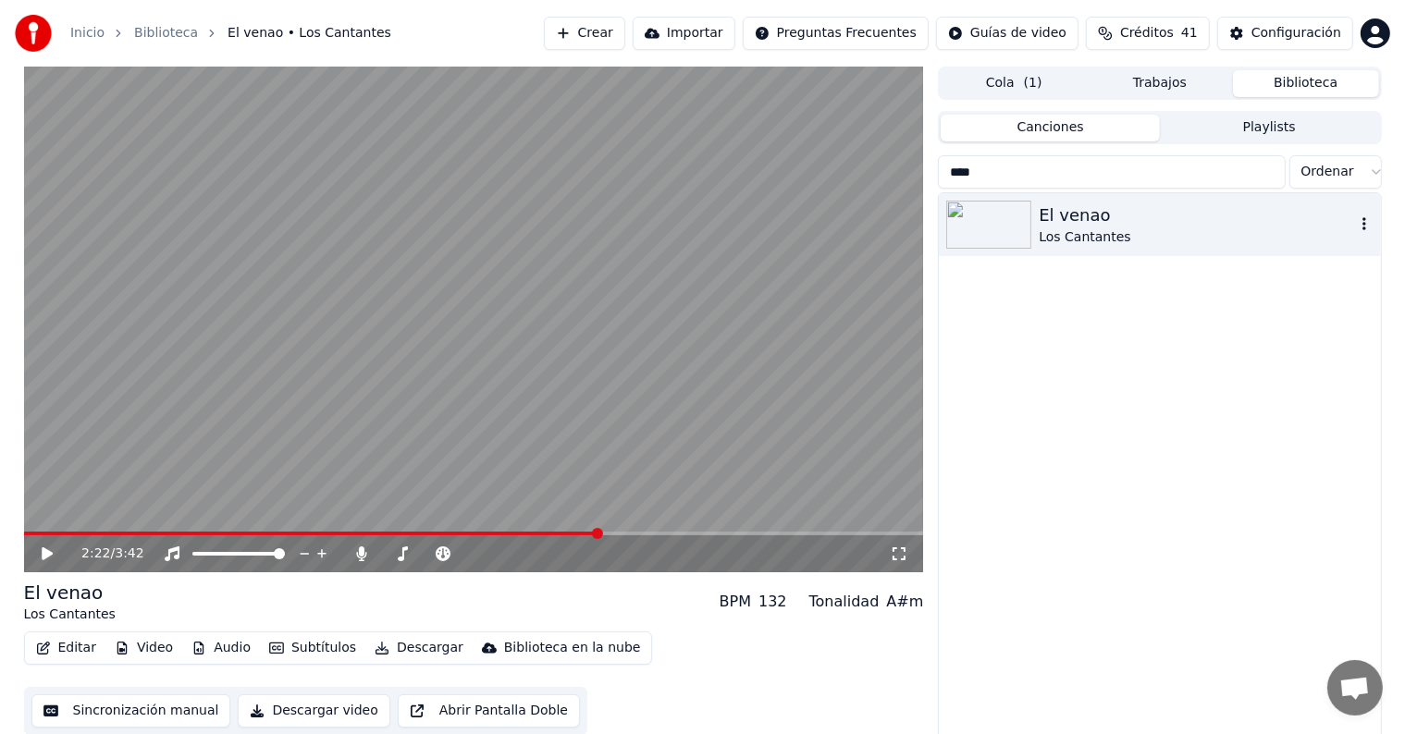
click at [1356, 228] on icon "button" at bounding box center [1364, 223] width 18 height 15
click at [1069, 229] on div "Los Cantantes" at bounding box center [1196, 237] width 315 height 18
click at [991, 215] on img at bounding box center [988, 225] width 85 height 48
click at [1127, 228] on div "Los Cantantes" at bounding box center [1196, 237] width 315 height 18
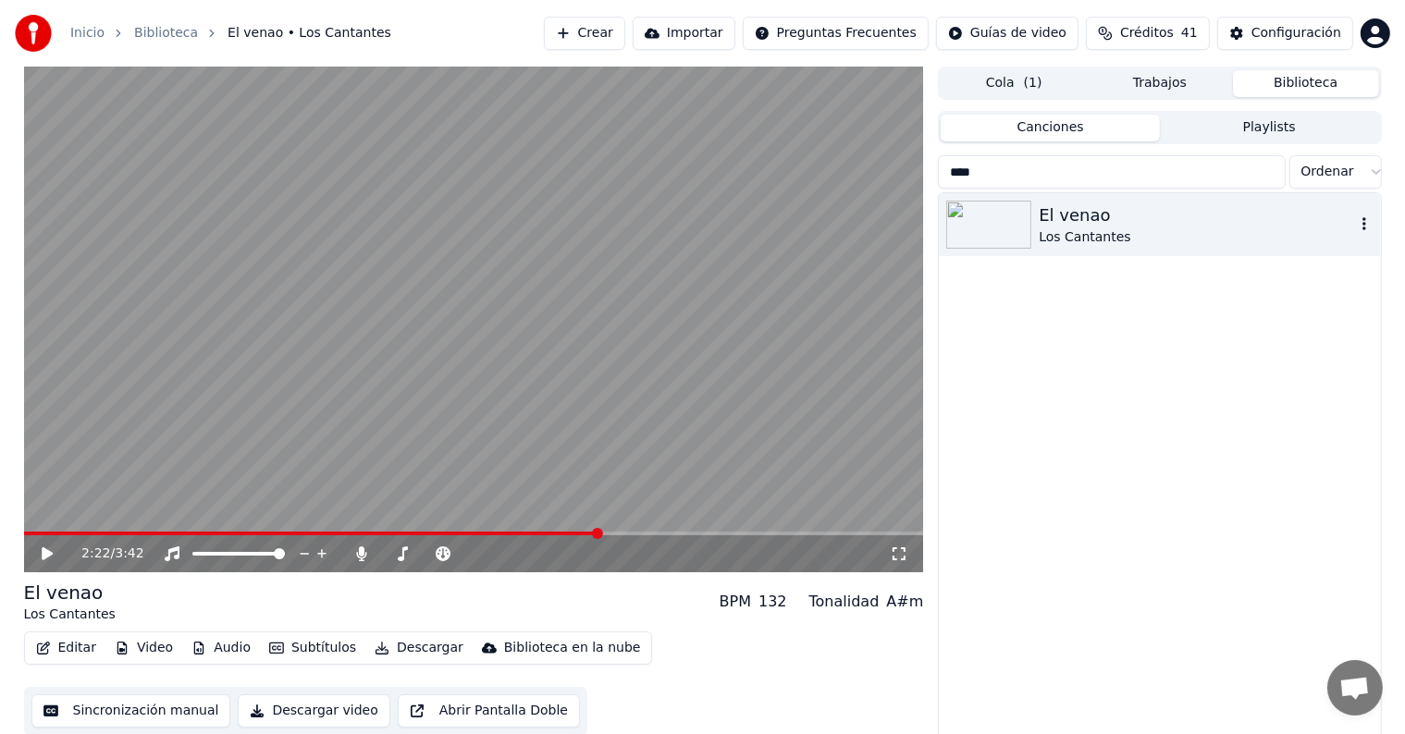
click at [1127, 228] on div "Los Cantantes" at bounding box center [1196, 237] width 315 height 18
click at [1301, 136] on button "Playlists" at bounding box center [1269, 128] width 219 height 27
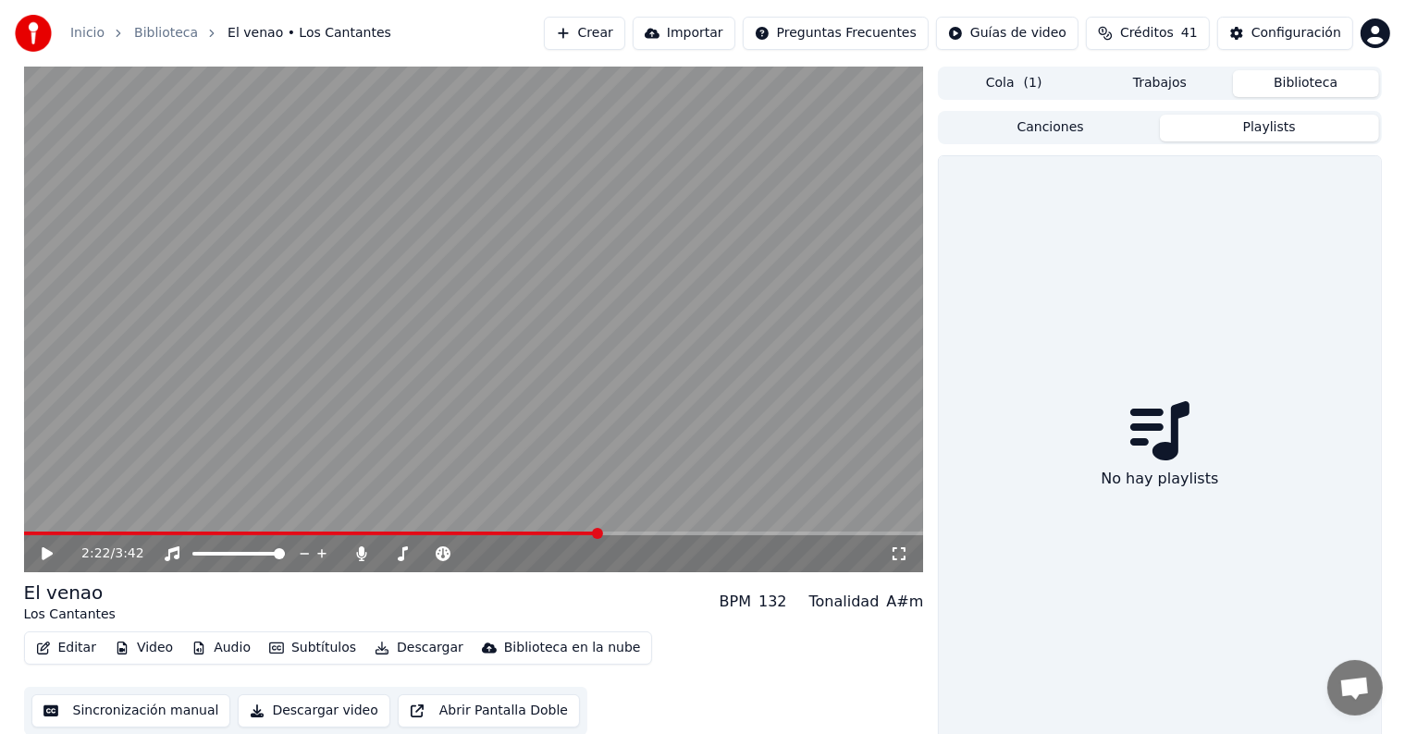
click at [1076, 125] on button "Canciones" at bounding box center [1050, 128] width 219 height 27
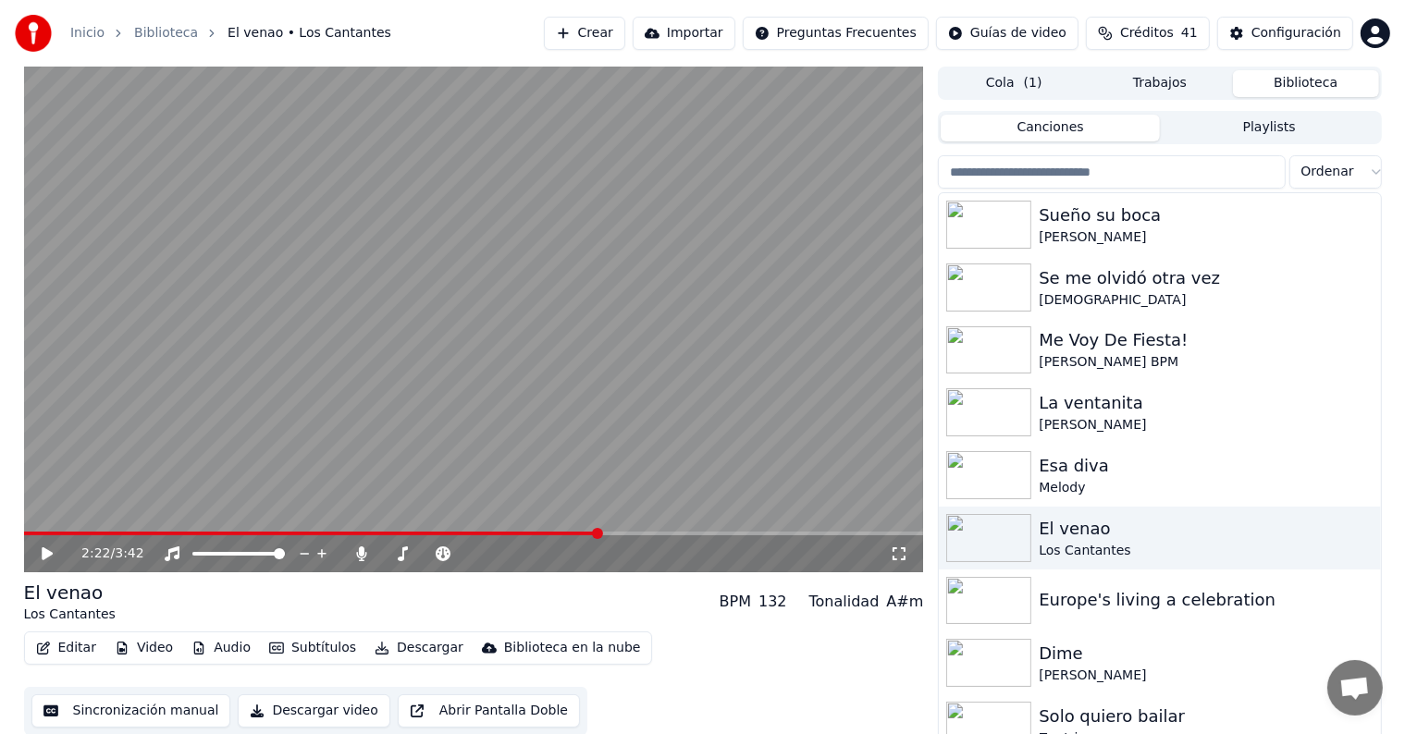
click at [1116, 89] on button "Trabajos" at bounding box center [1160, 83] width 146 height 27
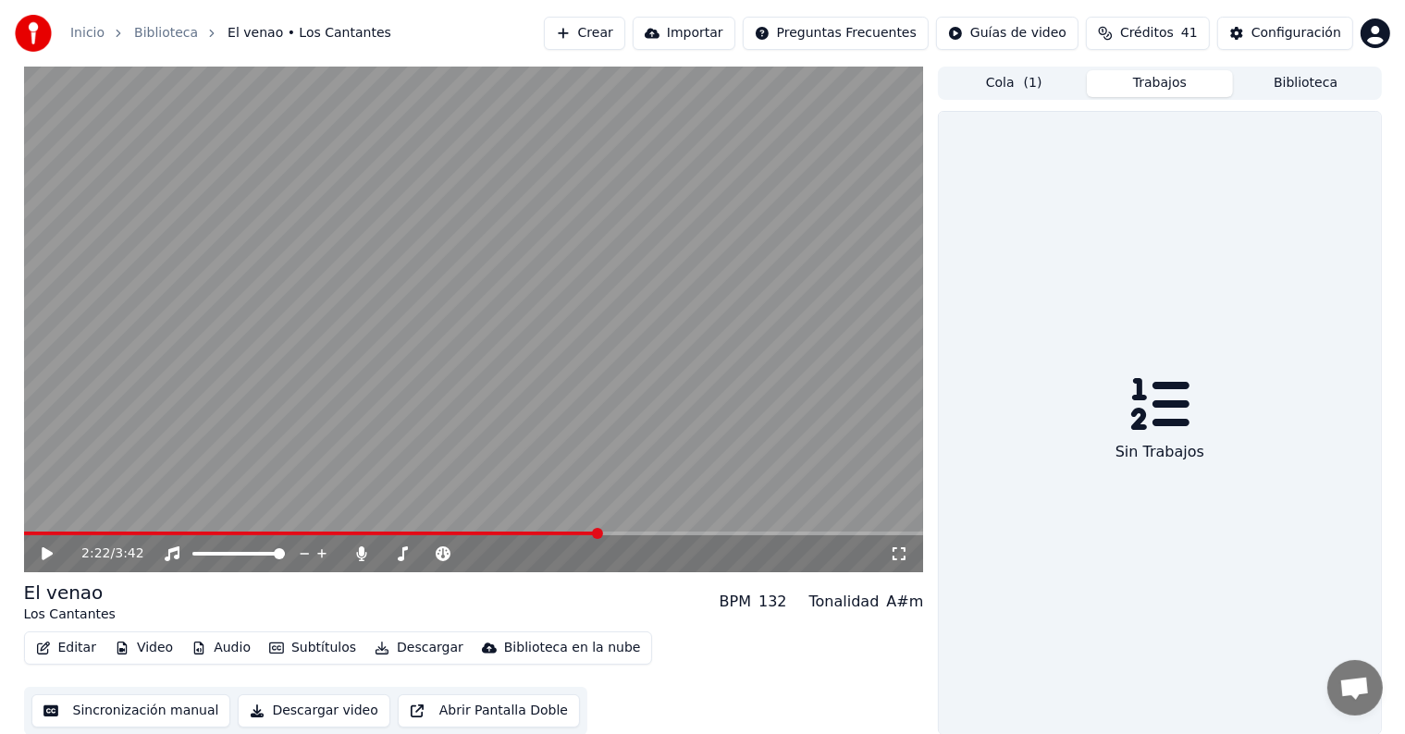
click at [1274, 90] on button "Biblioteca" at bounding box center [1306, 83] width 146 height 27
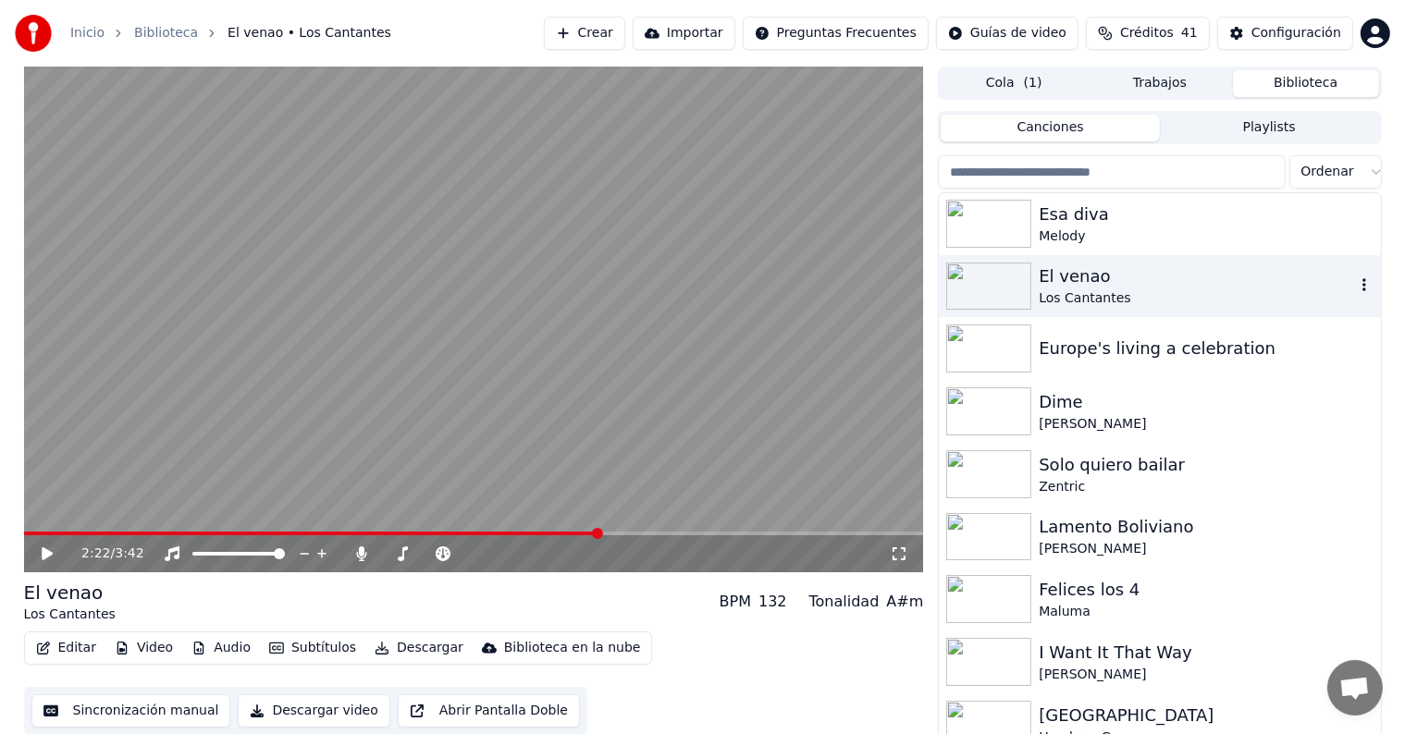
scroll to position [277, 0]
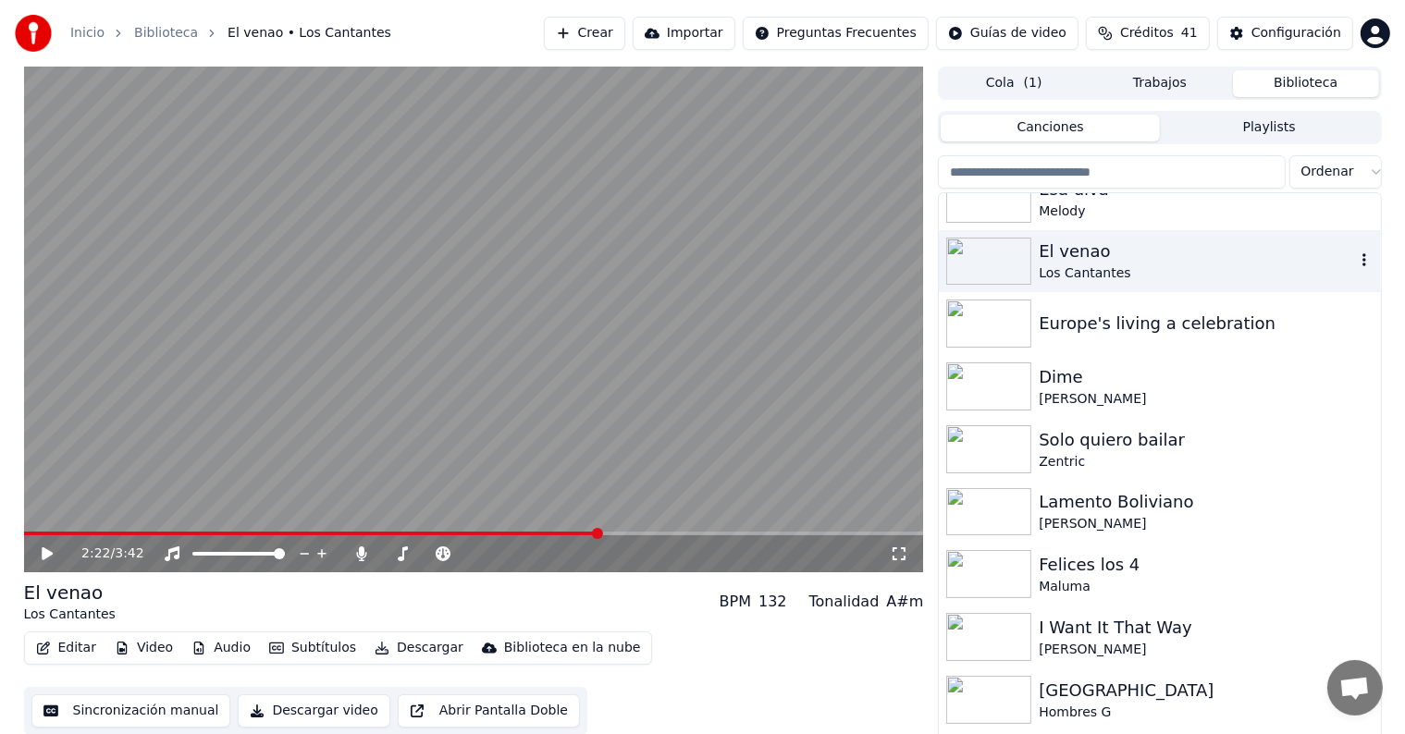
click at [1068, 249] on div "El venao" at bounding box center [1196, 252] width 315 height 26
click at [1065, 252] on div "El venao" at bounding box center [1196, 252] width 315 height 26
click at [1013, 254] on img at bounding box center [988, 262] width 85 height 48
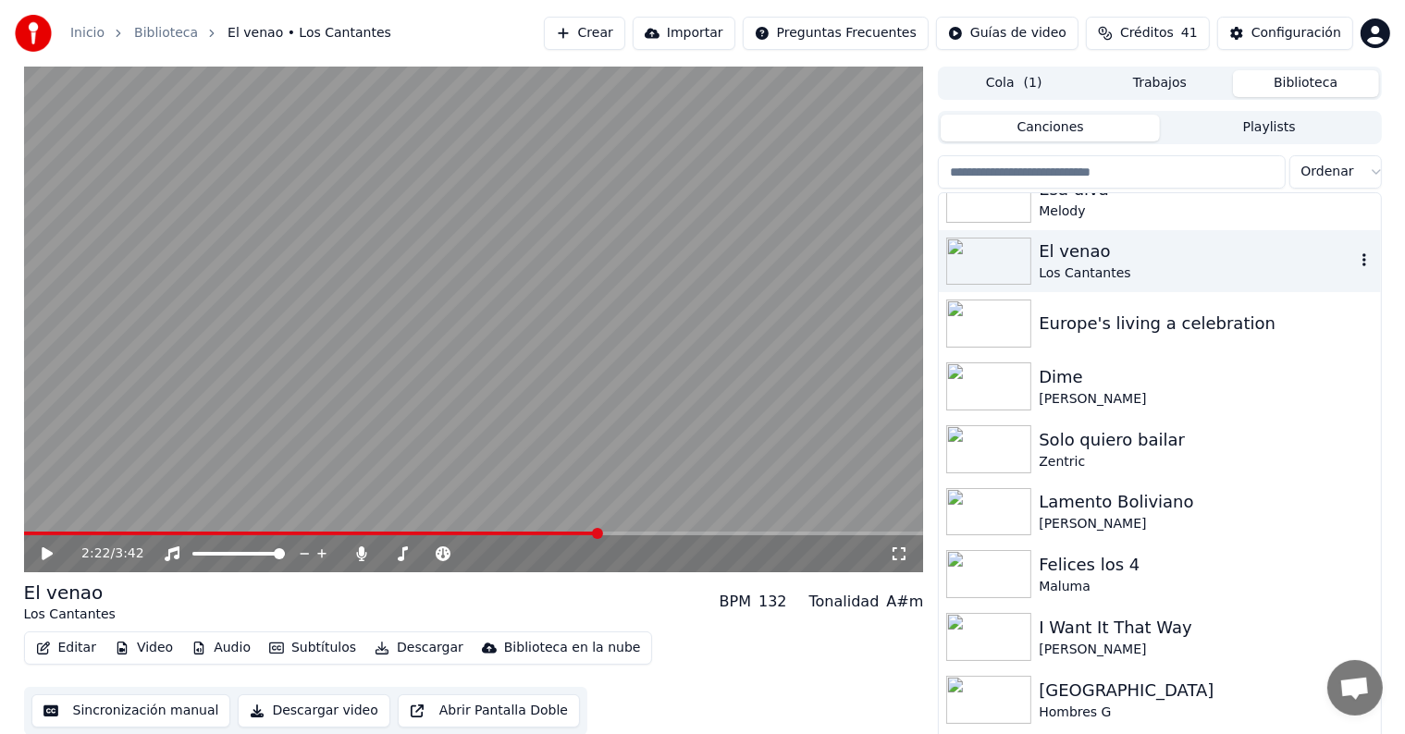
click at [1013, 254] on img at bounding box center [988, 262] width 85 height 48
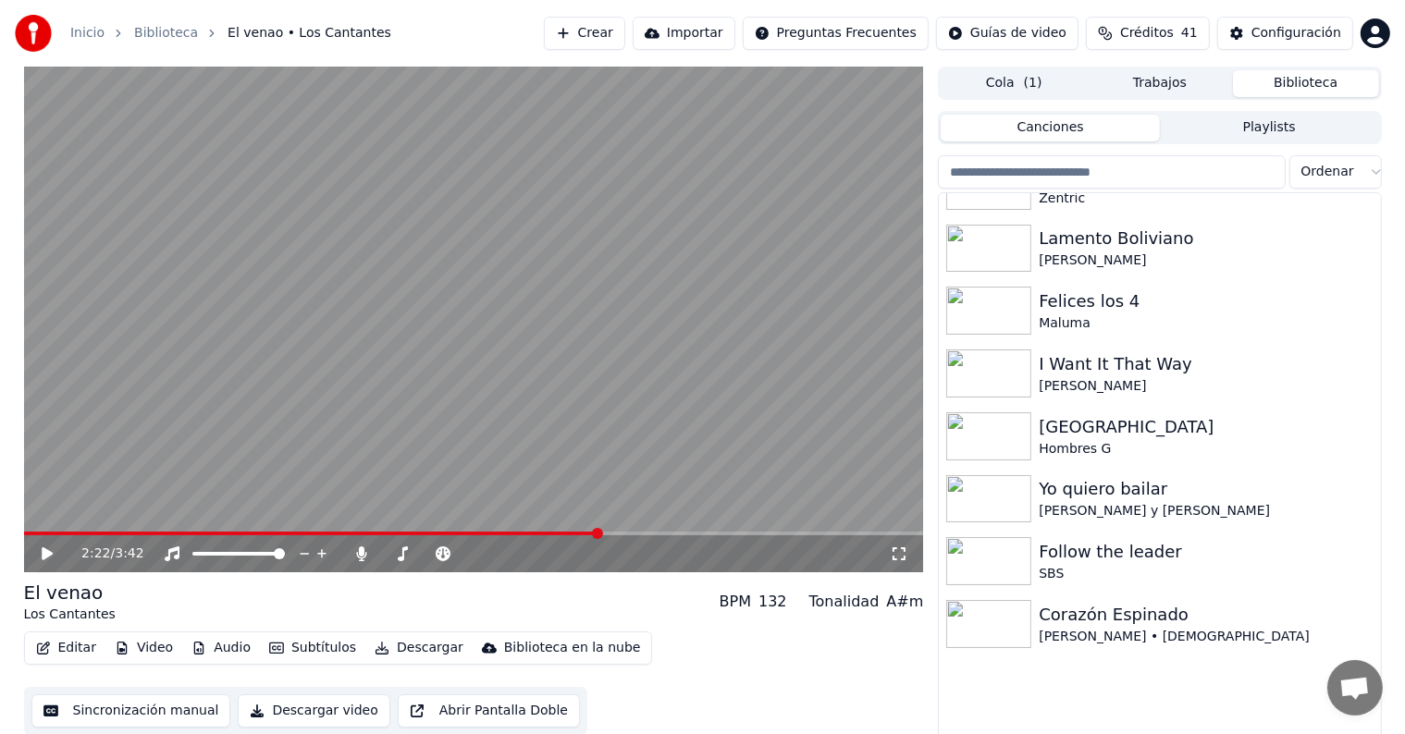
scroll to position [555, 0]
